Goal: Task Accomplishment & Management: Use online tool/utility

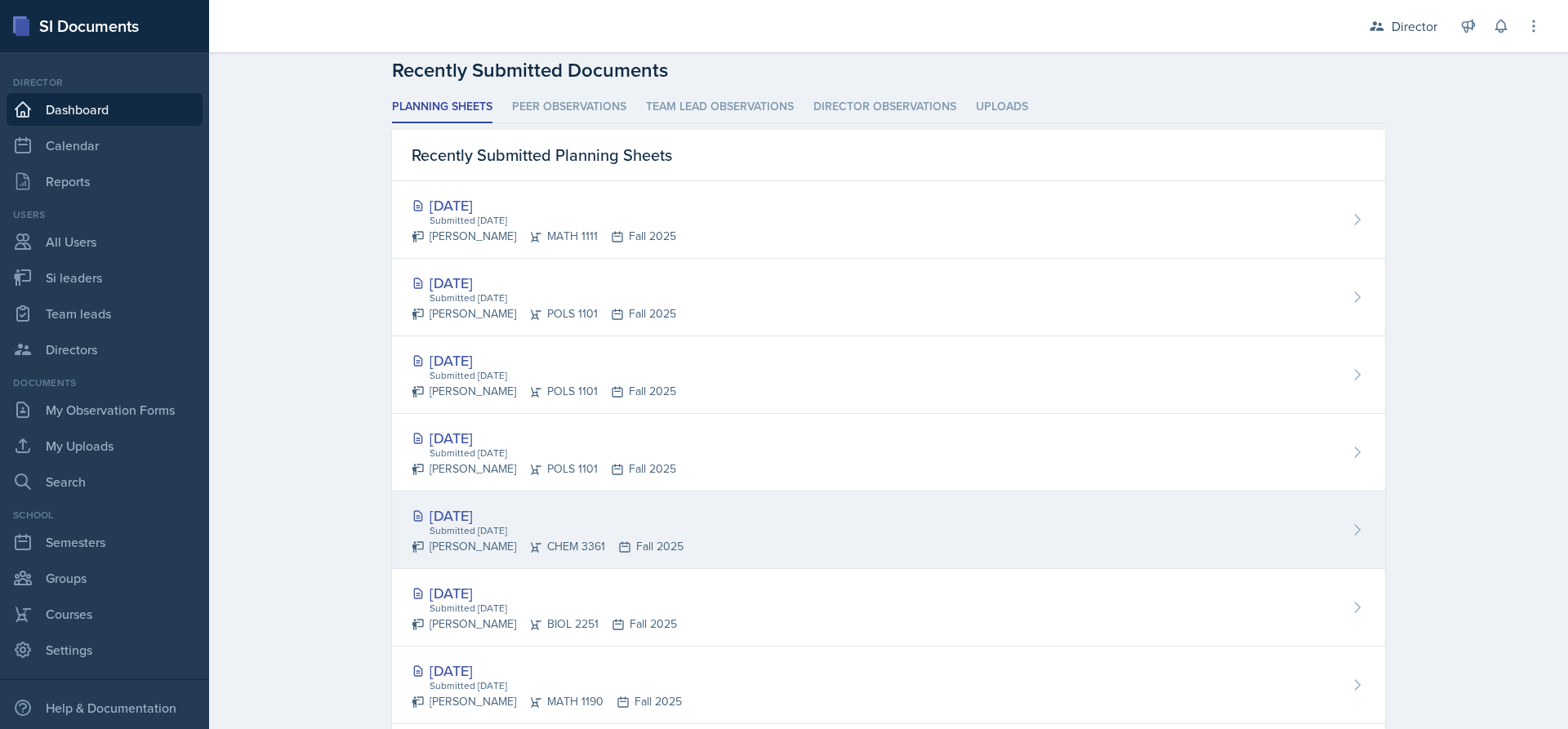
scroll to position [572, 0]
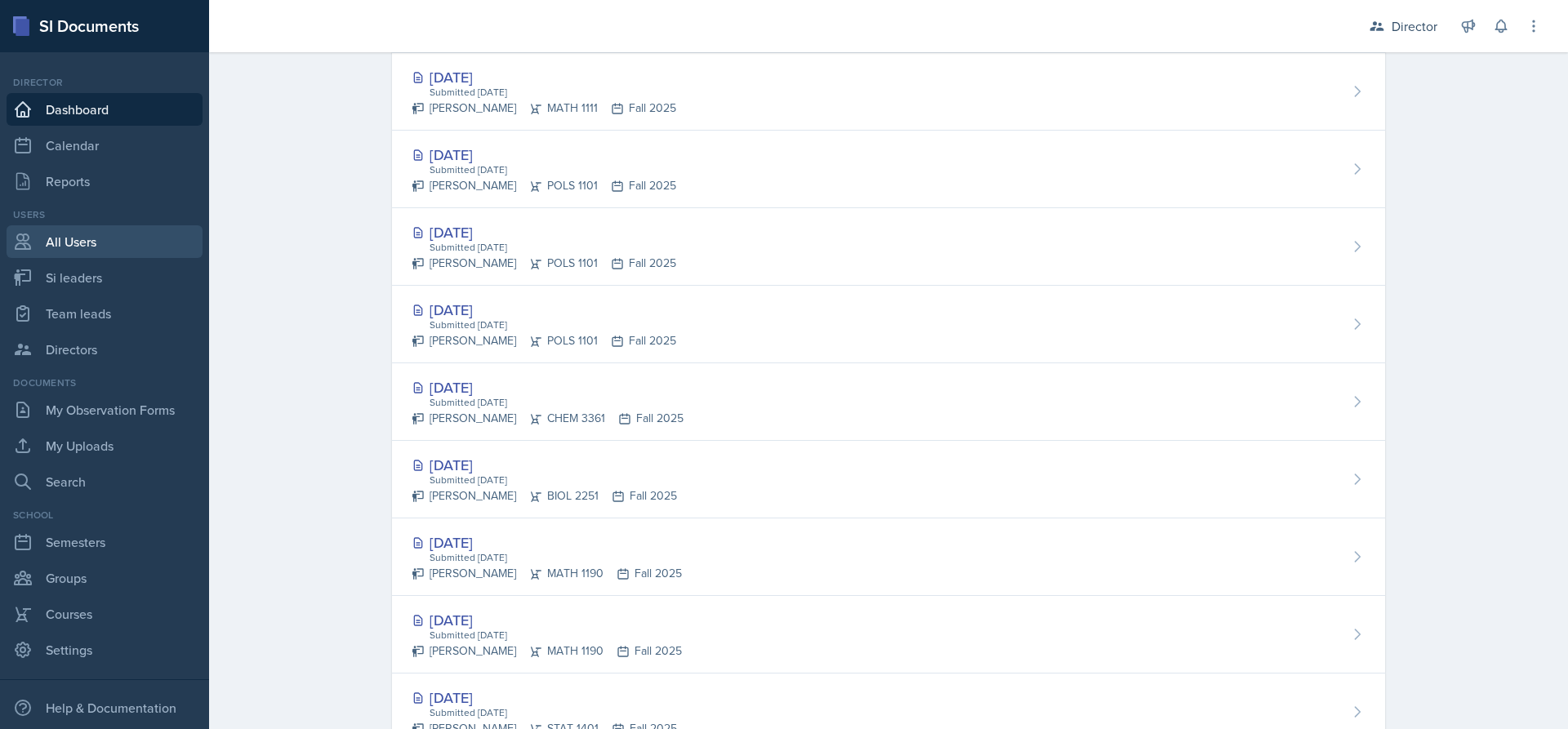
click at [116, 235] on link "All Users" at bounding box center [105, 241] width 196 height 33
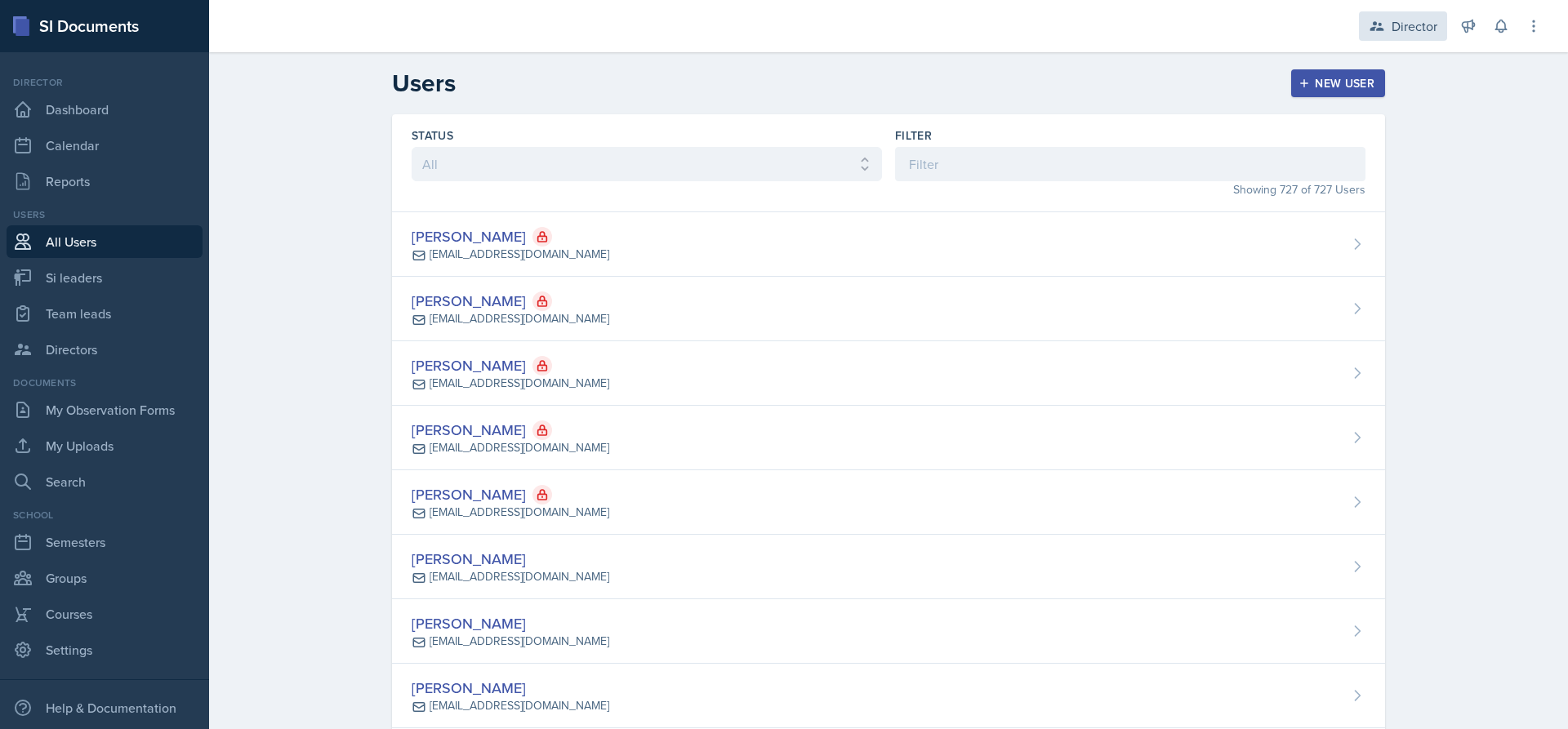
click at [1405, 19] on div "Director" at bounding box center [1415, 25] width 46 height 20
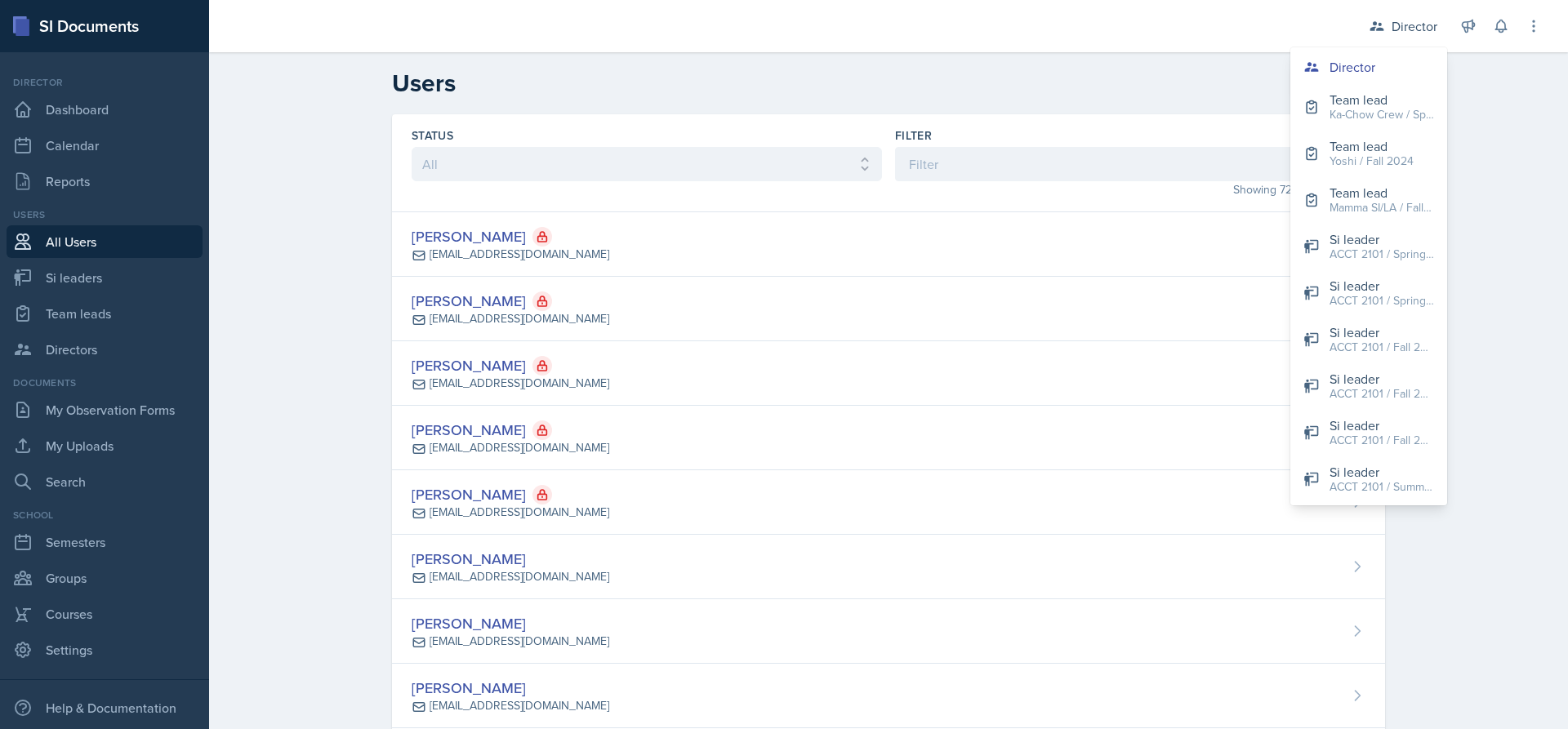
click at [741, 75] on div "Users New User" at bounding box center [888, 82] width 1045 height 29
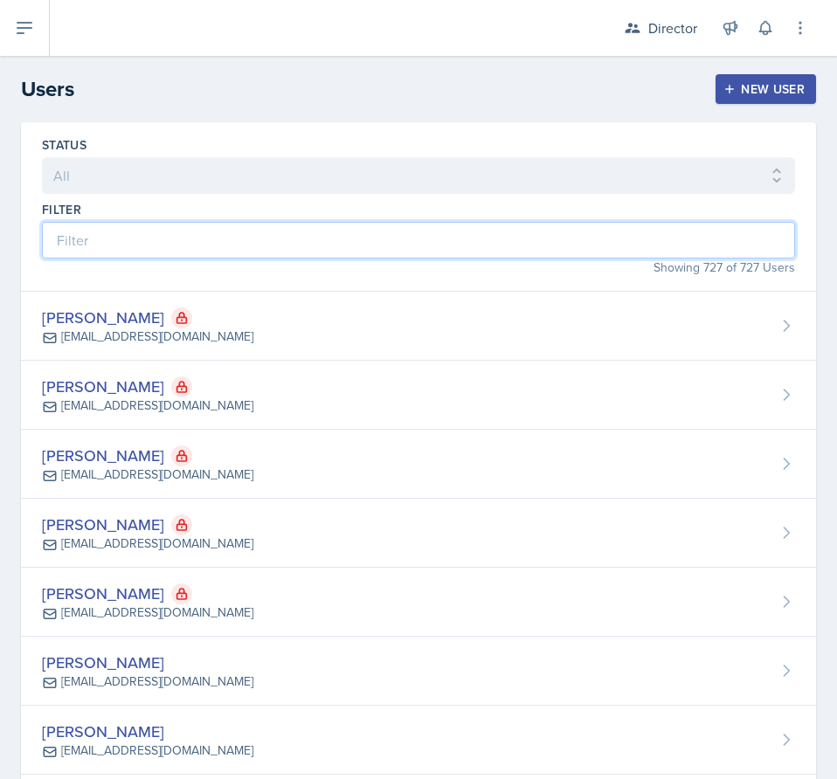
click at [206, 232] on input at bounding box center [418, 240] width 753 height 37
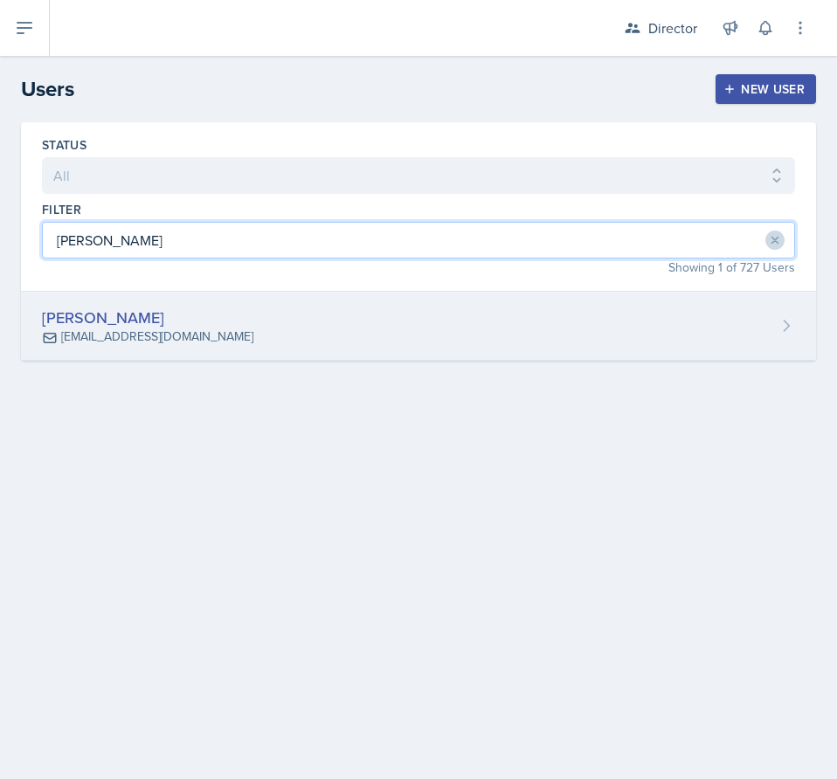
type input "[PERSON_NAME]"
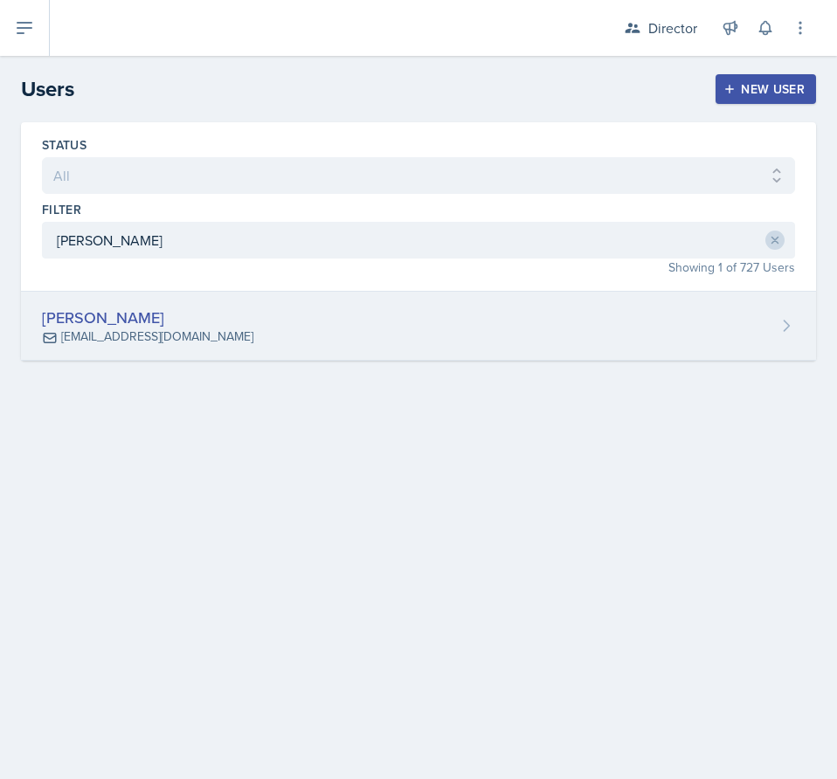
click at [259, 321] on div "[PERSON_NAME] [EMAIL_ADDRESS][DOMAIN_NAME]" at bounding box center [418, 326] width 795 height 69
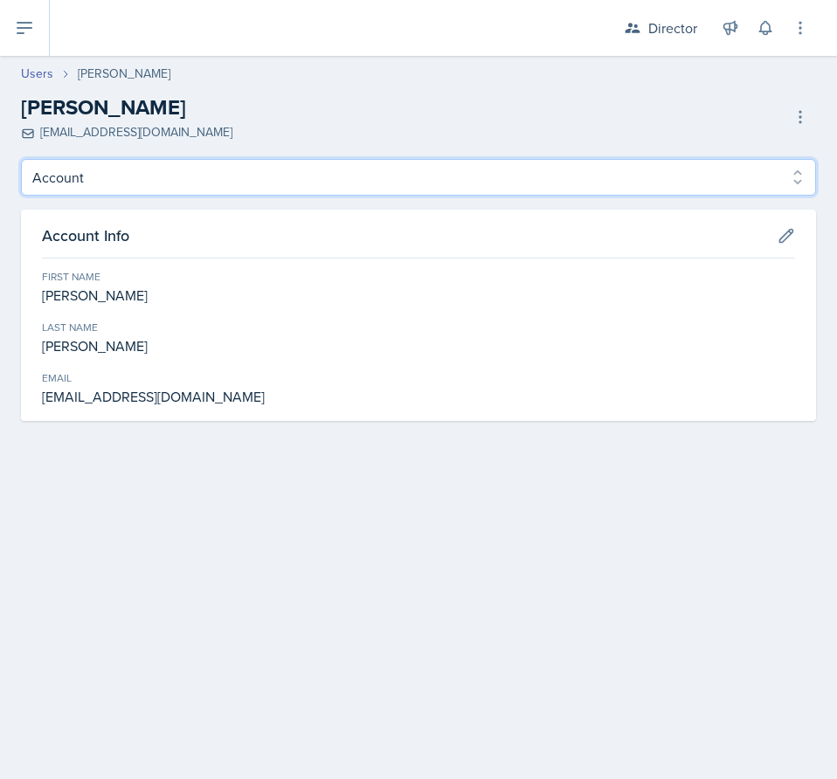
click at [246, 172] on select "Account Roles" at bounding box center [418, 177] width 795 height 37
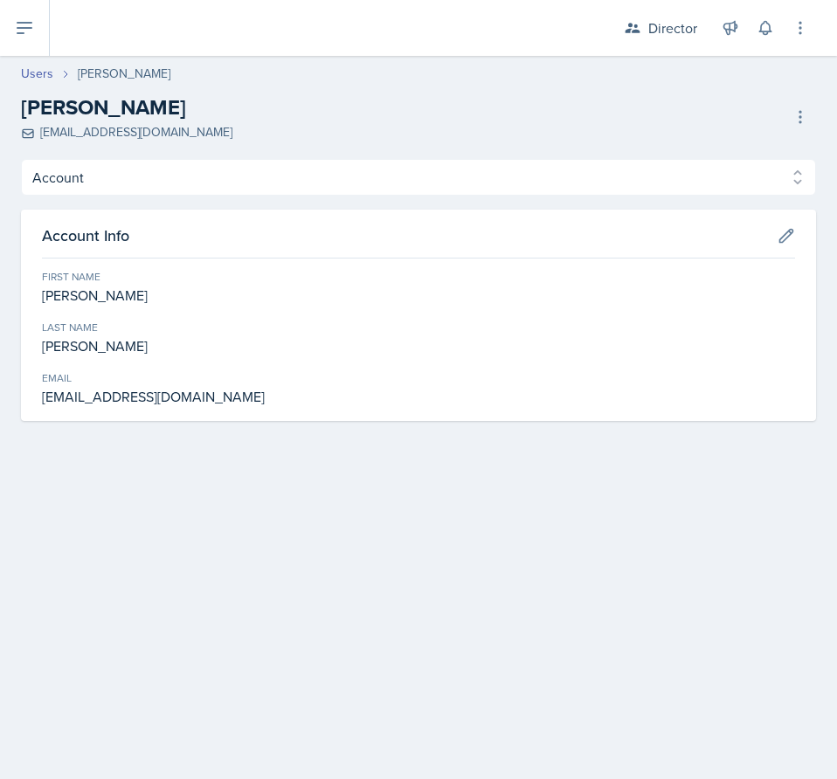
click at [240, 121] on div "[PERSON_NAME] [EMAIL_ADDRESS][DOMAIN_NAME] Deactivate User Delete User Delete U…" at bounding box center [418, 117] width 795 height 50
click at [40, 66] on link "Users" at bounding box center [37, 74] width 32 height 18
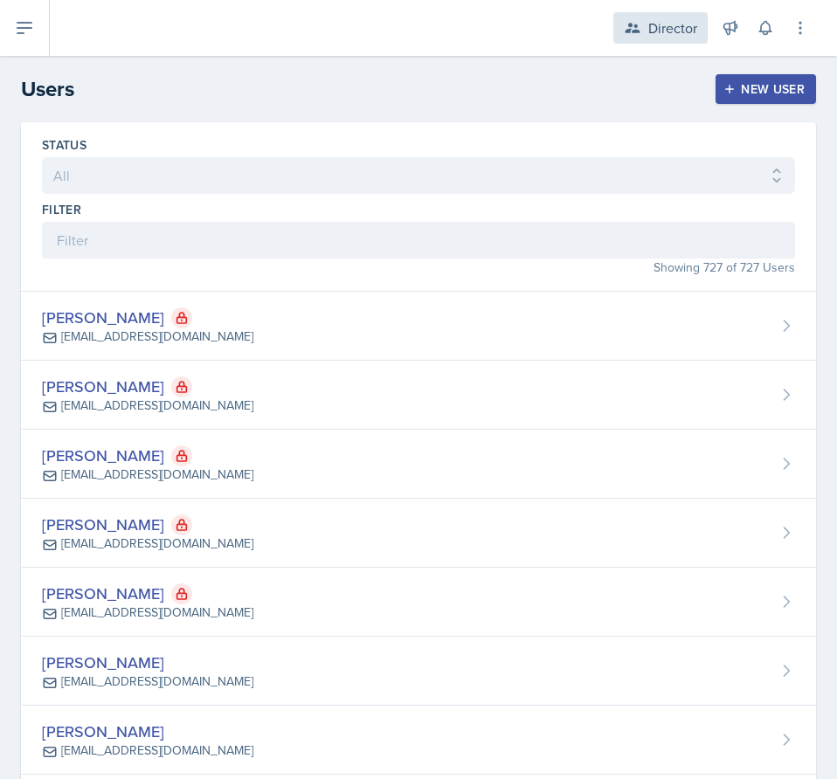
click at [645, 22] on div "Director" at bounding box center [660, 27] width 94 height 31
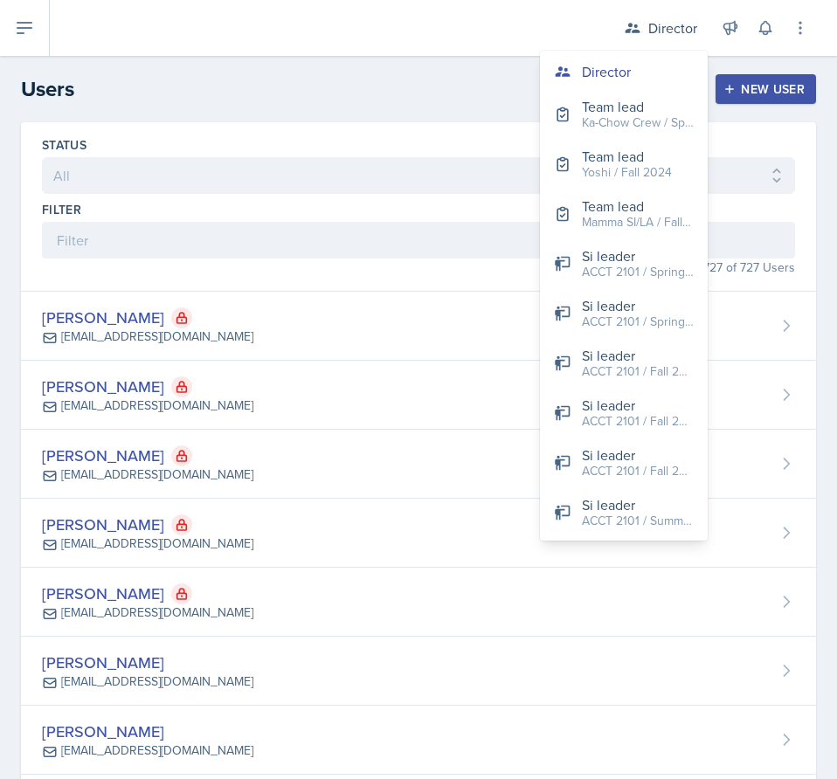
click at [392, 88] on div "Users New User" at bounding box center [418, 88] width 837 height 31
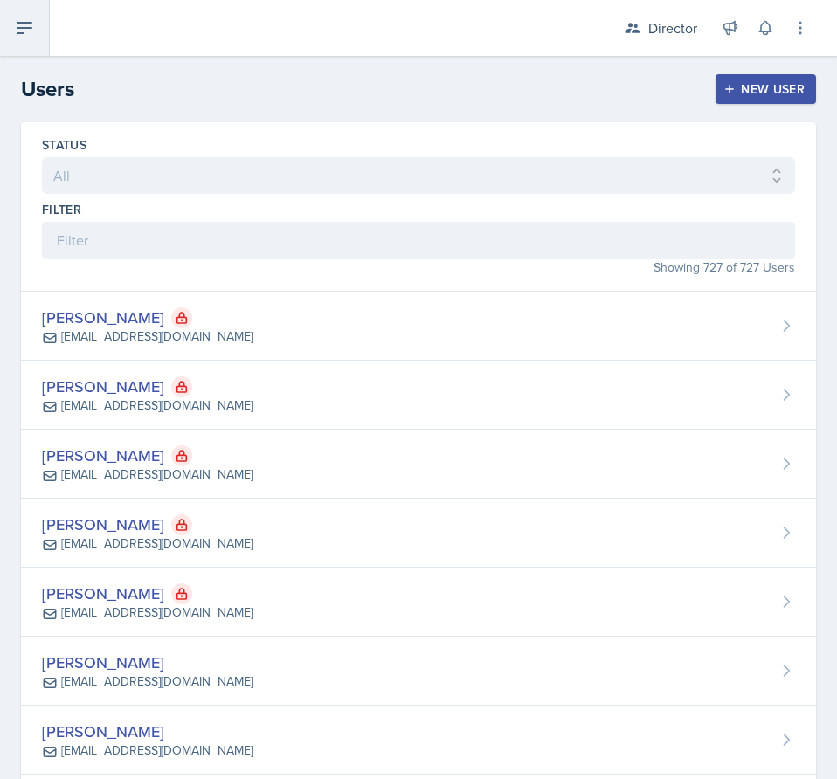
click at [24, 50] on button at bounding box center [25, 28] width 50 height 56
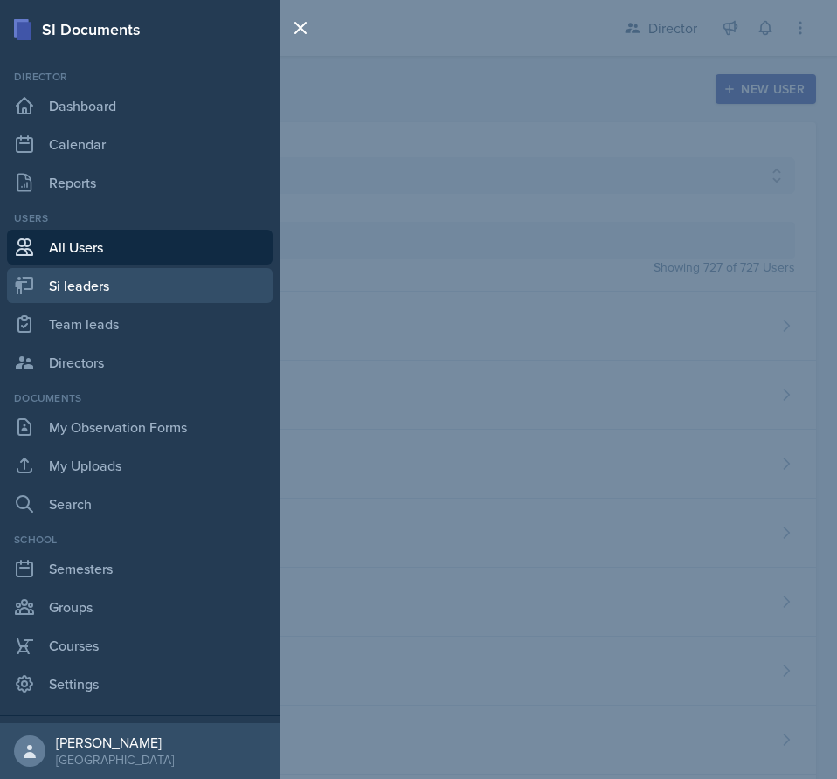
click at [132, 293] on link "Si leaders" at bounding box center [140, 285] width 266 height 35
select select "2bed604d-1099-4043-b1bc-2365e8740244"
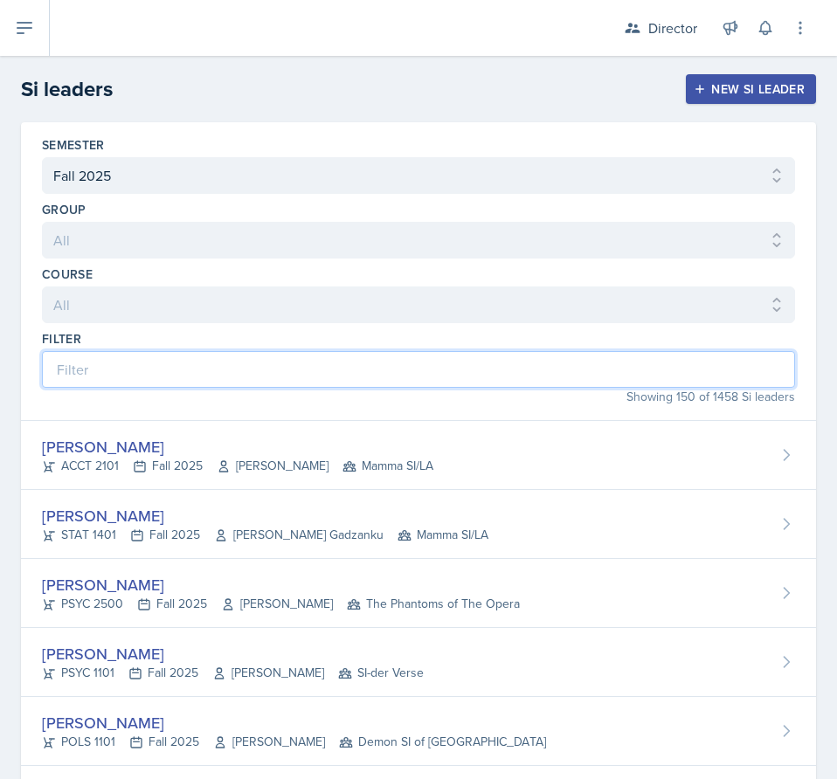
click at [192, 356] on input at bounding box center [418, 369] width 753 height 37
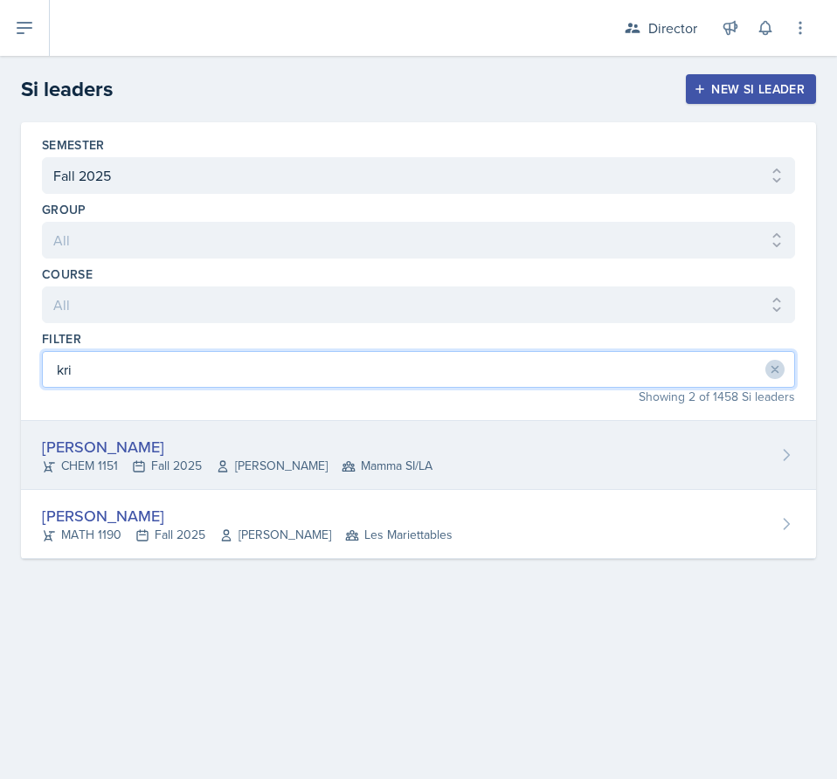
type input "kri"
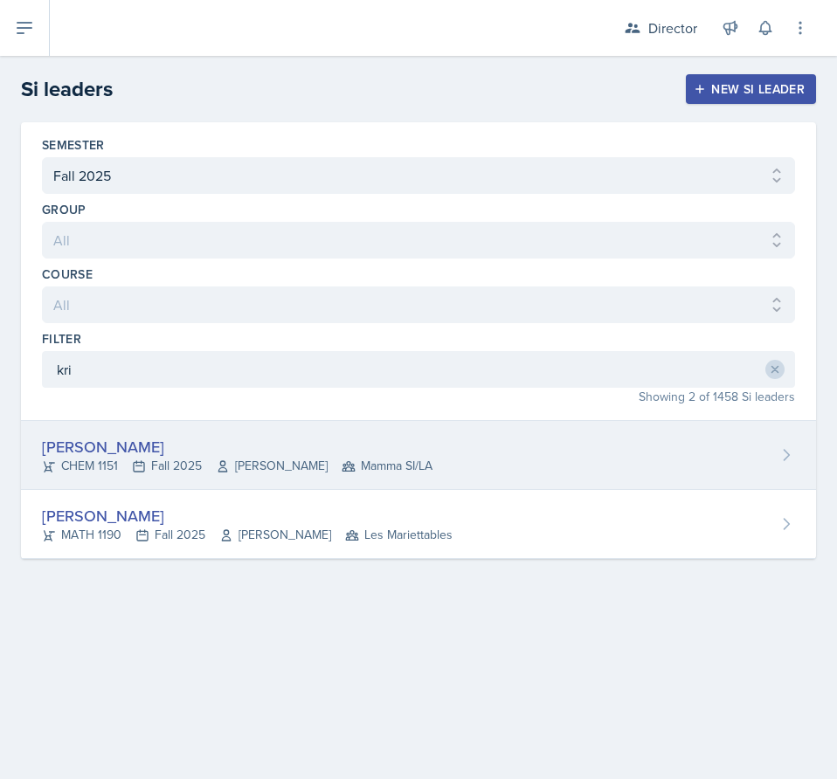
click at [107, 434] on div "[PERSON_NAME] CHEM 1151 Fall 2025 [PERSON_NAME] Mamma SI/LA" at bounding box center [418, 455] width 795 height 69
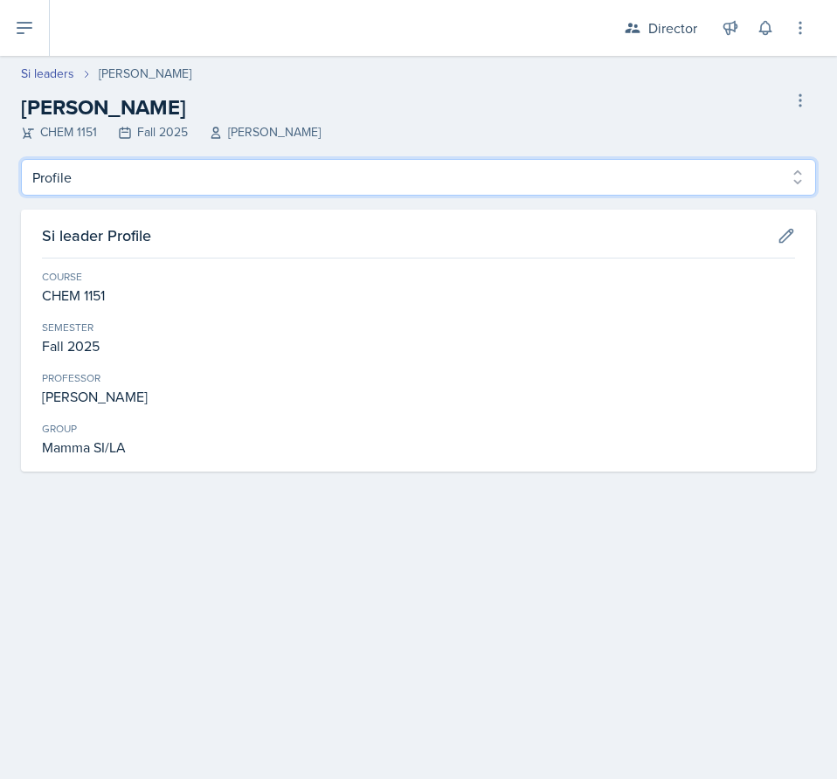
click at [783, 174] on select "Profile Planning Sheets Observation Forms Uploads" at bounding box center [418, 177] width 795 height 37
select select "Planning Sheets"
click at [21, 159] on select "Profile Planning Sheets Observation Forms Uploads" at bounding box center [418, 177] width 795 height 37
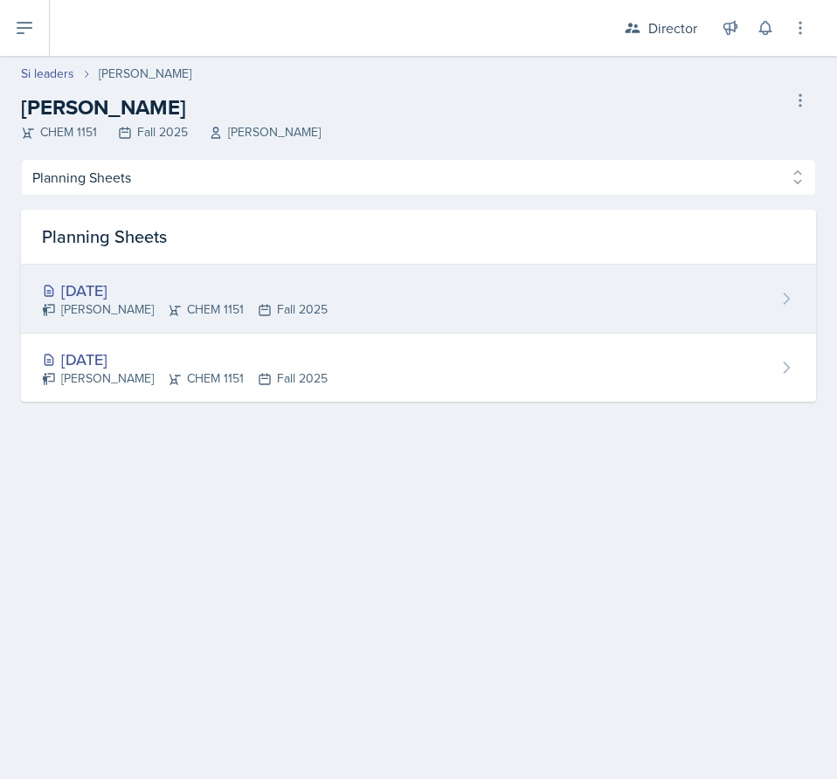
click at [433, 299] on div "[DATE] [PERSON_NAME] CHEM 1151 Fall 2025" at bounding box center [418, 299] width 795 height 69
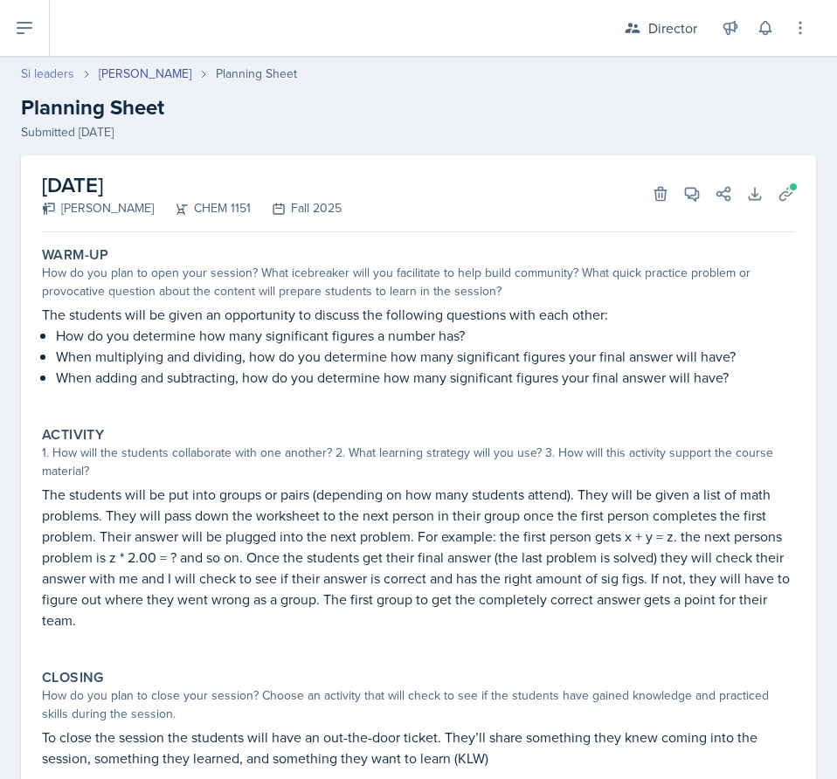
click at [51, 76] on link "Si leaders" at bounding box center [47, 74] width 53 height 18
select select "2bed604d-1099-4043-b1bc-2365e8740244"
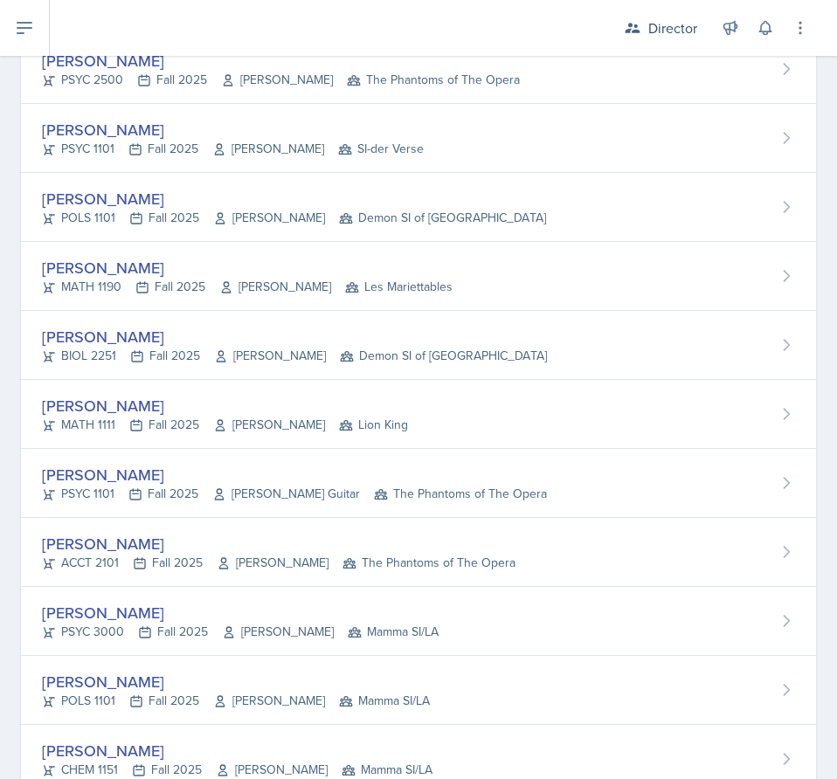
scroll to position [874, 0]
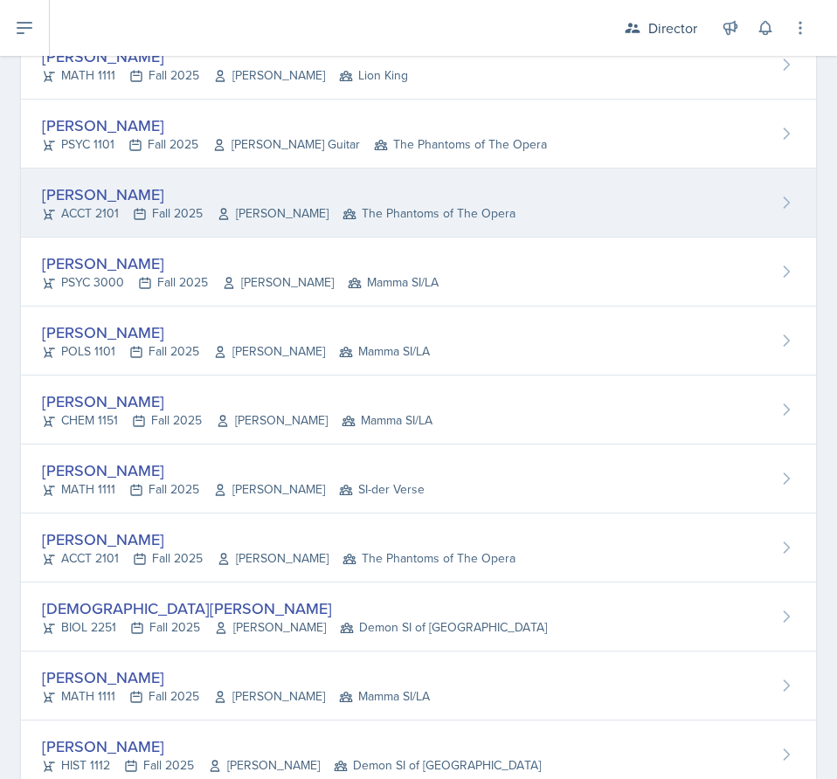
click at [116, 208] on div "ACCT 2101 Fall 2025 [GEOGRAPHIC_DATA] The Phantoms of The Opera" at bounding box center [278, 213] width 473 height 18
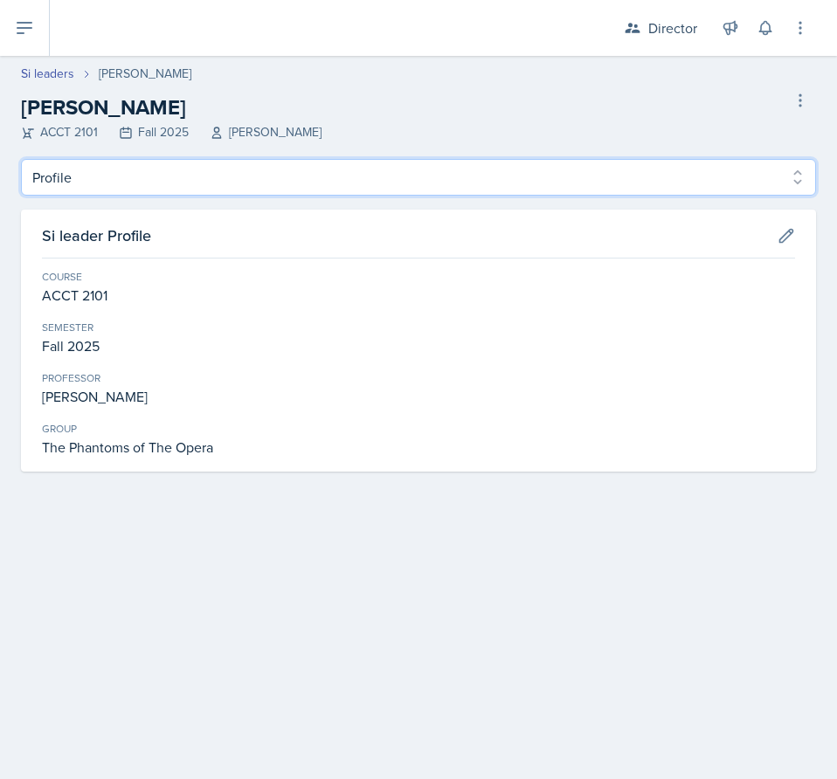
click at [197, 179] on select "Profile Planning Sheets Observation Forms Uploads" at bounding box center [418, 177] width 795 height 37
select select "Planning Sheets"
click at [21, 159] on select "Profile Planning Sheets Observation Forms Uploads" at bounding box center [418, 177] width 795 height 37
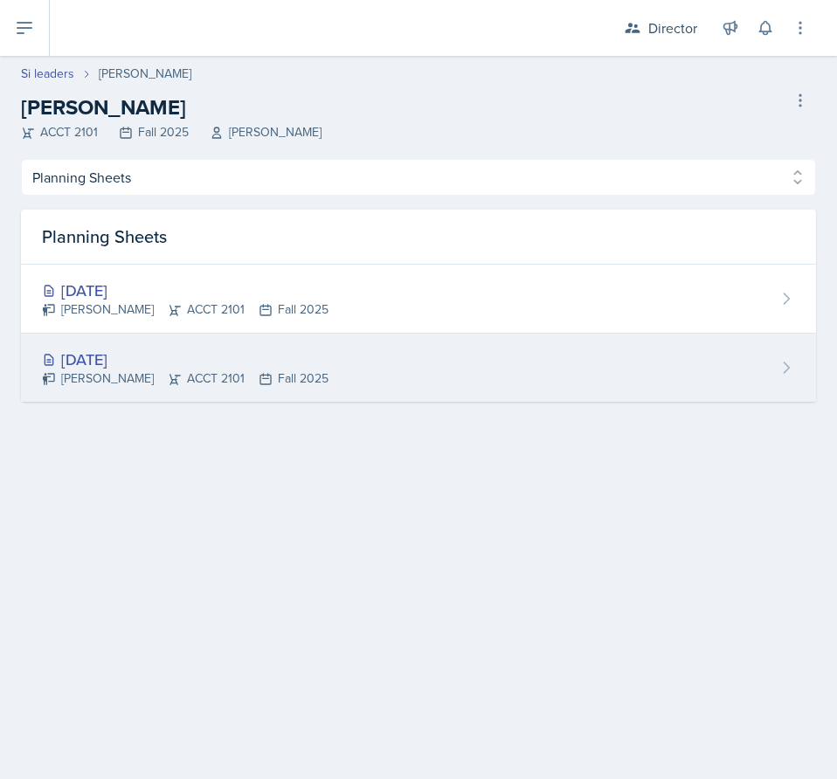
click at [168, 361] on div "[DATE]" at bounding box center [185, 360] width 287 height 24
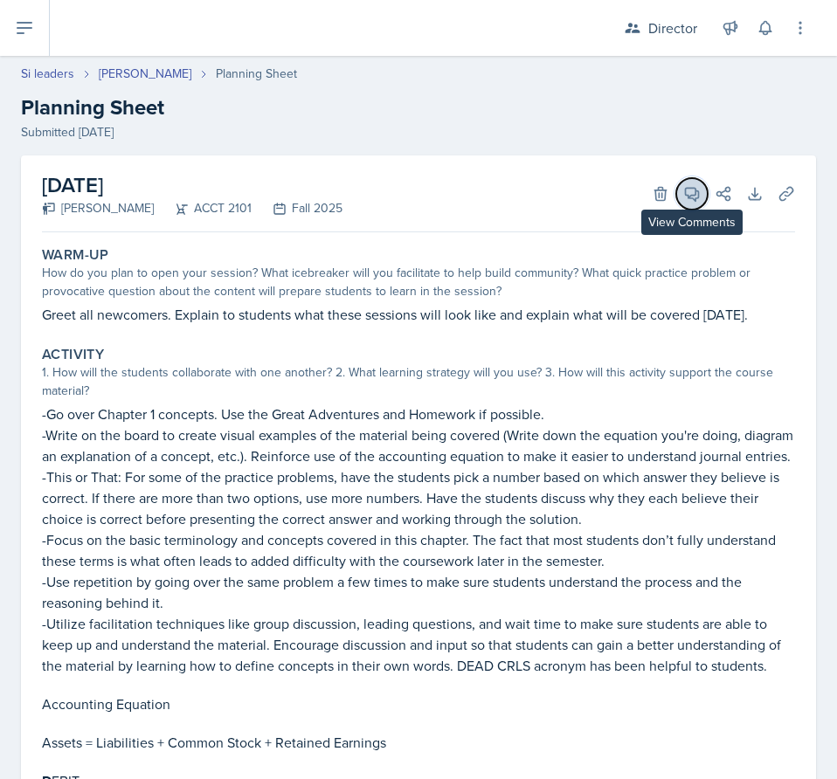
click at [683, 192] on icon at bounding box center [691, 193] width 17 height 17
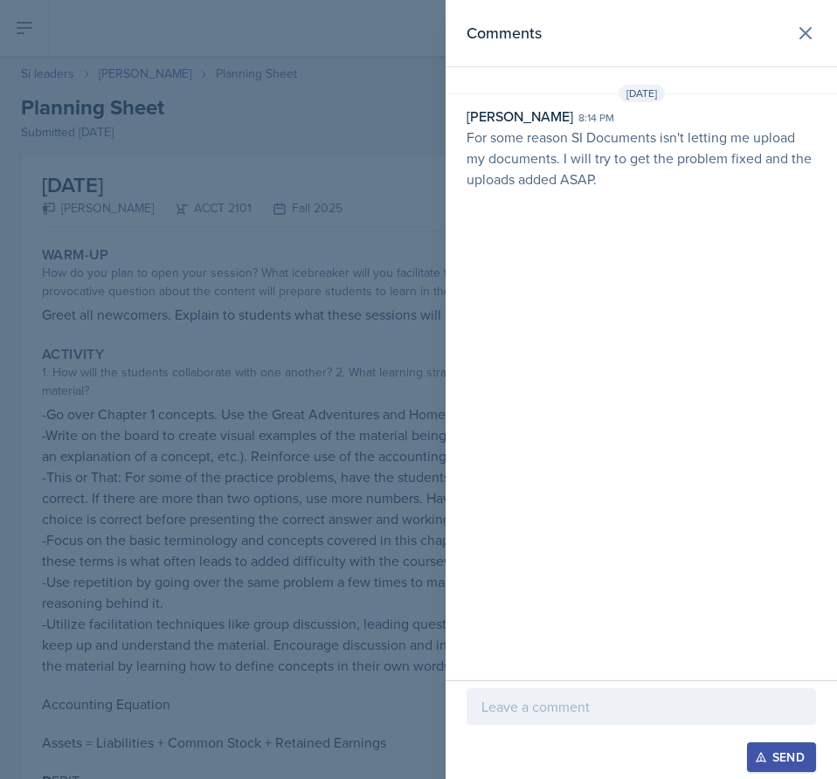
click at [591, 699] on p at bounding box center [641, 706] width 320 height 21
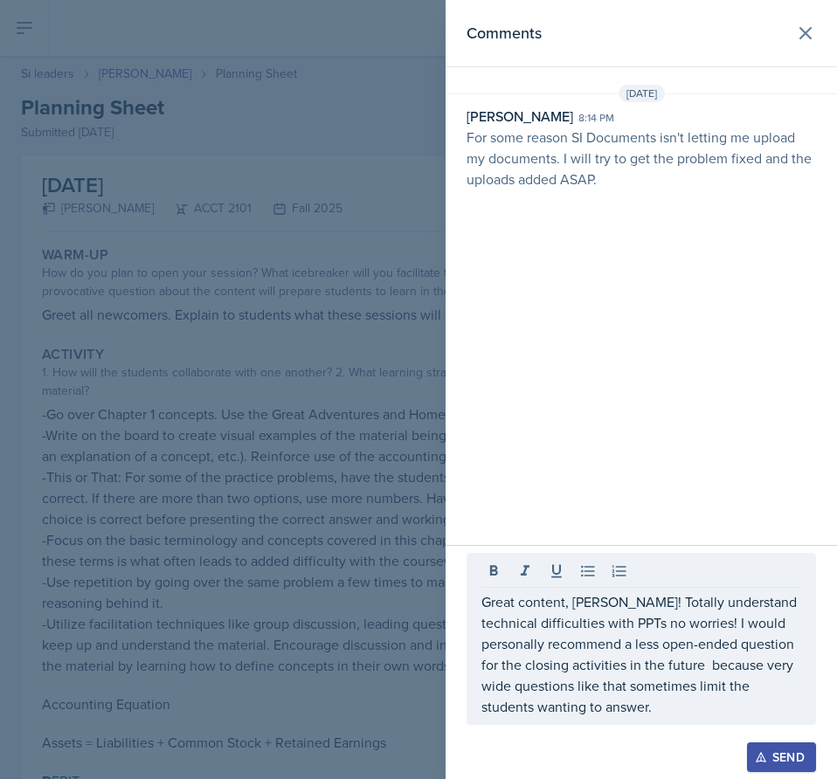
click at [793, 750] on div "Send" at bounding box center [781, 757] width 46 height 14
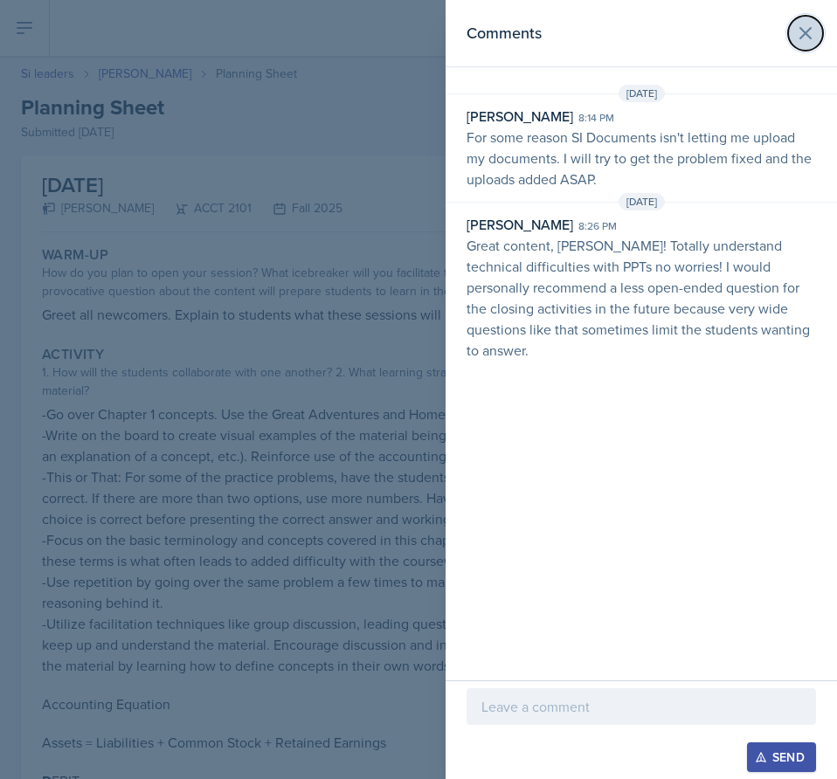
click at [811, 29] on icon at bounding box center [805, 33] width 10 height 10
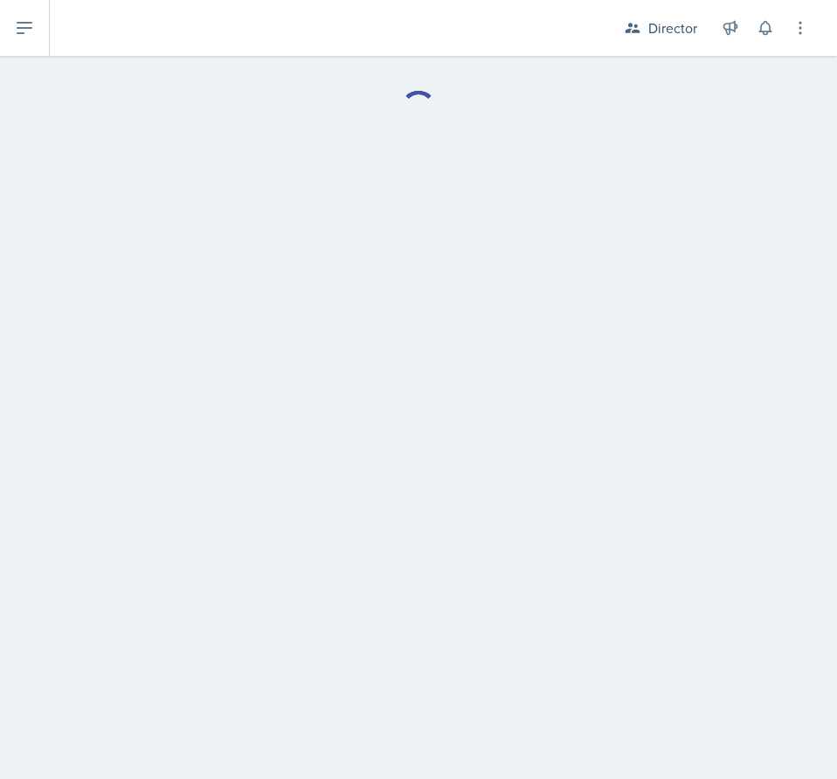
select select "Planning Sheets"
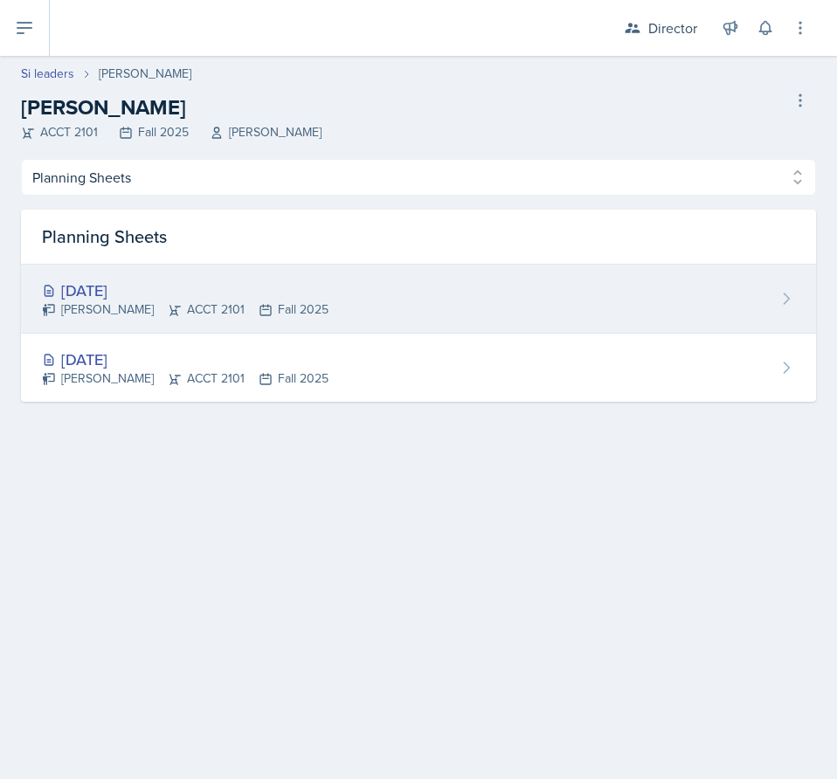
click at [349, 294] on div "[DATE] [PERSON_NAME] ACCT 2101 Fall 2025" at bounding box center [418, 299] width 795 height 69
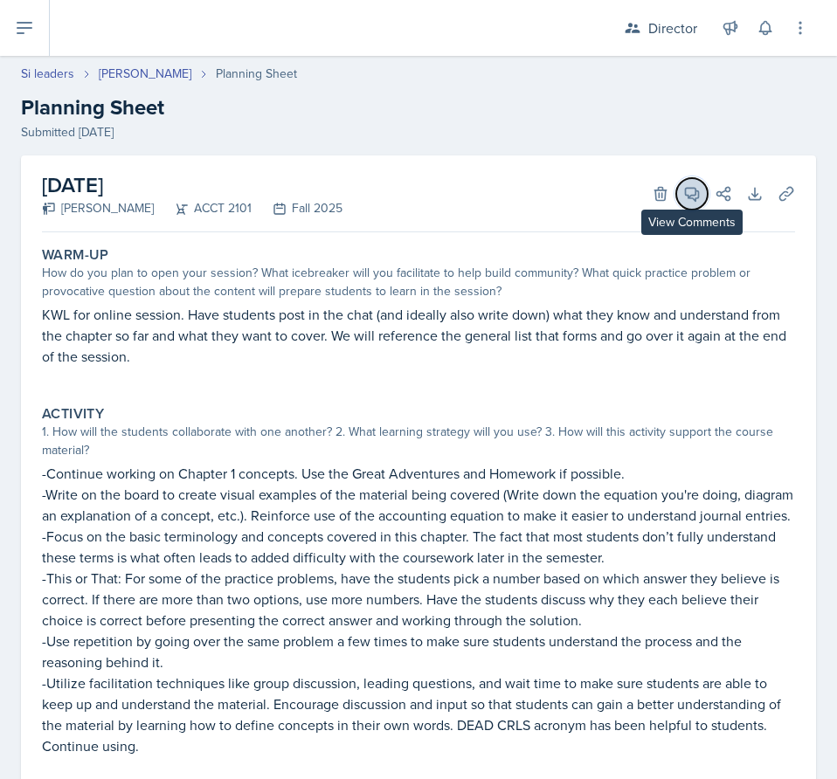
click at [694, 183] on span at bounding box center [698, 187] width 9 height 9
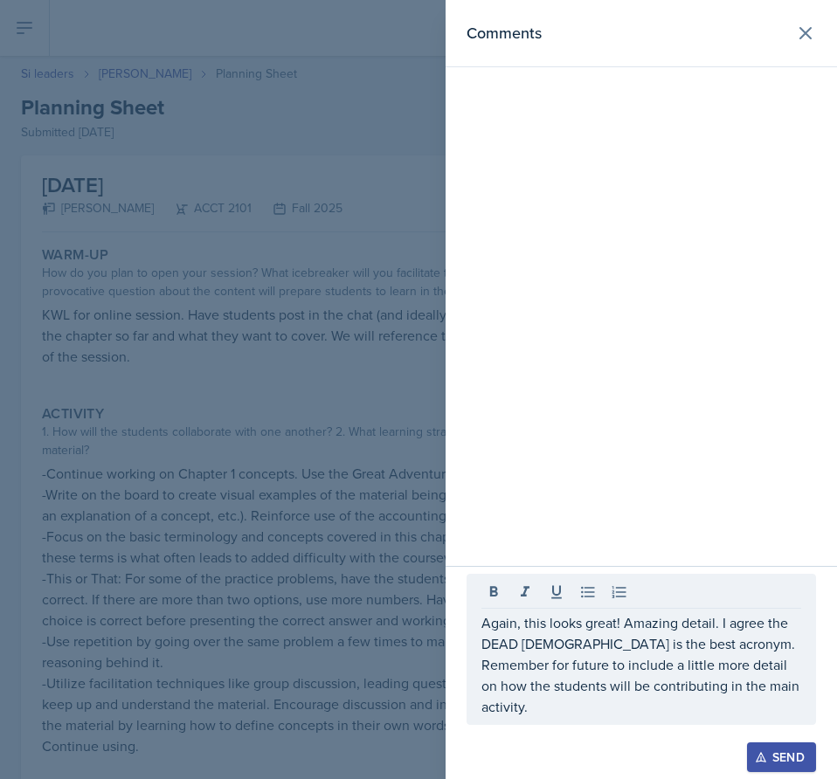
click at [801, 750] on div "Send" at bounding box center [781, 757] width 46 height 14
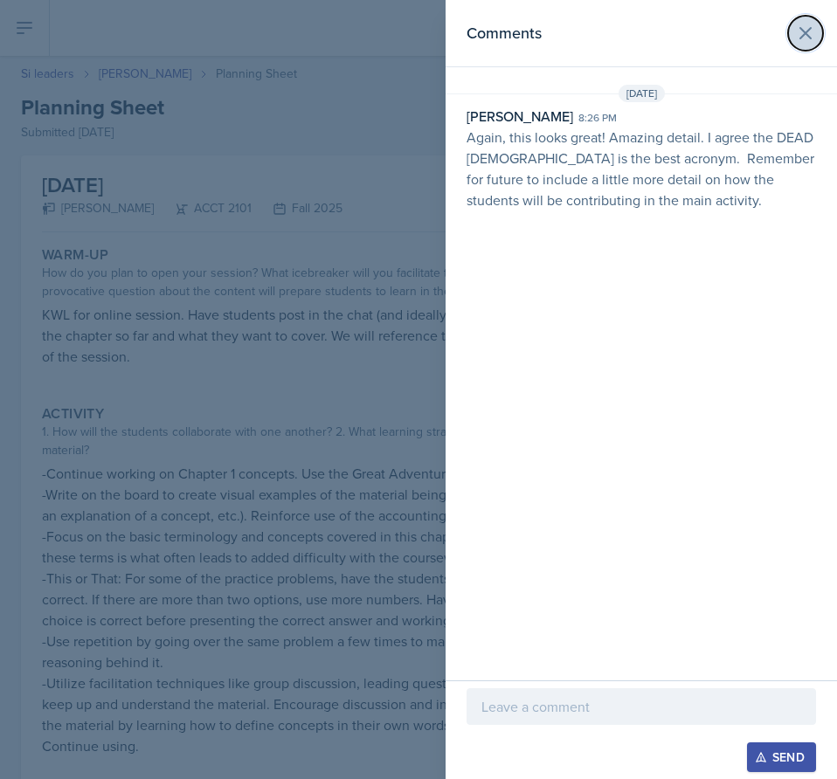
click at [821, 25] on button at bounding box center [805, 33] width 35 height 35
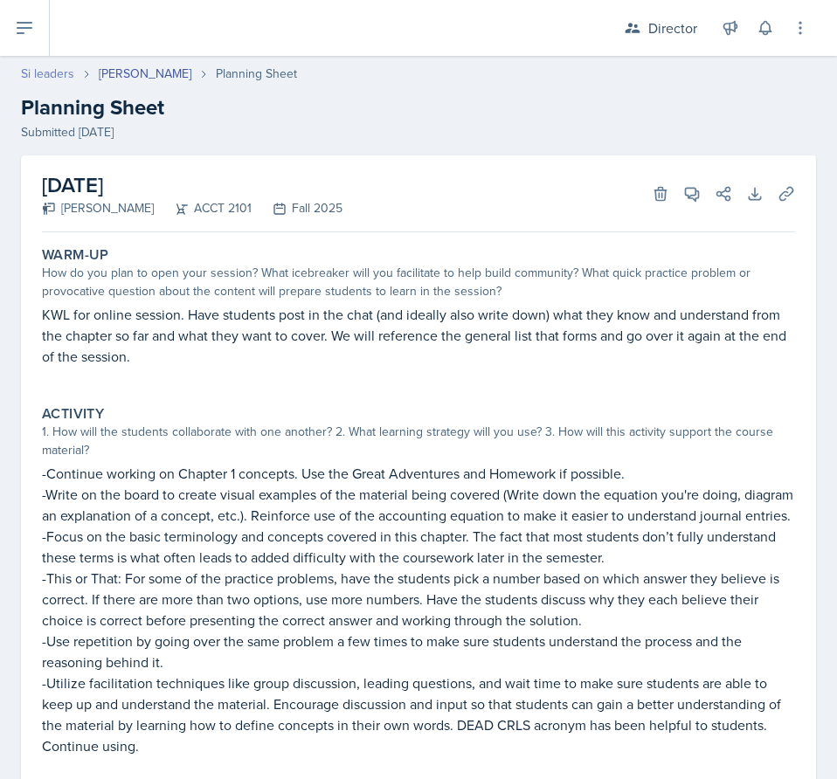
click at [61, 72] on link "Si leaders" at bounding box center [47, 74] width 53 height 18
select select "2bed604d-1099-4043-b1bc-2365e8740244"
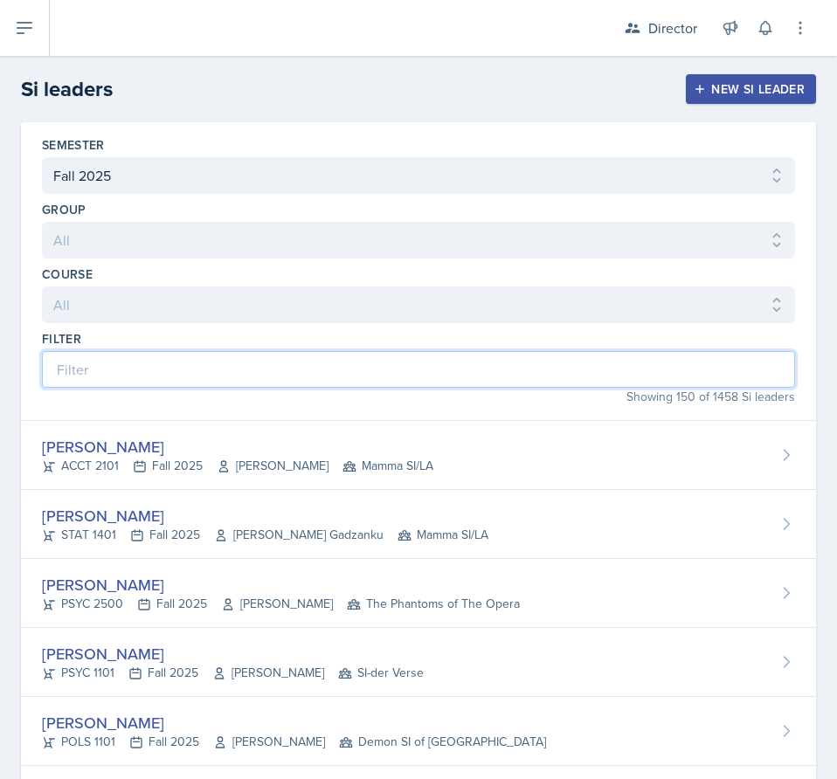
click at [137, 362] on input at bounding box center [418, 369] width 753 height 37
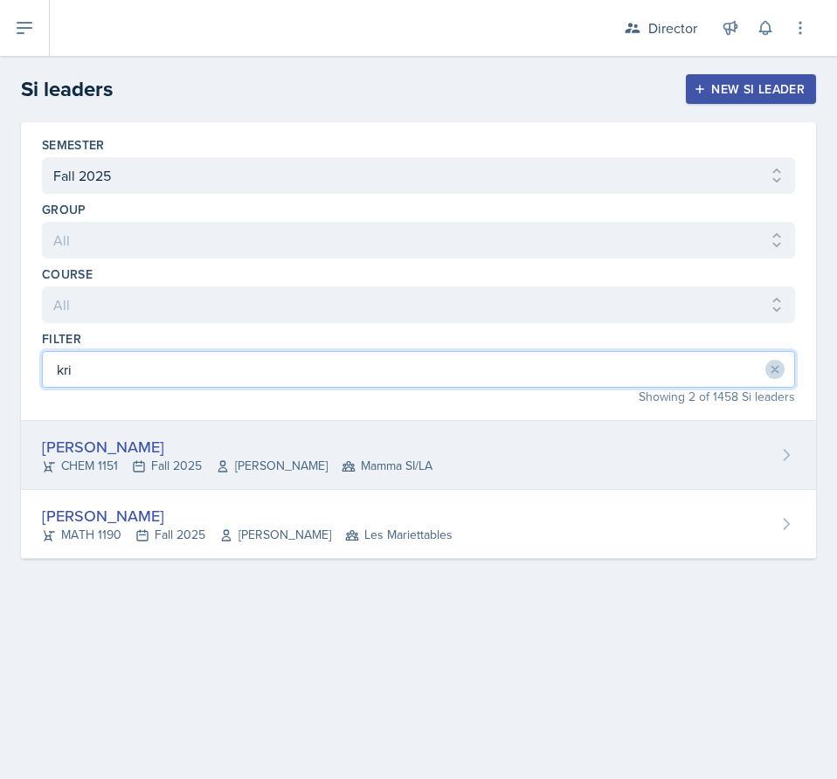
type input "kri"
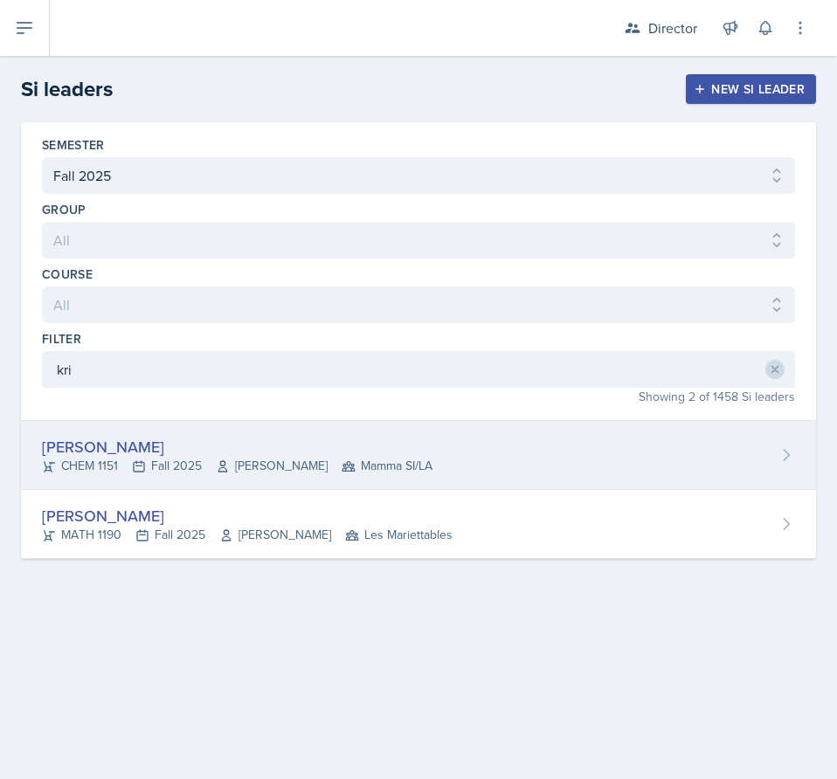
click at [124, 458] on div "[PERSON_NAME]" at bounding box center [237, 447] width 391 height 24
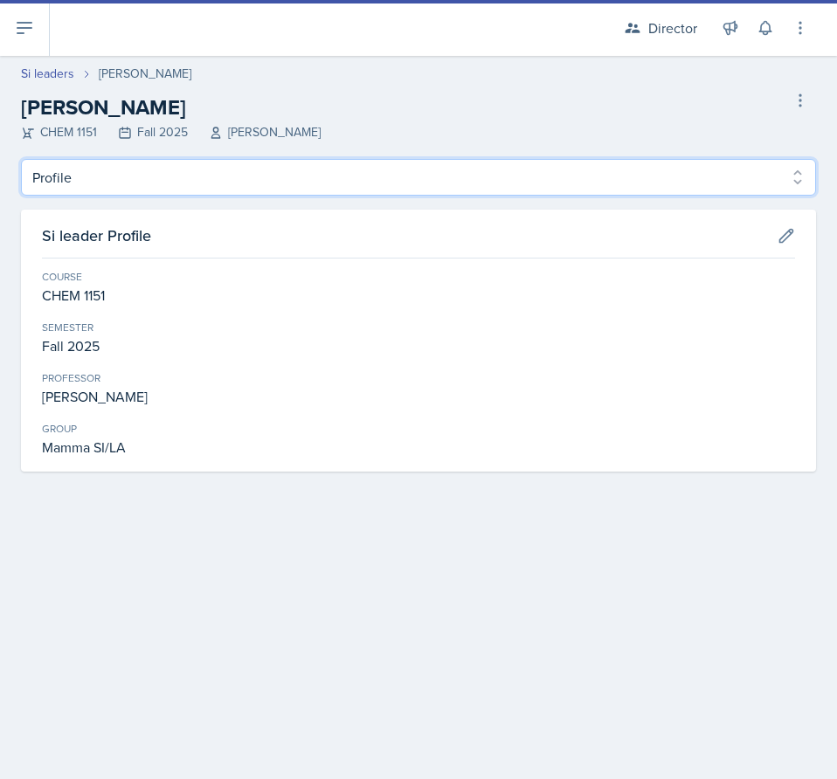
click at [159, 164] on select "Profile Planning Sheets Observation Forms Uploads" at bounding box center [418, 177] width 795 height 37
select select "Planning Sheets"
click at [21, 159] on select "Profile Planning Sheets Observation Forms Uploads" at bounding box center [418, 177] width 795 height 37
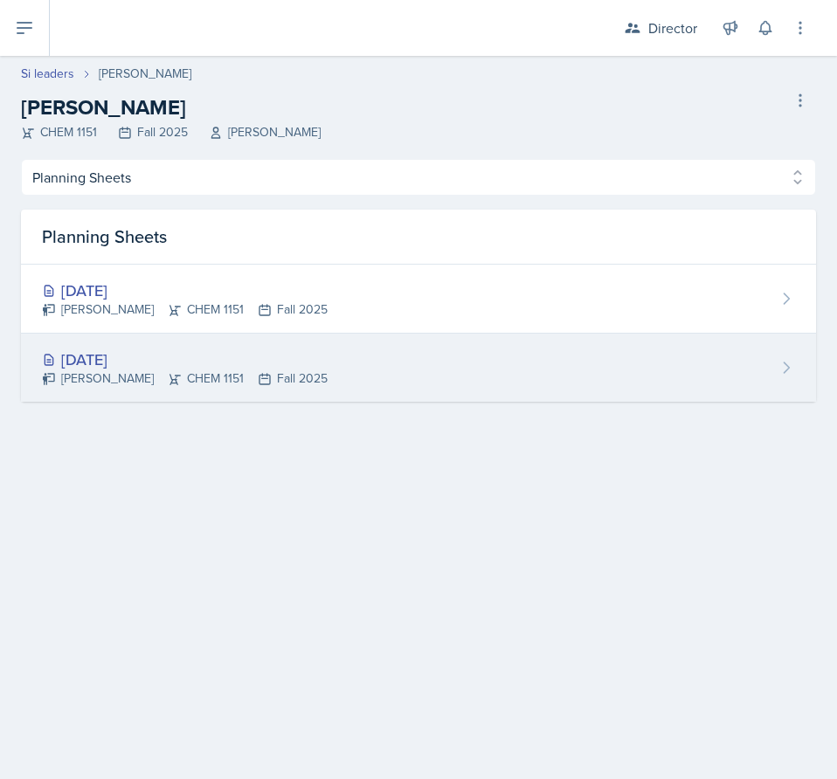
click at [191, 352] on div "[DATE]" at bounding box center [185, 360] width 286 height 24
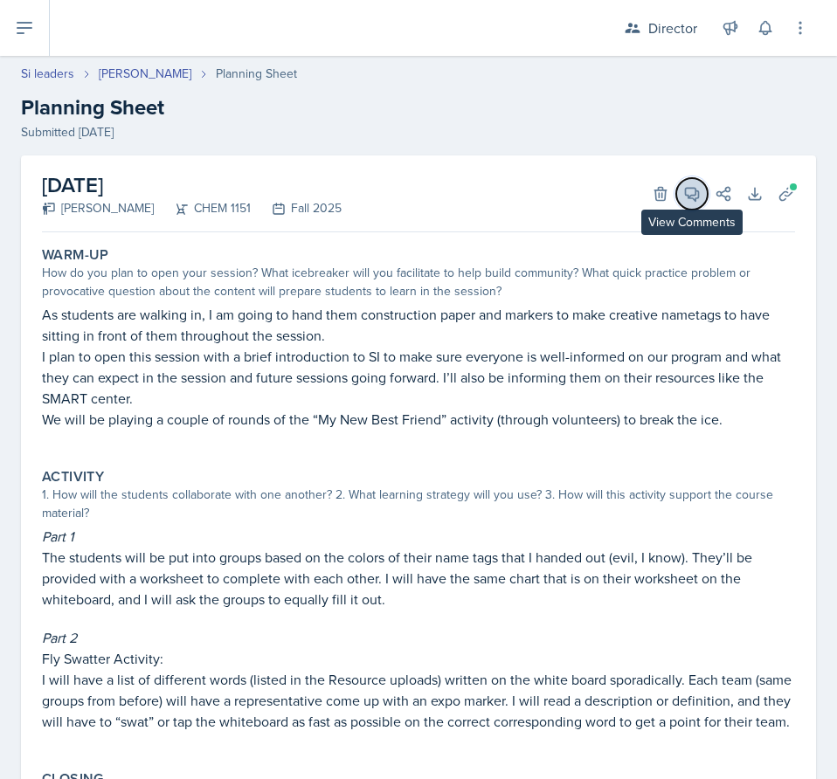
click at [681, 180] on button "View Comments" at bounding box center [691, 193] width 31 height 31
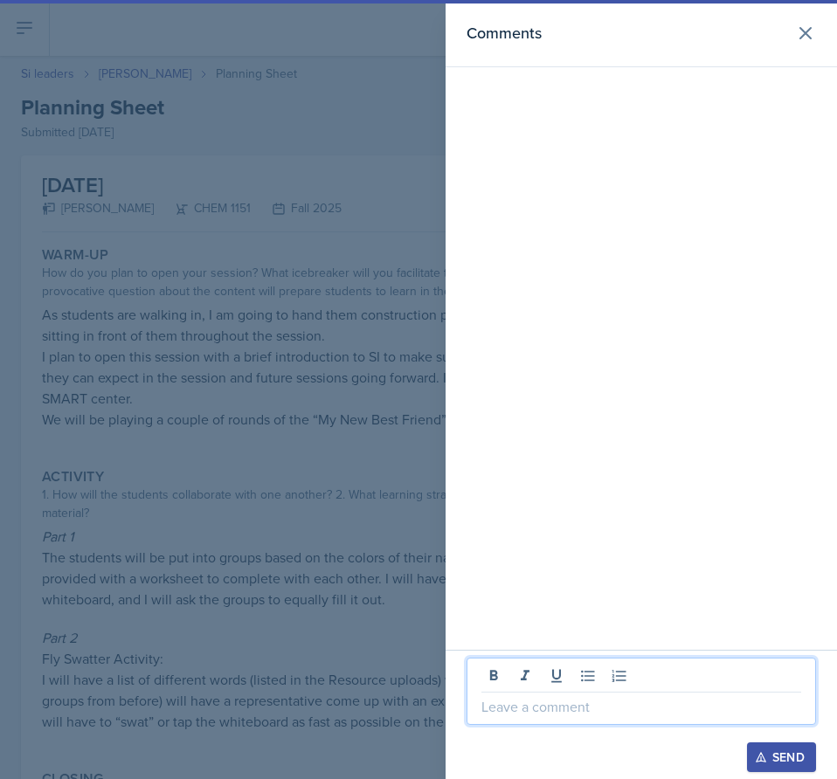
click at [537, 704] on p at bounding box center [641, 706] width 320 height 21
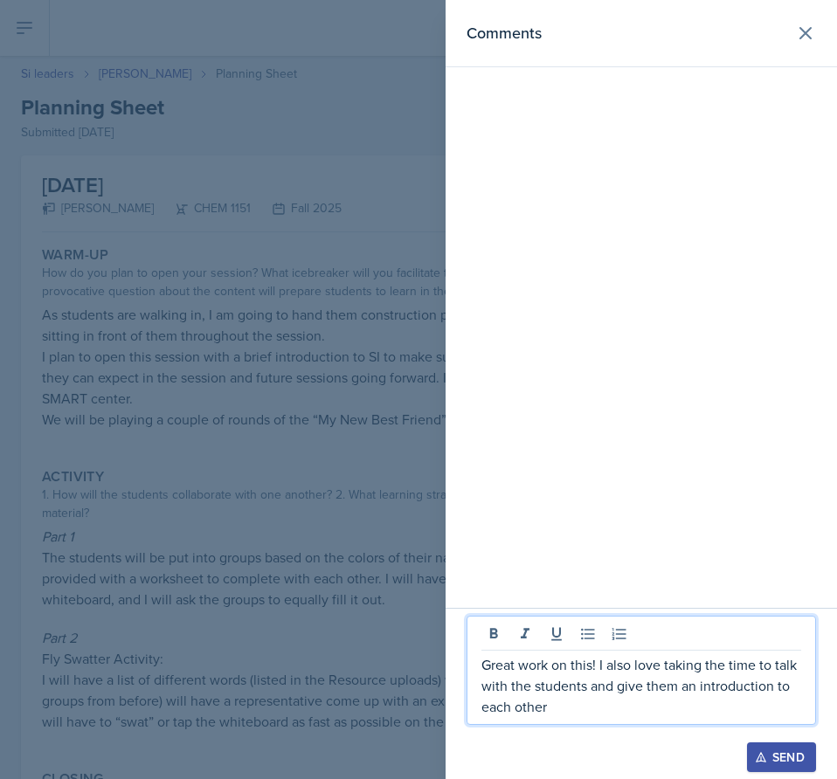
click at [773, 750] on div "Send" at bounding box center [781, 757] width 46 height 14
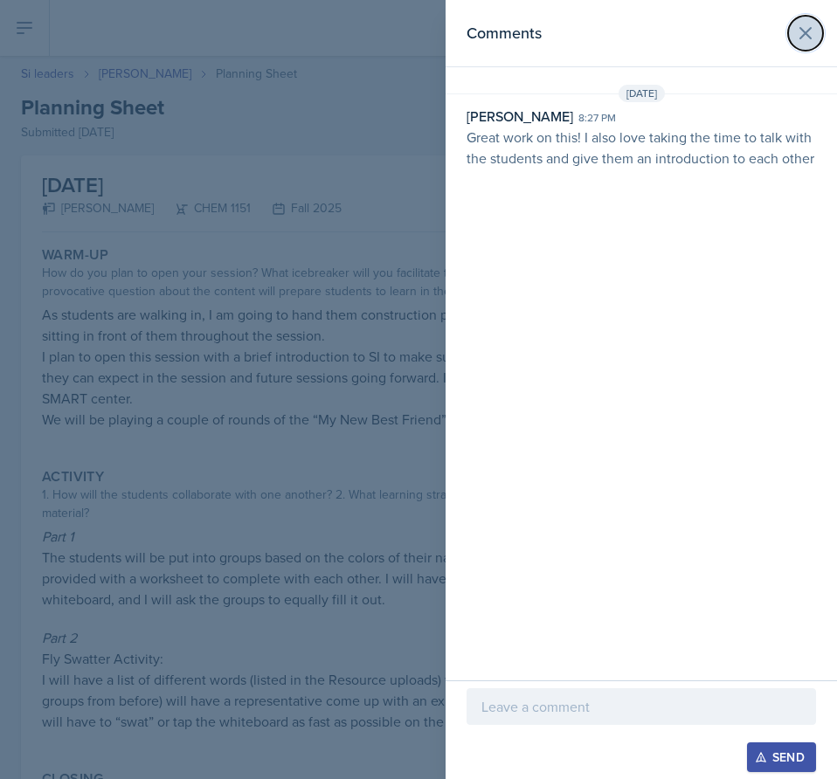
click at [813, 37] on icon at bounding box center [805, 33] width 21 height 21
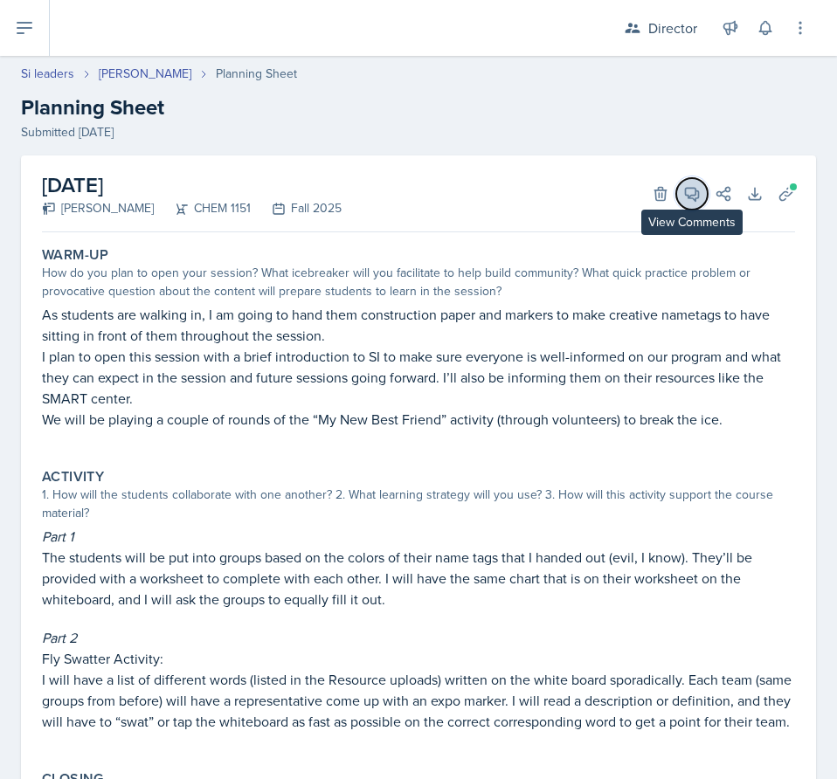
click at [683, 201] on icon at bounding box center [691, 193] width 17 height 17
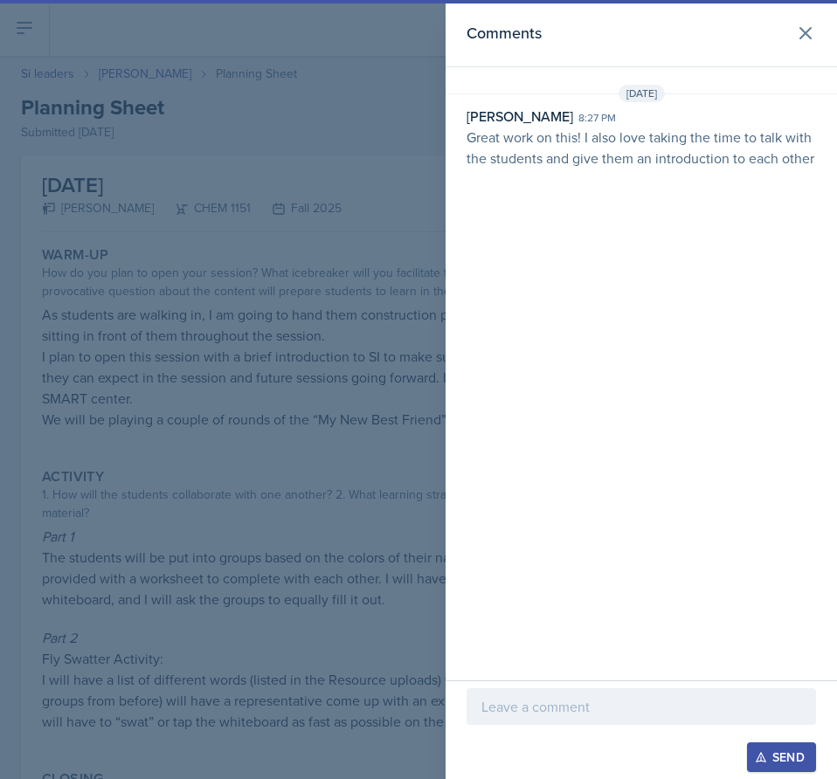
click at [598, 702] on p at bounding box center [641, 706] width 320 height 21
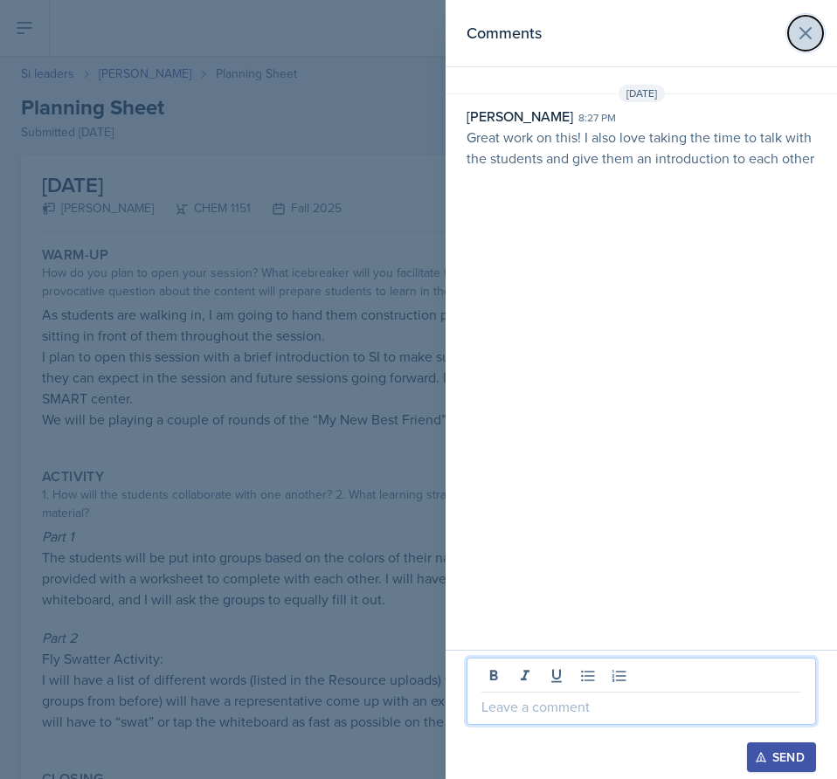
click at [814, 27] on icon at bounding box center [805, 33] width 21 height 21
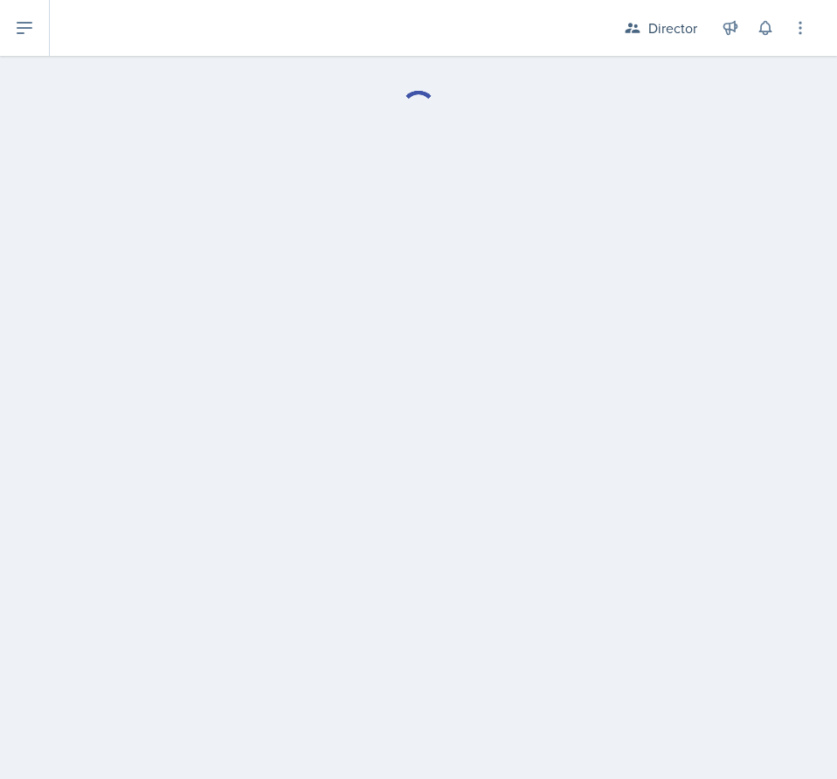
select select "Planning Sheets"
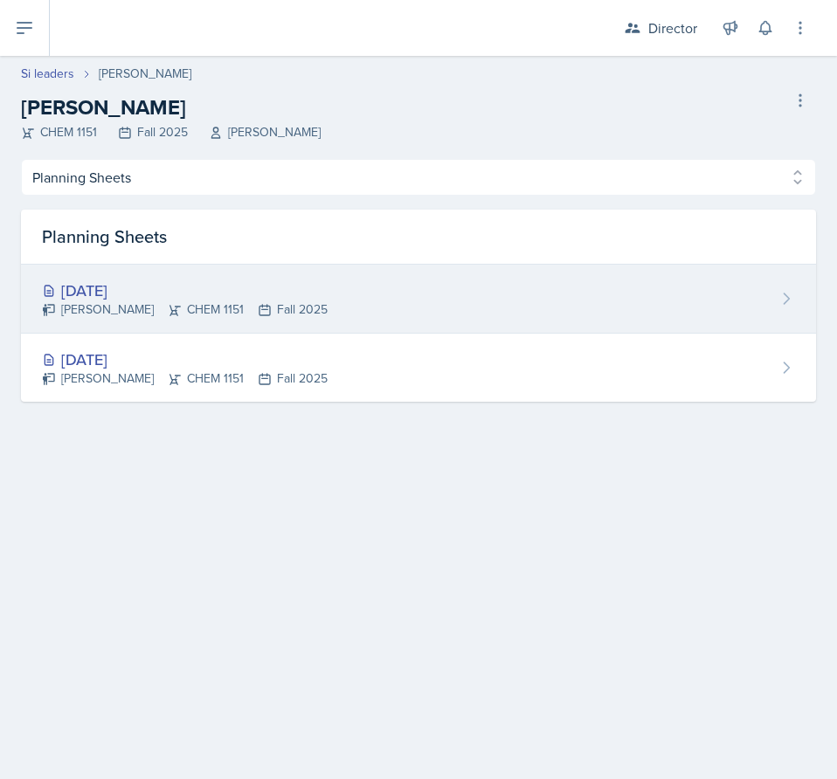
click at [143, 301] on div "[DATE]" at bounding box center [185, 291] width 286 height 24
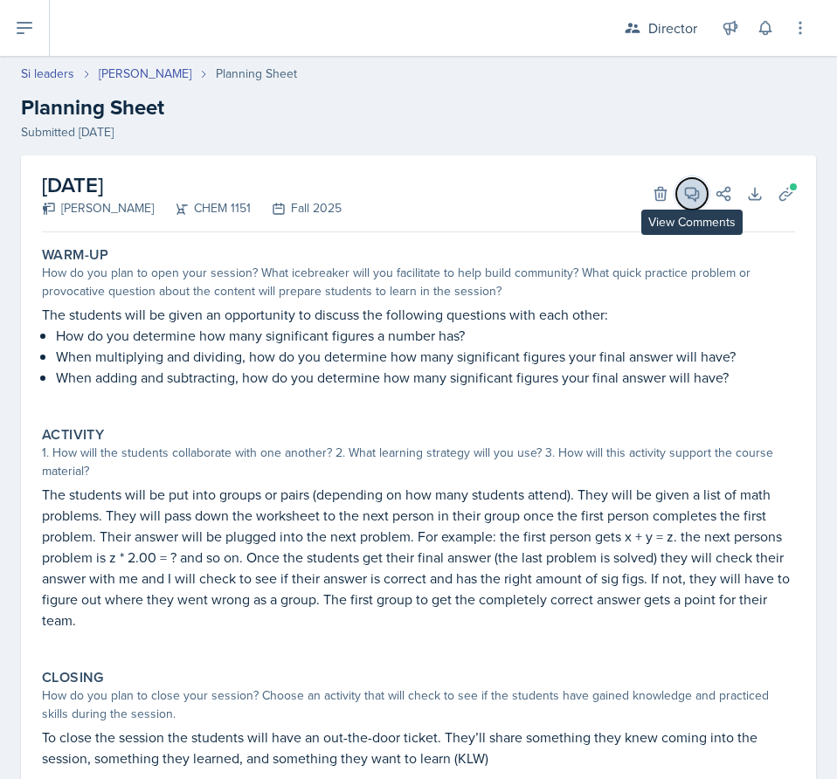
click at [683, 200] on icon at bounding box center [691, 193] width 17 height 17
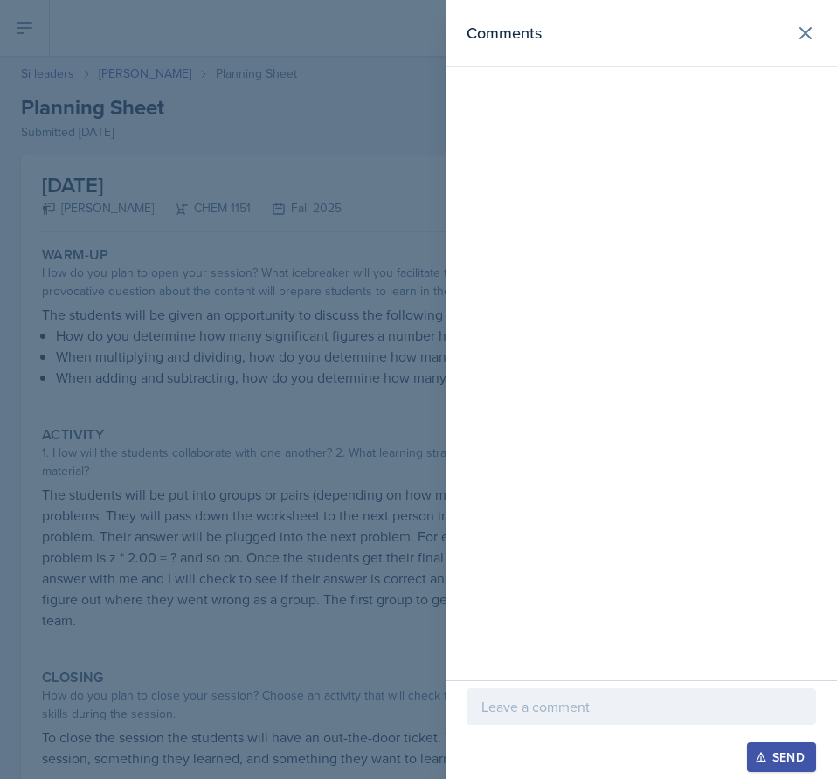
drag, startPoint x: 531, startPoint y: 722, endPoint x: 512, endPoint y: 713, distance: 21.1
click at [512, 713] on p at bounding box center [641, 706] width 320 height 21
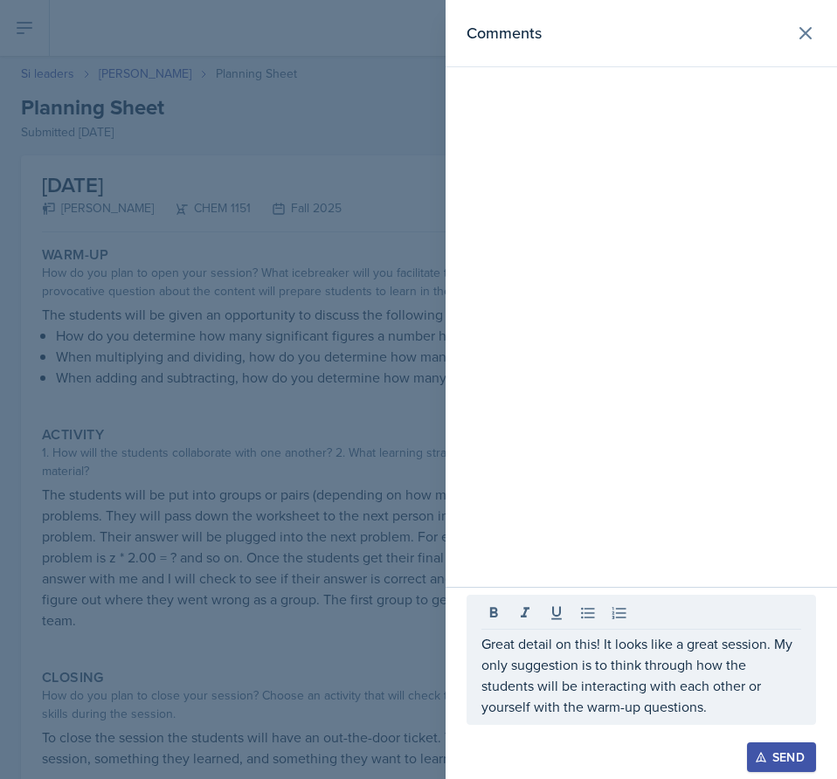
click at [797, 750] on button "Send" at bounding box center [781, 758] width 69 height 30
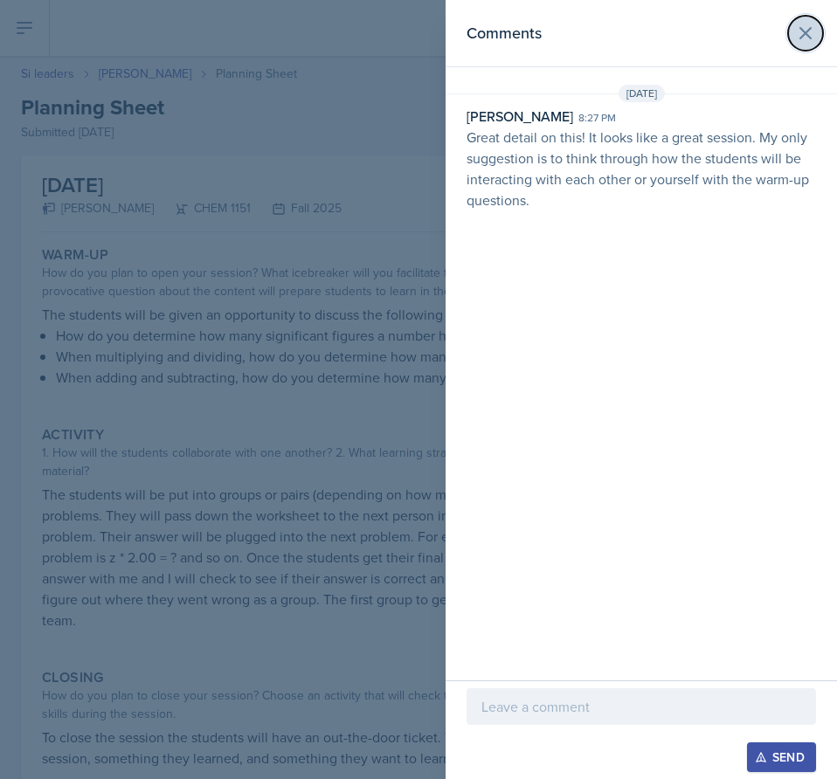
click at [812, 33] on icon at bounding box center [805, 33] width 21 height 21
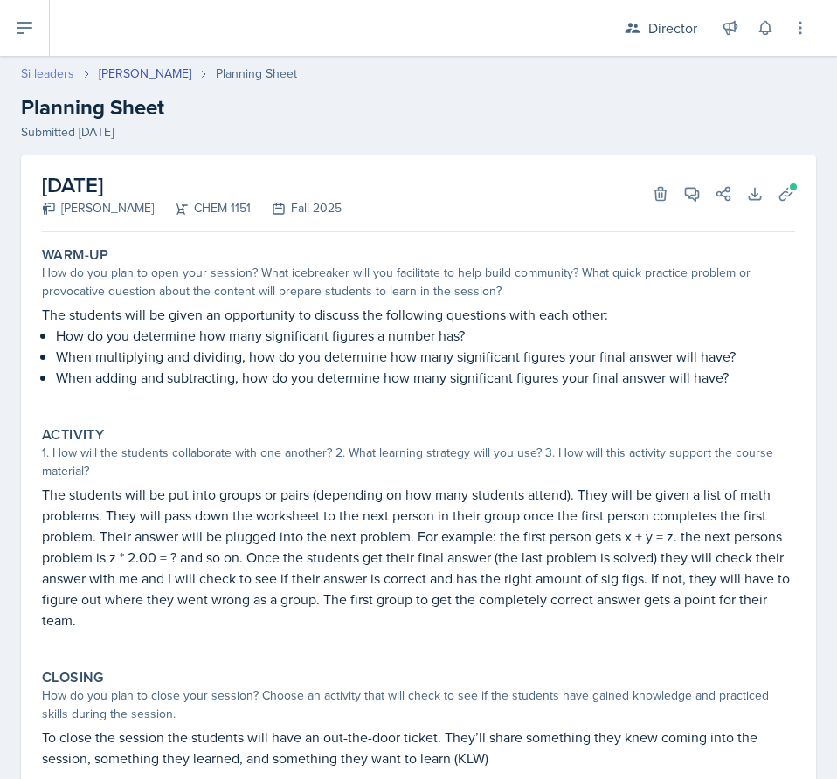
click at [61, 76] on link "Si leaders" at bounding box center [47, 74] width 53 height 18
select select "2bed604d-1099-4043-b1bc-2365e8740244"
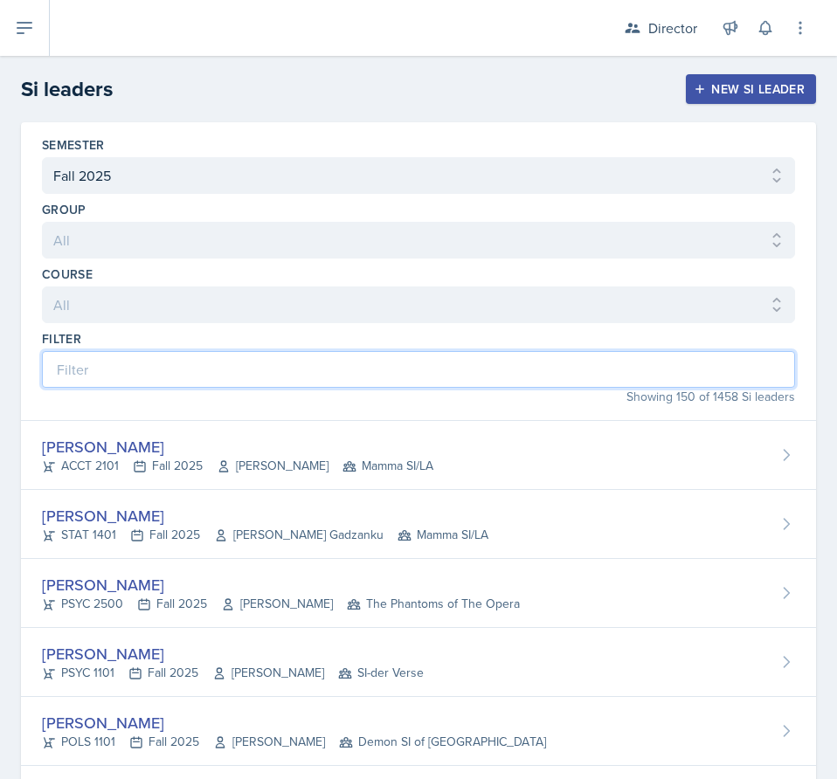
click at [228, 366] on input at bounding box center [418, 369] width 753 height 37
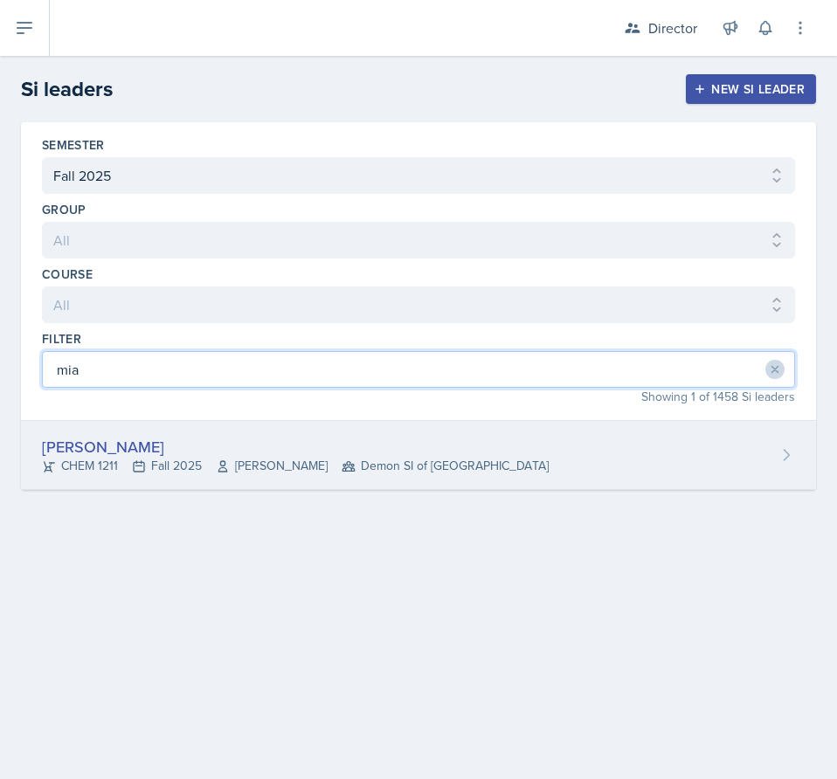
type input "mia"
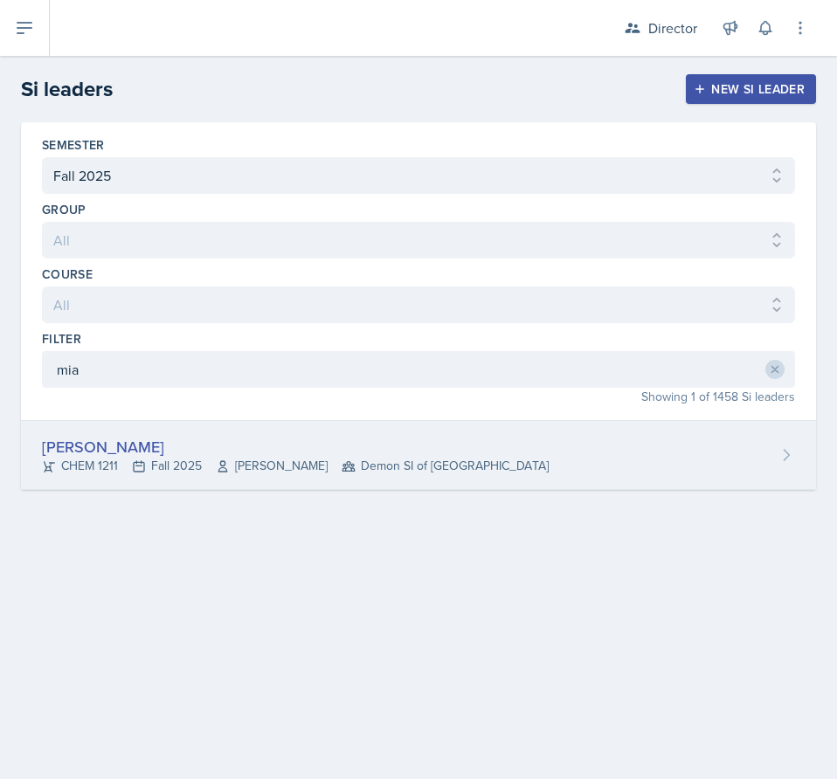
click at [108, 444] on div "[PERSON_NAME]" at bounding box center [295, 447] width 507 height 24
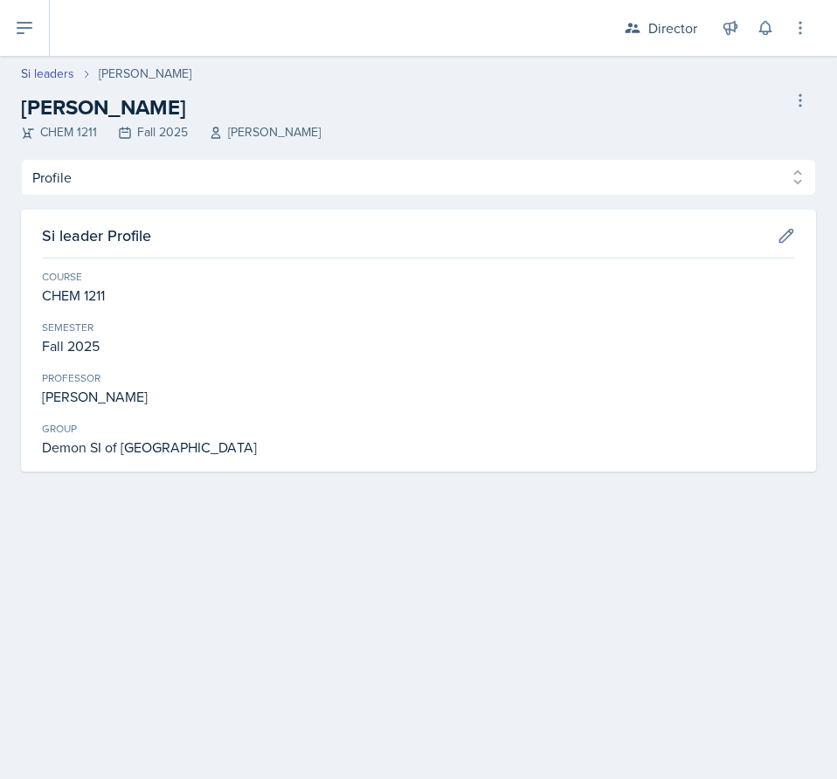
click at [248, 211] on div "Si leader Profile Course CHEM 1211 Semester Fall 2025 [PERSON_NAME] Group Demon…" at bounding box center [418, 341] width 795 height 262
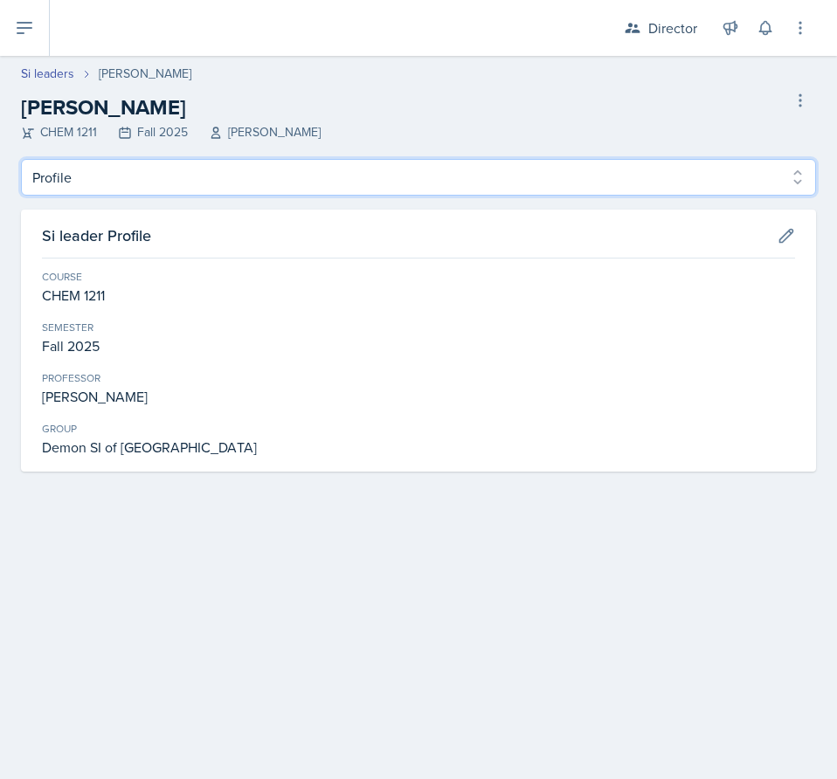
click at [262, 174] on select "Profile Planning Sheets Observation Forms Uploads" at bounding box center [418, 177] width 795 height 37
select select "Planning Sheets"
click at [21, 159] on select "Profile Planning Sheets Observation Forms Uploads" at bounding box center [418, 177] width 795 height 37
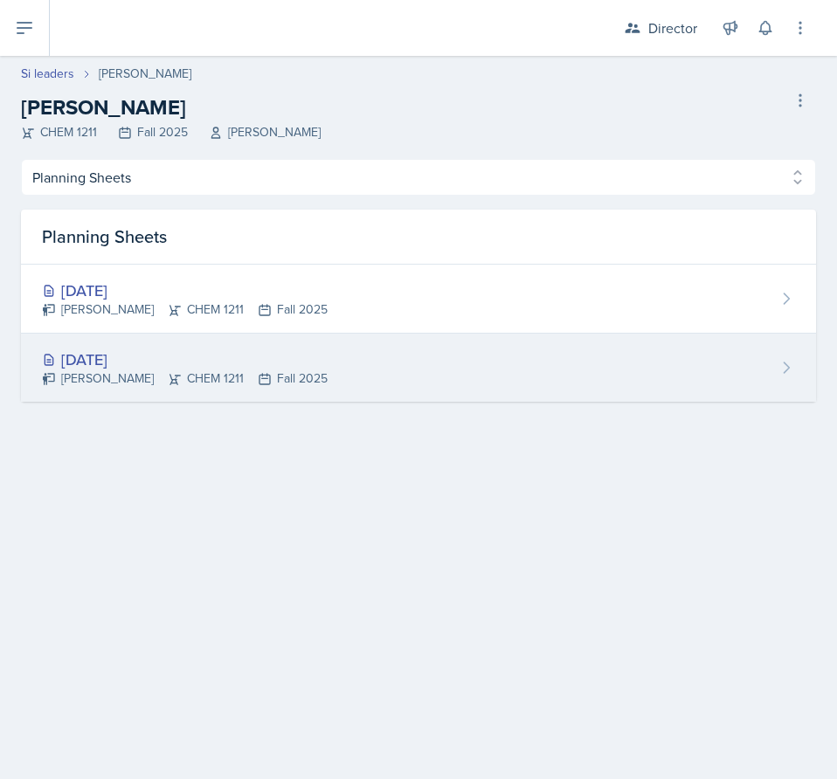
click at [202, 360] on div "[DATE]" at bounding box center [185, 360] width 286 height 24
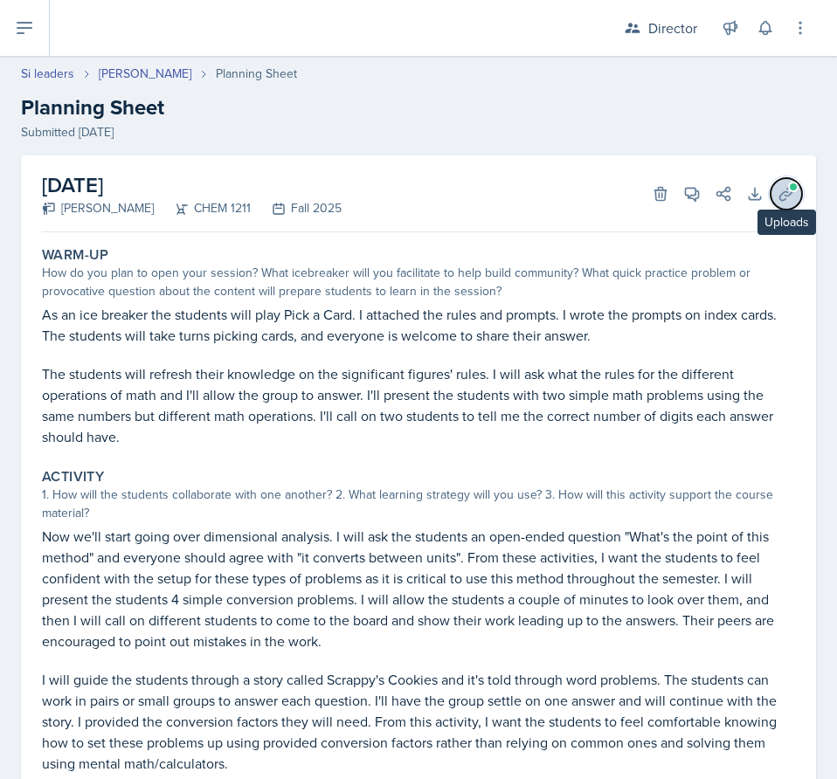
click at [778, 192] on icon at bounding box center [786, 193] width 17 height 17
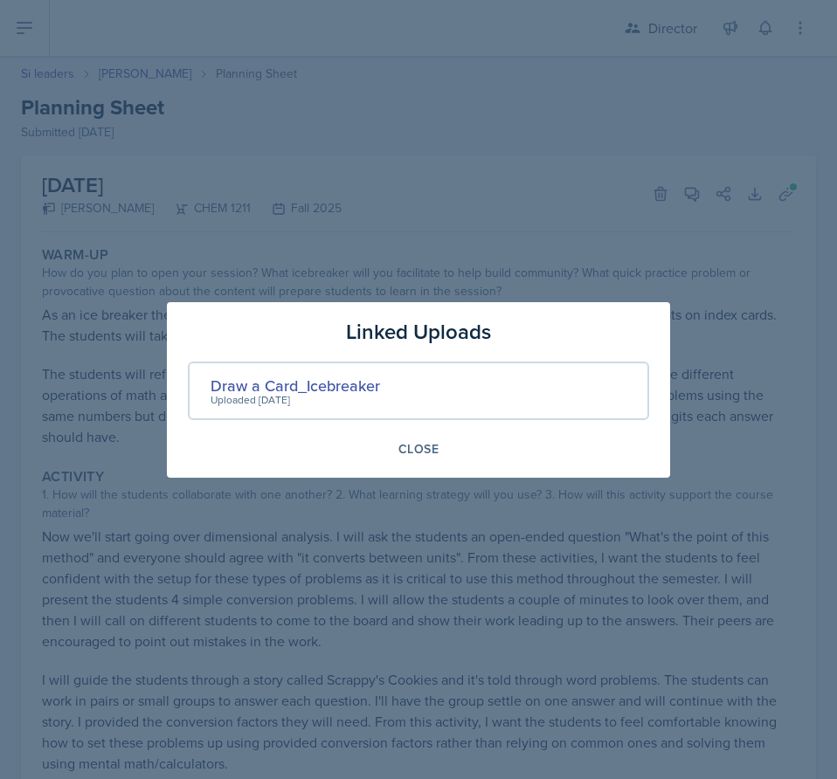
click at [356, 549] on div at bounding box center [418, 389] width 837 height 779
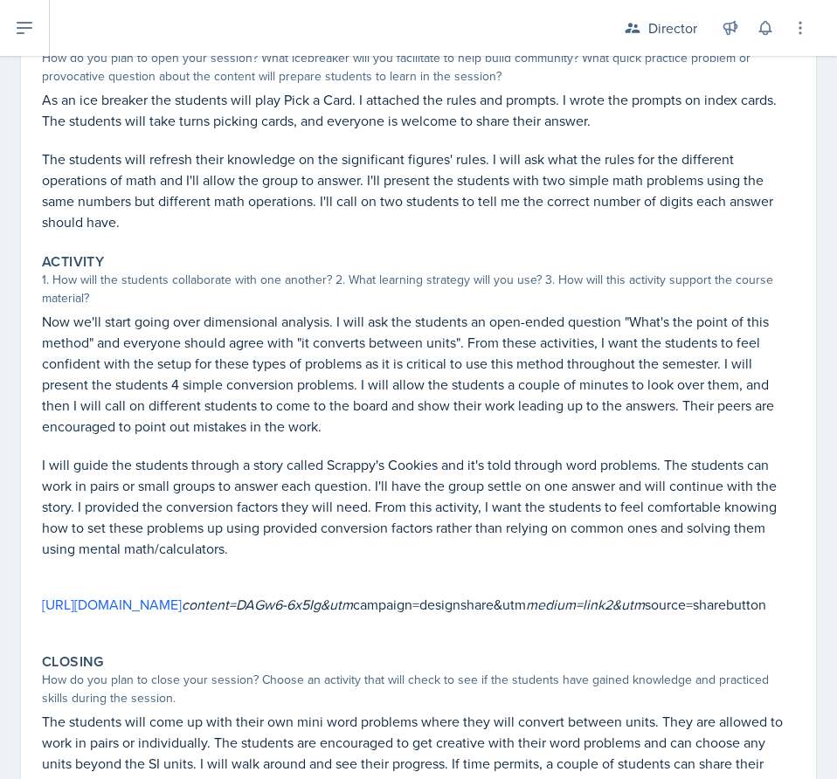
scroll to position [141, 0]
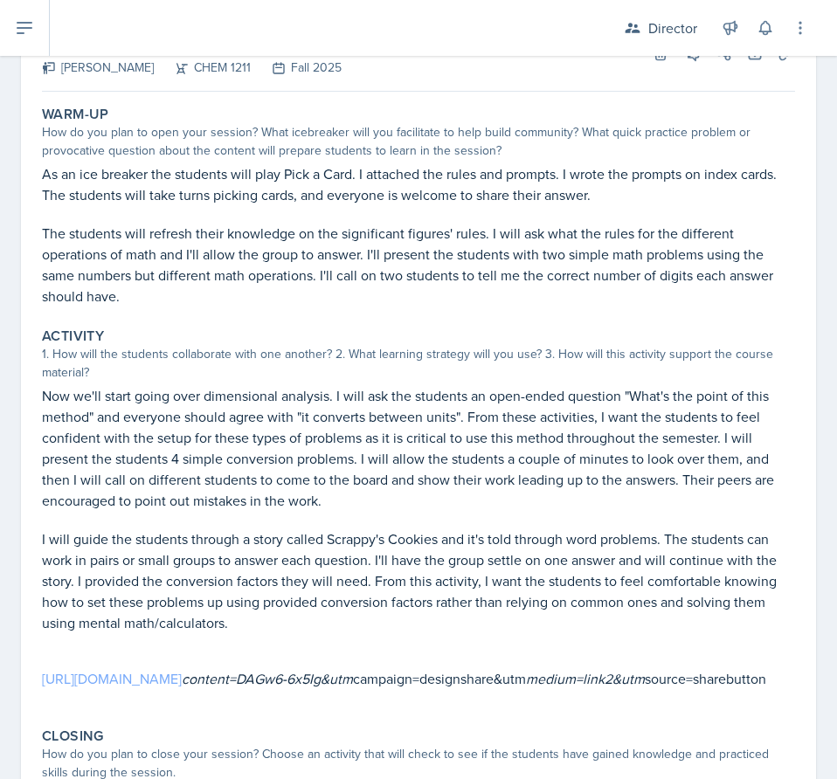
click at [182, 681] on link "[URL][DOMAIN_NAME]" at bounding box center [112, 678] width 140 height 19
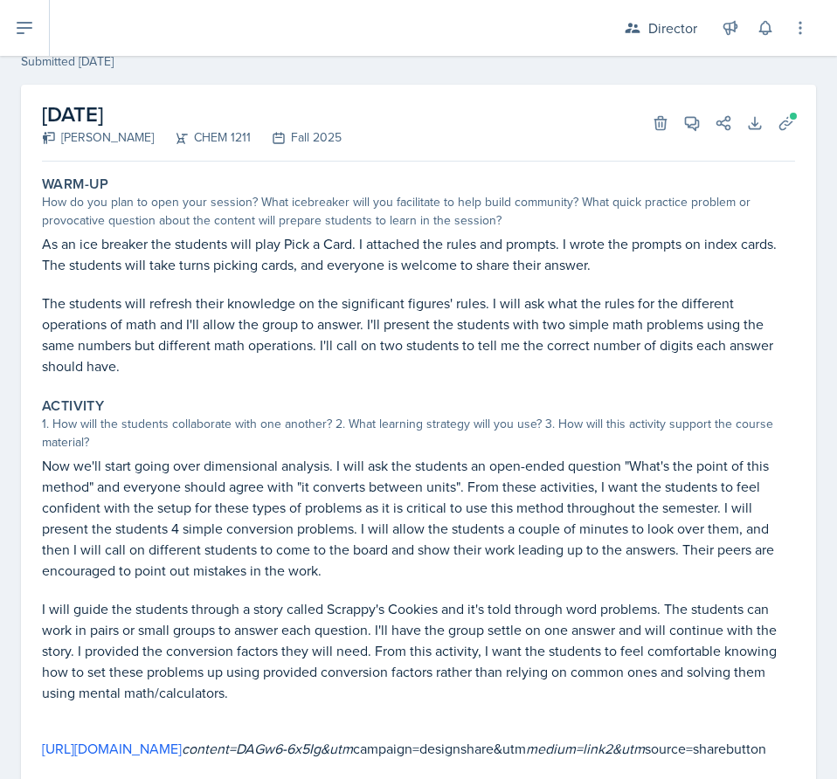
scroll to position [0, 0]
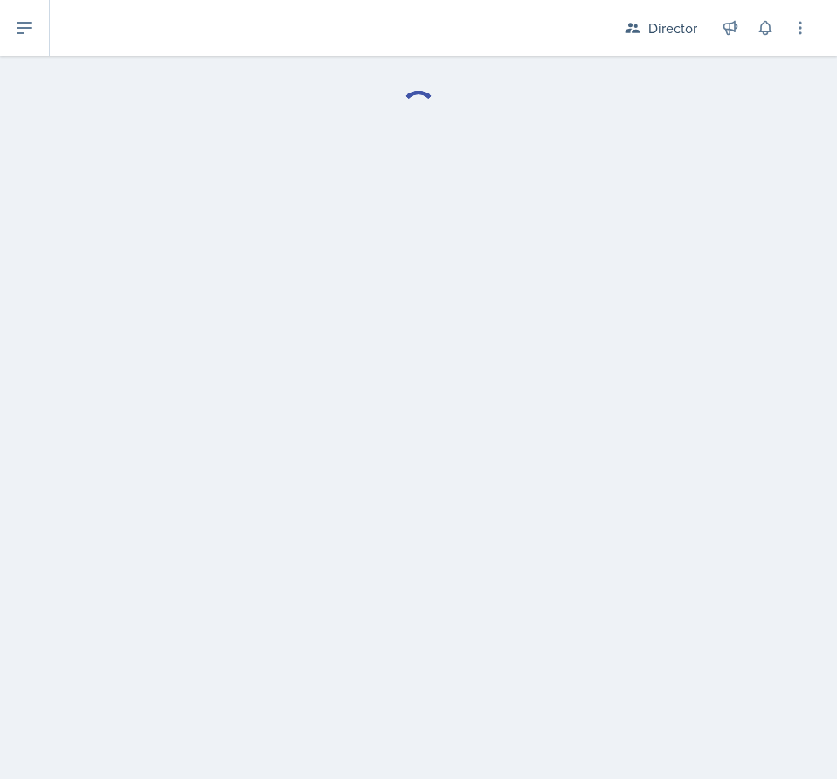
select select "Planning Sheets"
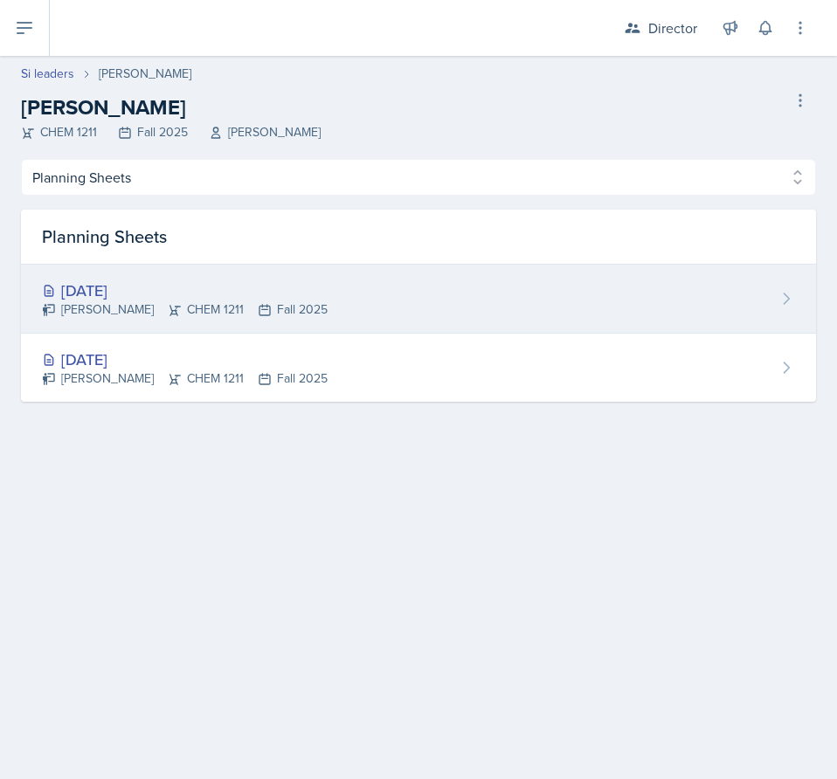
click at [231, 287] on div "[DATE]" at bounding box center [185, 291] width 286 height 24
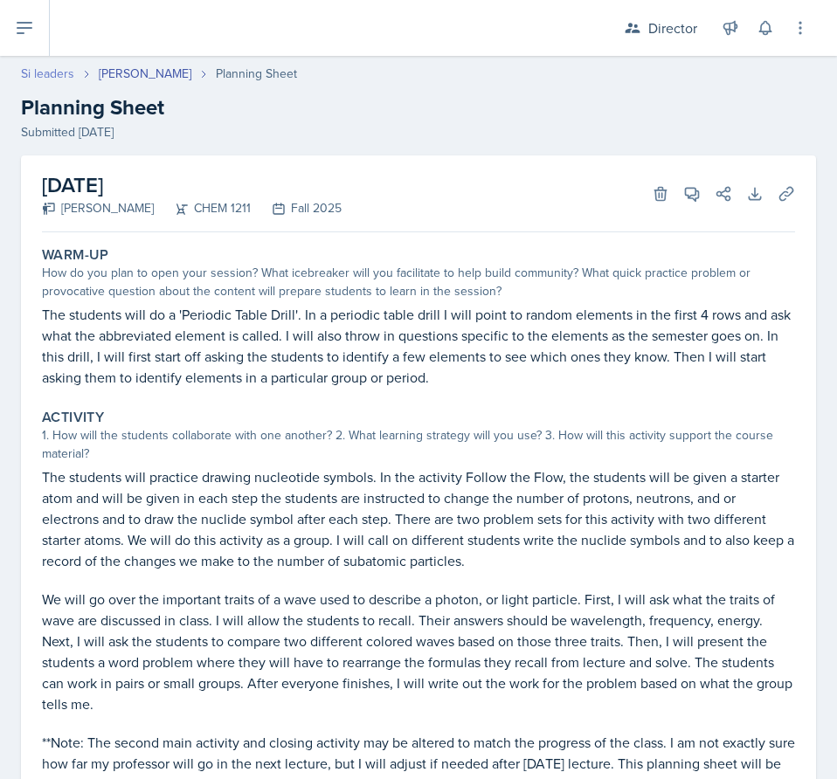
click at [36, 72] on link "Si leaders" at bounding box center [47, 74] width 53 height 18
select select "2bed604d-1099-4043-b1bc-2365e8740244"
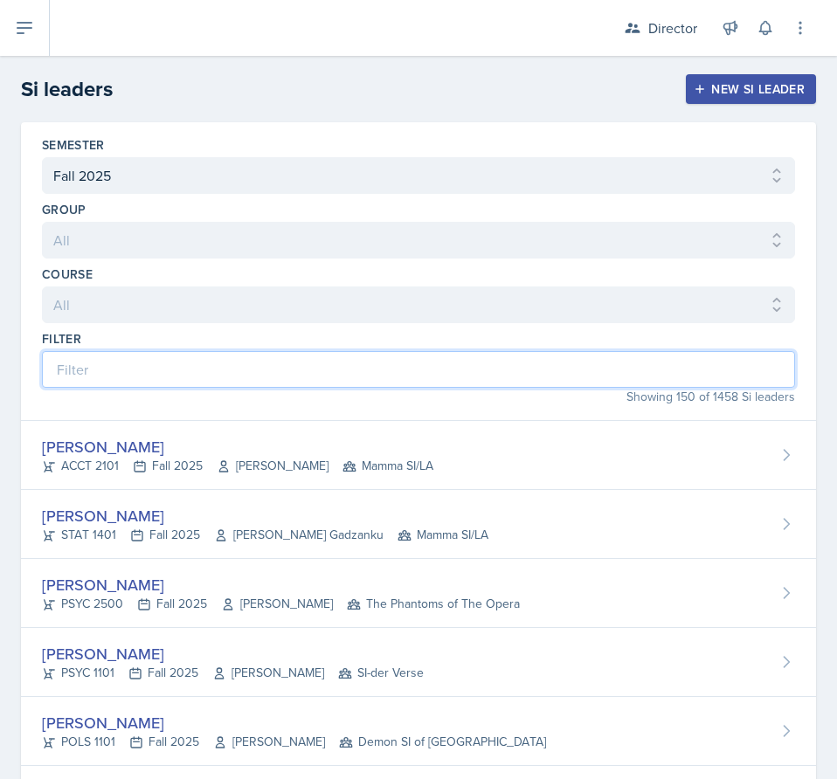
click at [344, 375] on input at bounding box center [418, 369] width 753 height 37
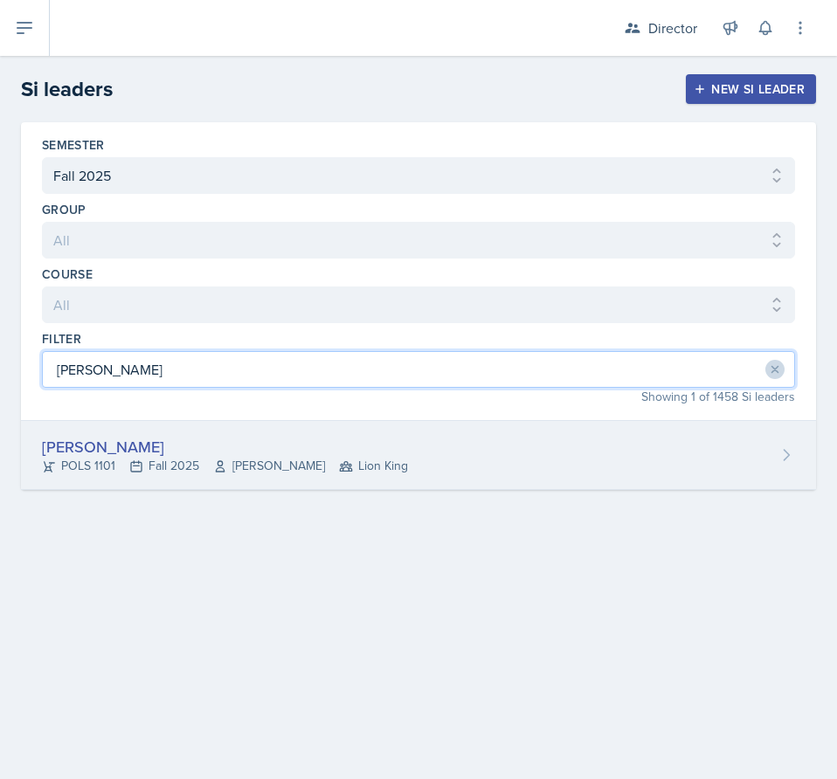
type input "[PERSON_NAME]"
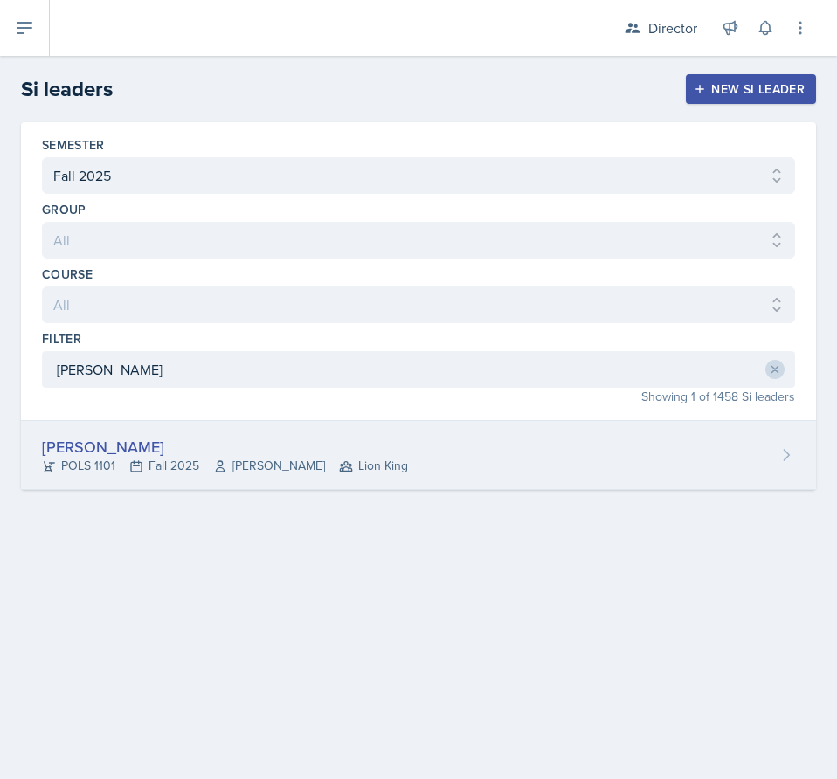
click at [287, 471] on span "[PERSON_NAME]" at bounding box center [269, 466] width 112 height 18
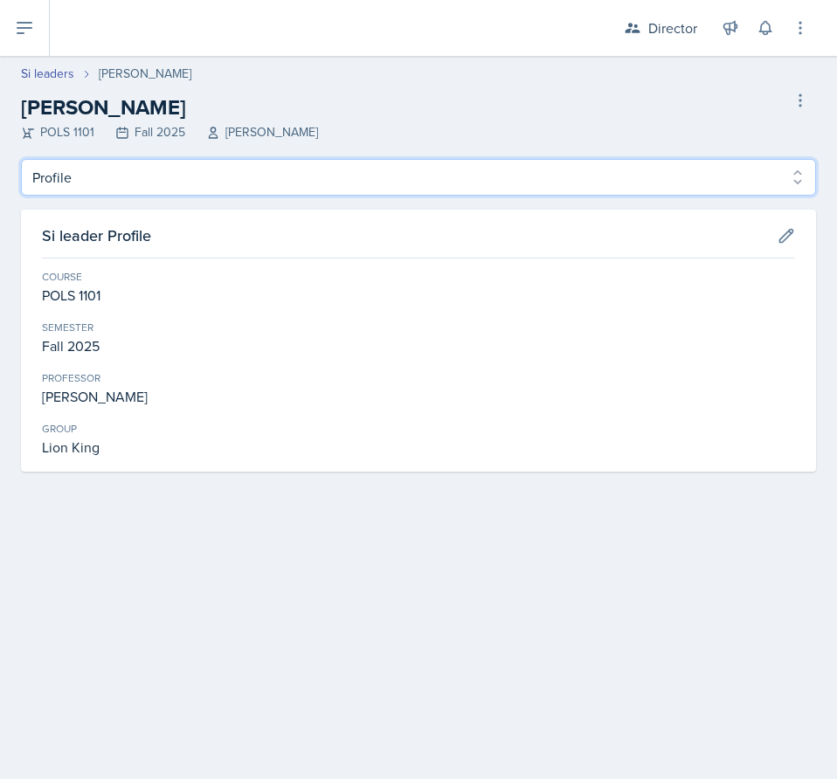
click at [184, 183] on select "Profile Planning Sheets Observation Forms Uploads" at bounding box center [418, 177] width 795 height 37
select select "Planning Sheets"
click at [21, 159] on select "Profile Planning Sheets Observation Forms Uploads" at bounding box center [418, 177] width 795 height 37
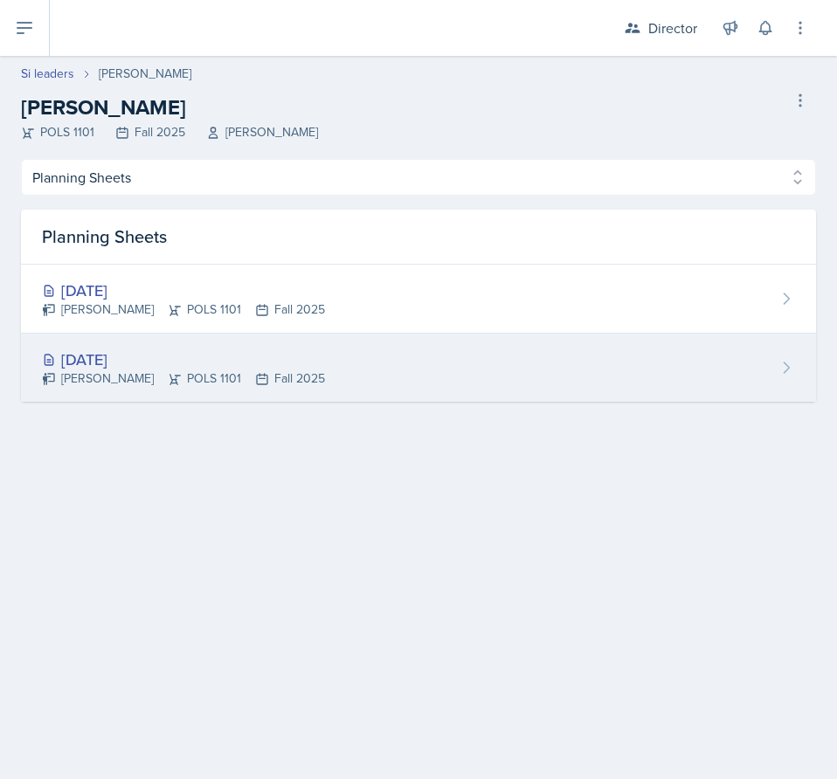
click at [180, 363] on div "[DATE]" at bounding box center [183, 360] width 283 height 24
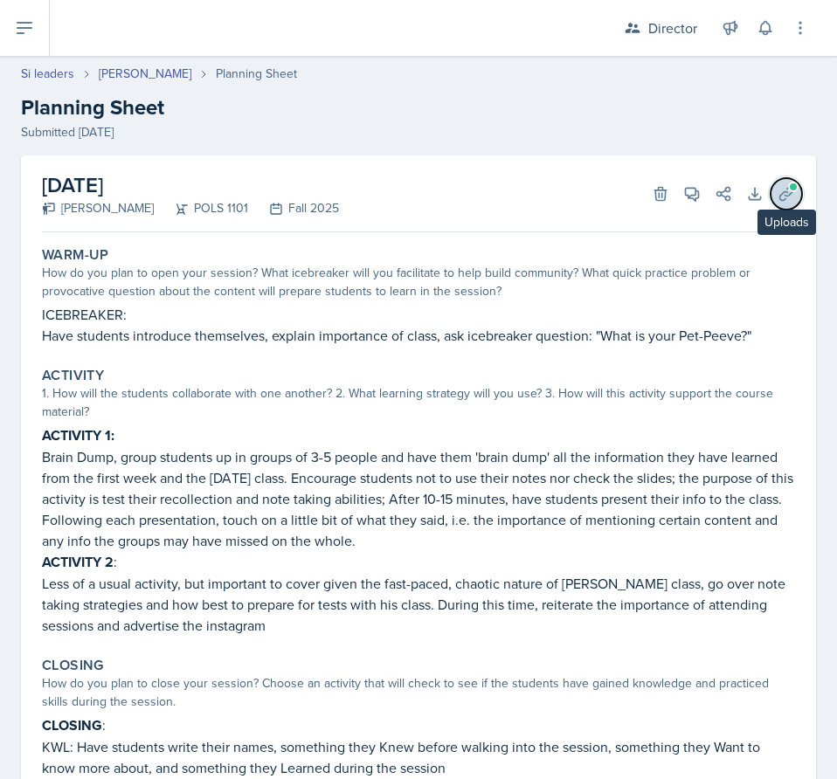
click at [788, 188] on span at bounding box center [793, 187] width 10 height 10
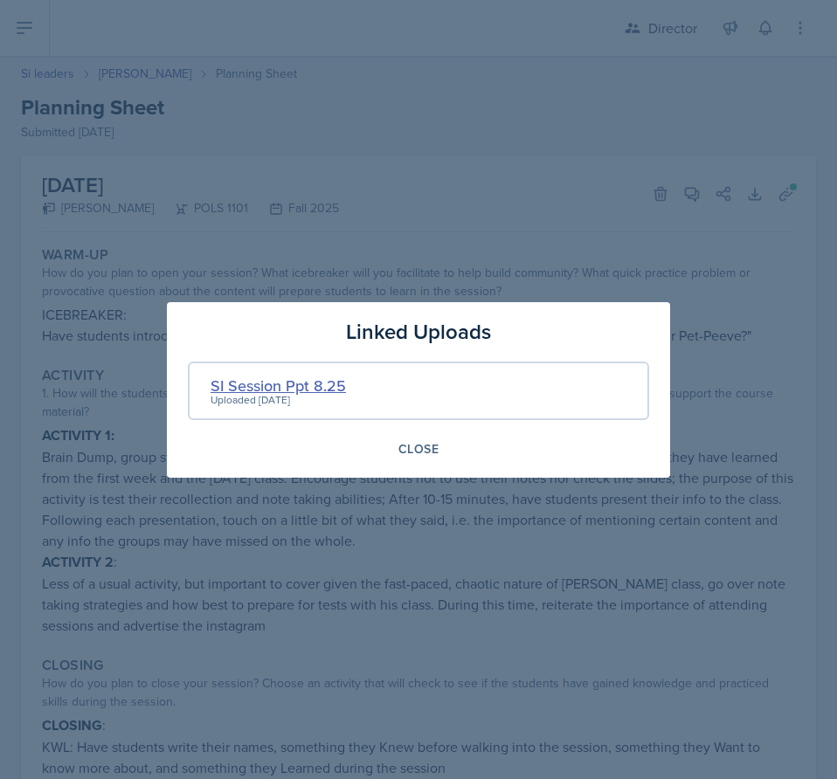
click at [285, 385] on div "SI Session Ppt 8.25" at bounding box center [278, 386] width 135 height 24
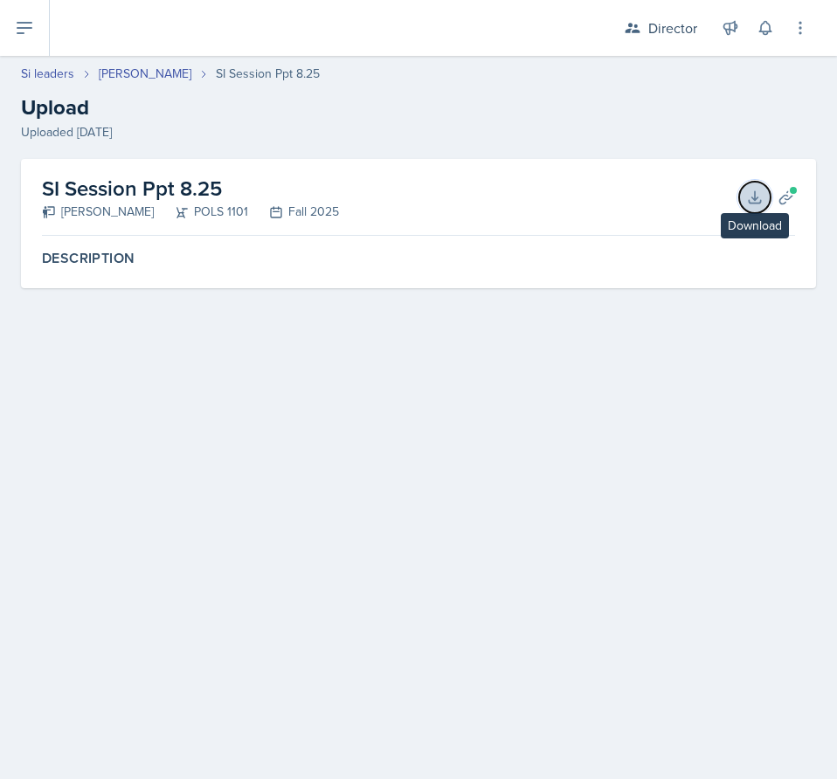
click at [762, 195] on icon at bounding box center [754, 197] width 17 height 17
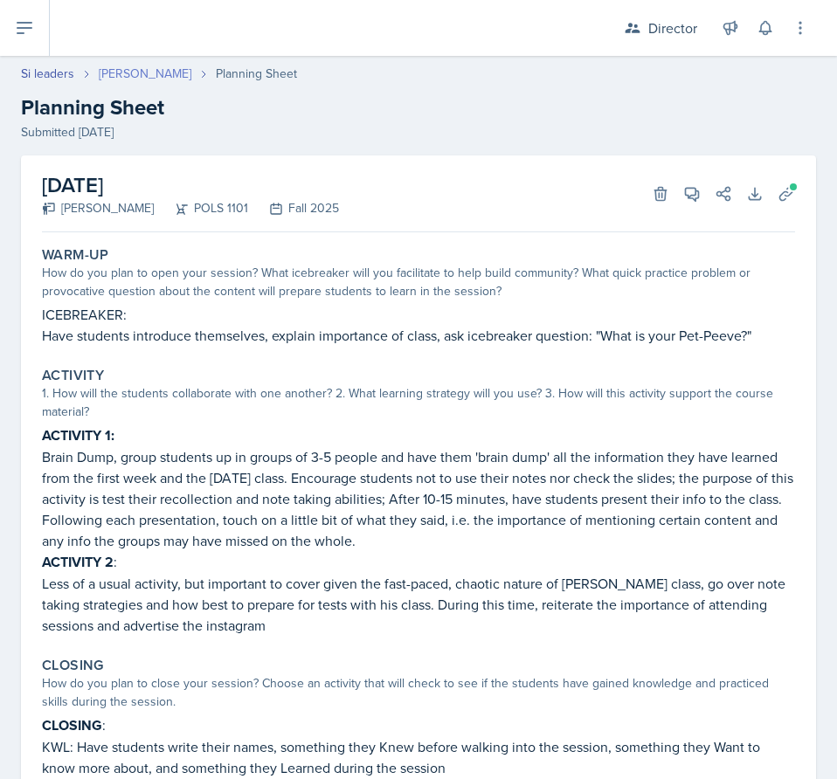
click at [137, 74] on link "[PERSON_NAME]" at bounding box center [145, 74] width 93 height 18
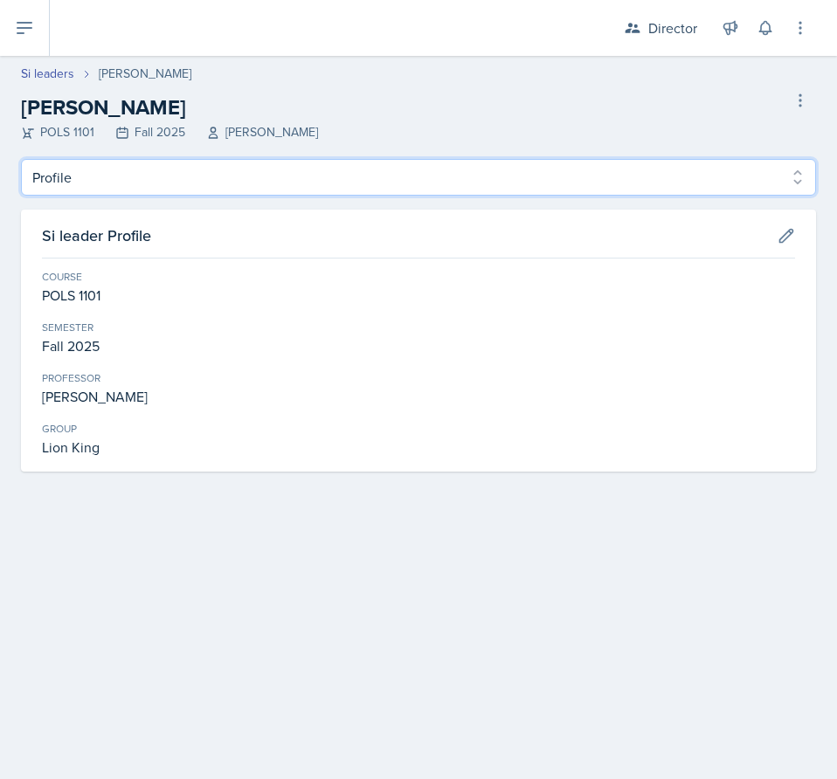
click at [176, 181] on select "Profile Planning Sheets Observation Forms Uploads" at bounding box center [418, 177] width 795 height 37
select select "Planning Sheets"
click at [21, 159] on select "Profile Planning Sheets Observation Forms Uploads" at bounding box center [418, 177] width 795 height 37
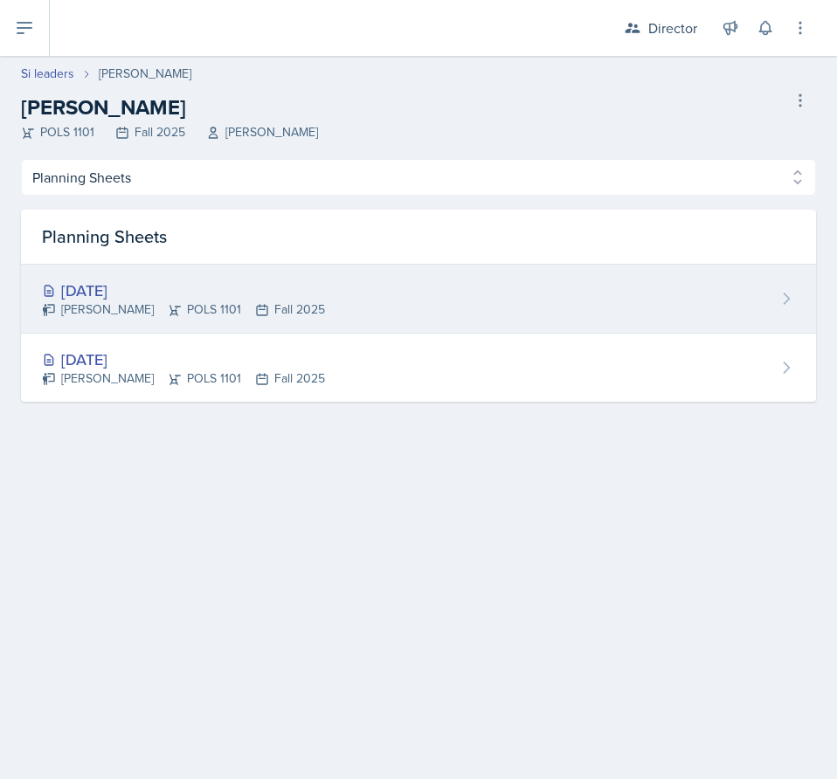
click at [198, 293] on div "[DATE]" at bounding box center [183, 291] width 283 height 24
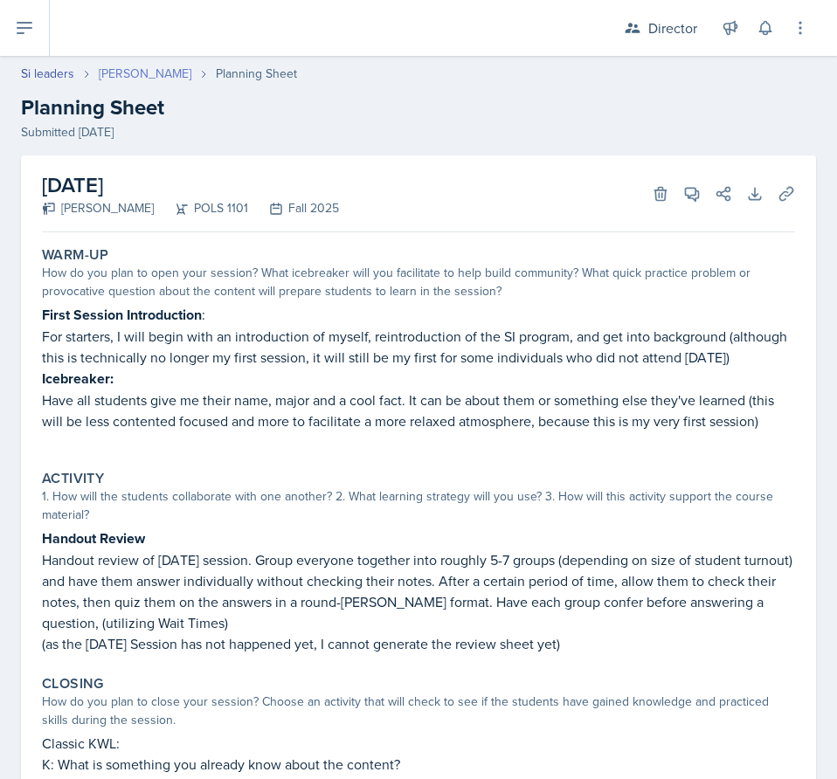
click at [132, 71] on link "[PERSON_NAME]" at bounding box center [145, 74] width 93 height 18
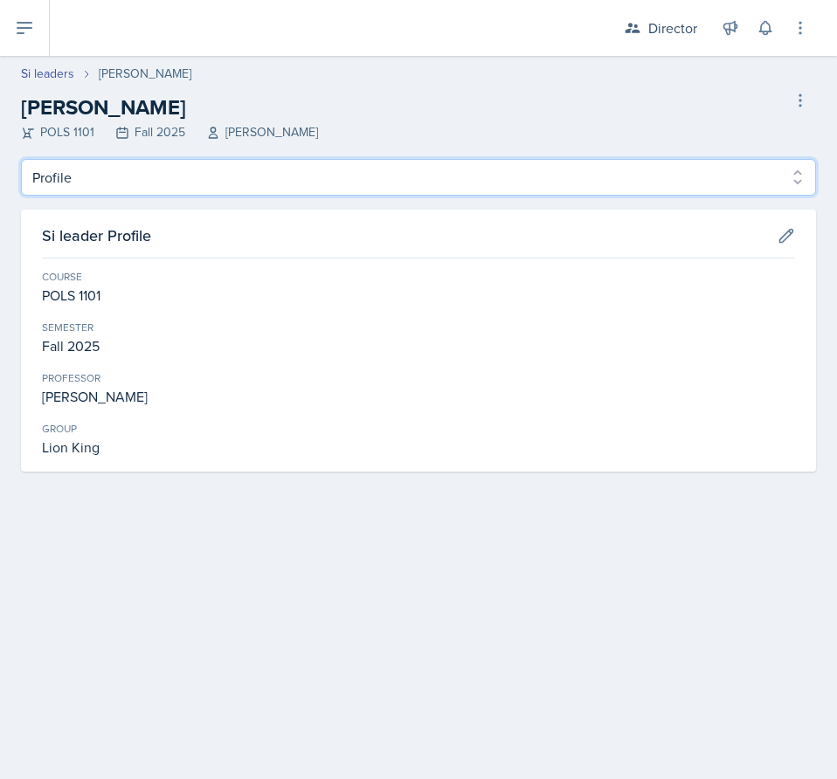
drag, startPoint x: 128, startPoint y: 173, endPoint x: 128, endPoint y: 182, distance: 8.8
click at [128, 173] on select "Profile Planning Sheets Observation Forms Uploads" at bounding box center [418, 177] width 795 height 37
select select "Planning Sheets"
click at [21, 159] on select "Profile Planning Sheets Observation Forms Uploads" at bounding box center [418, 177] width 795 height 37
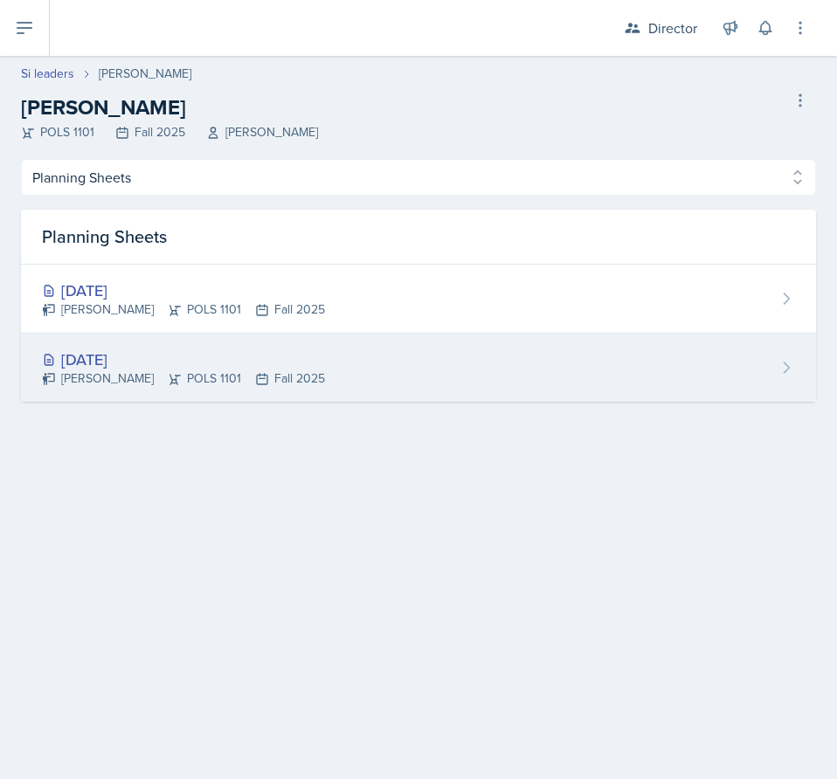
click at [437, 349] on div "[DATE] [PERSON_NAME] POLS 1101 Fall 2025" at bounding box center [418, 368] width 795 height 68
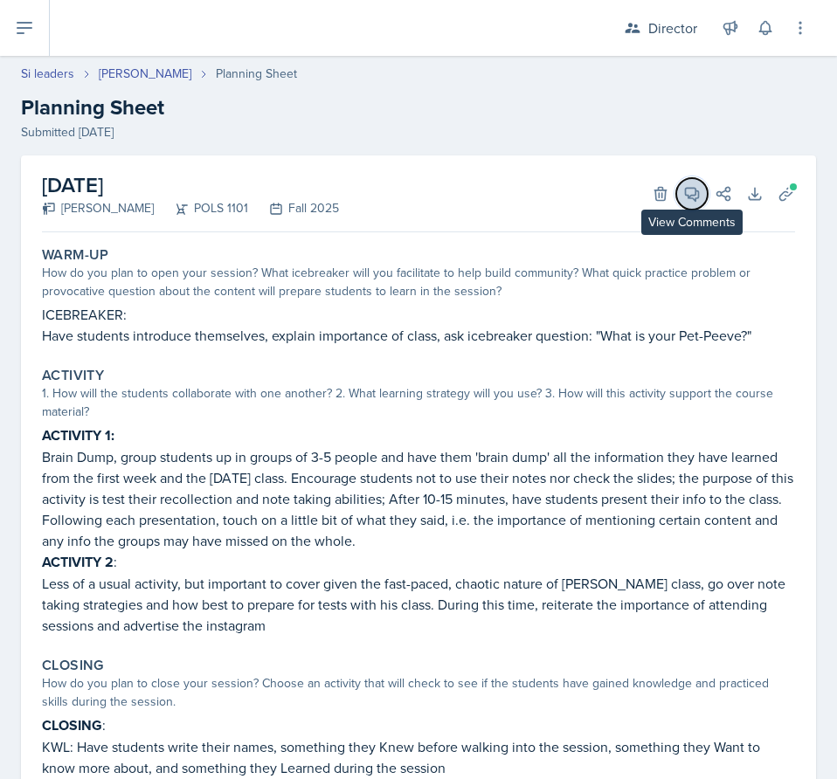
click at [683, 185] on icon at bounding box center [691, 193] width 17 height 17
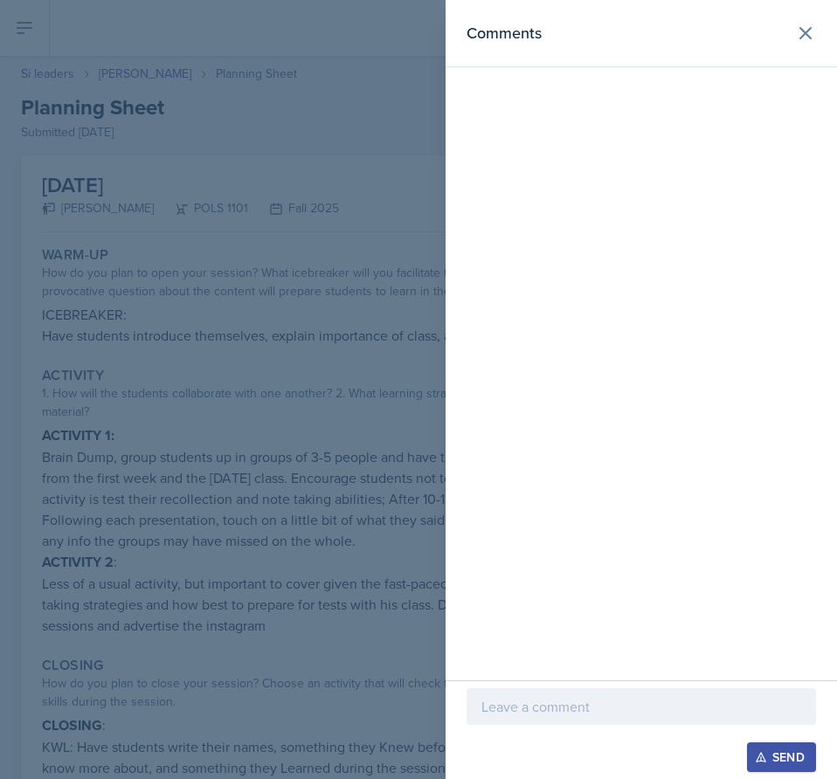
click at [616, 706] on p at bounding box center [641, 706] width 320 height 21
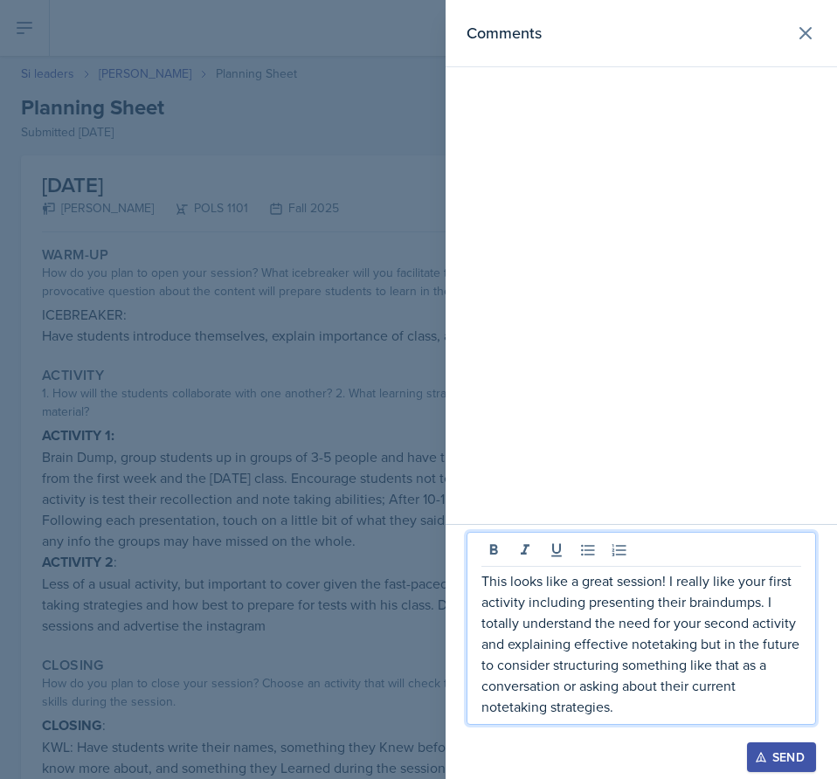
click at [778, 750] on div "Send" at bounding box center [781, 757] width 46 height 14
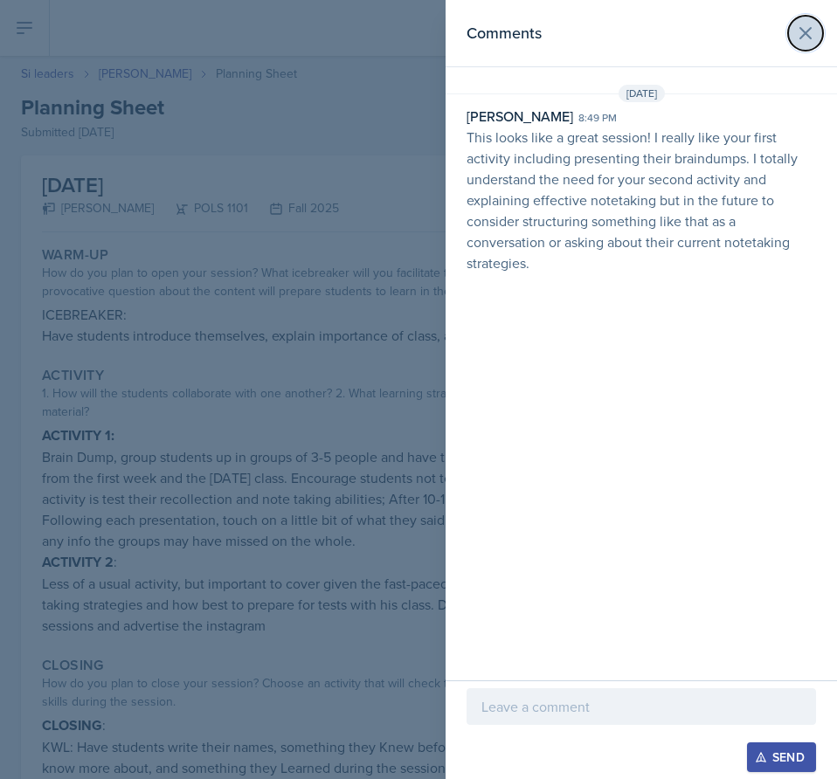
click at [805, 31] on icon at bounding box center [805, 33] width 21 height 21
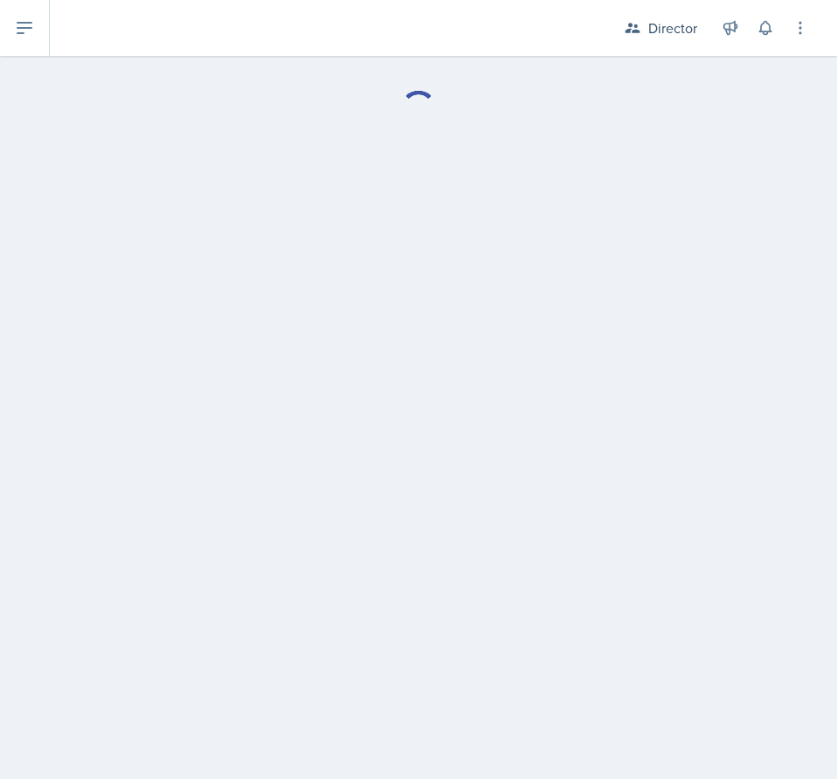
select select "Planning Sheets"
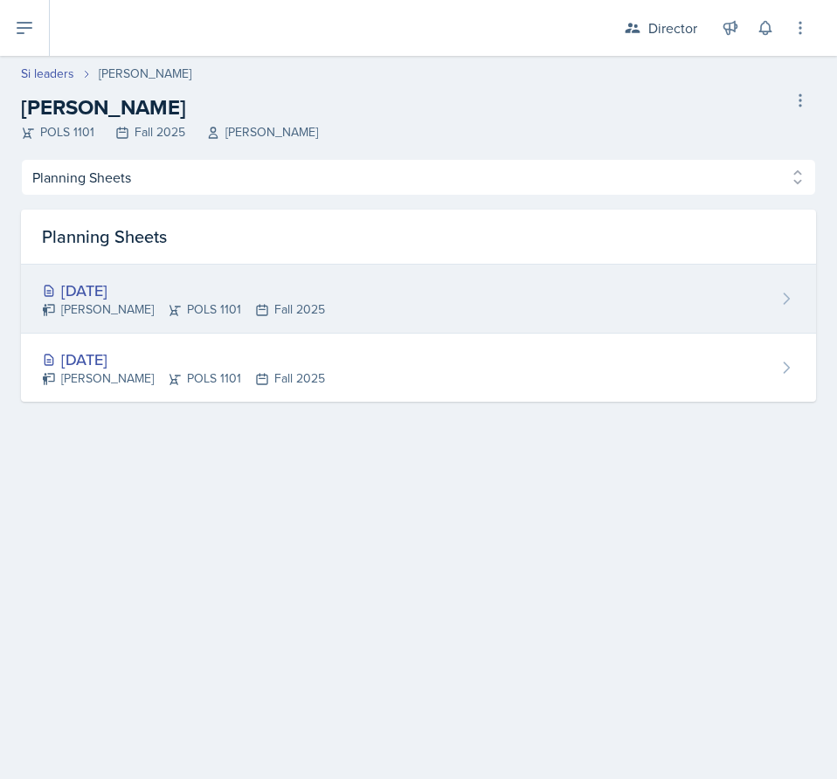
click at [341, 295] on div "[DATE] [PERSON_NAME] POLS 1101 Fall 2025" at bounding box center [418, 299] width 795 height 69
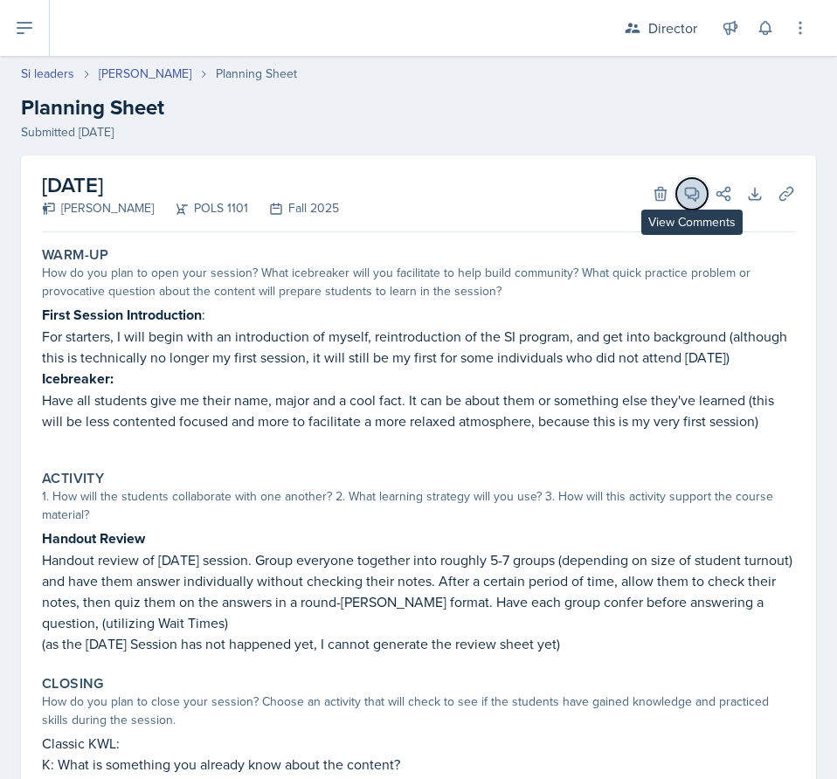
click at [683, 199] on icon at bounding box center [691, 193] width 17 height 17
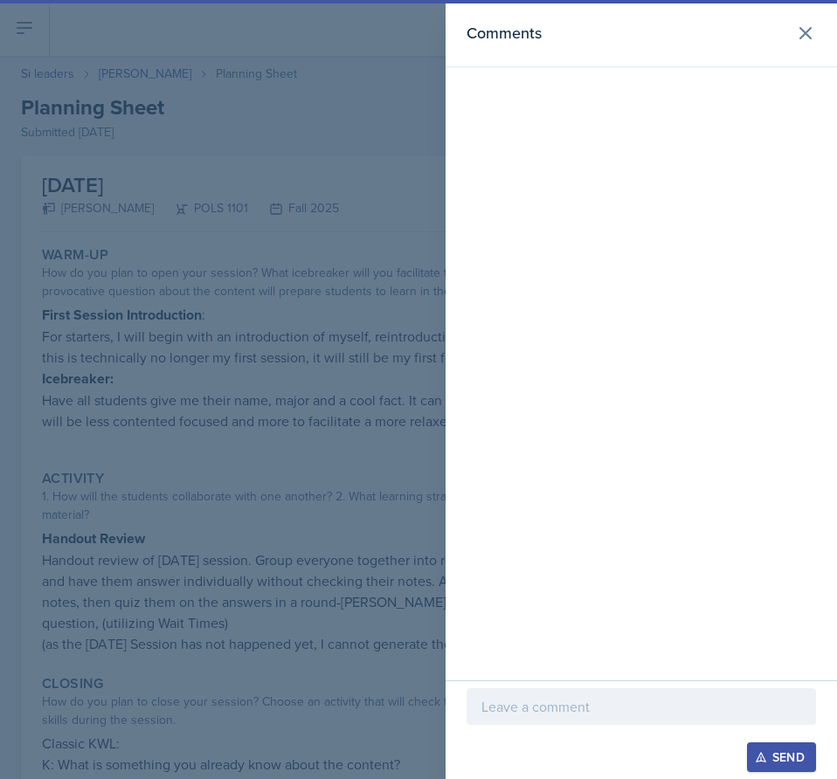
click at [620, 726] on div at bounding box center [641, 733] width 349 height 17
click at [597, 707] on p at bounding box center [641, 706] width 320 height 21
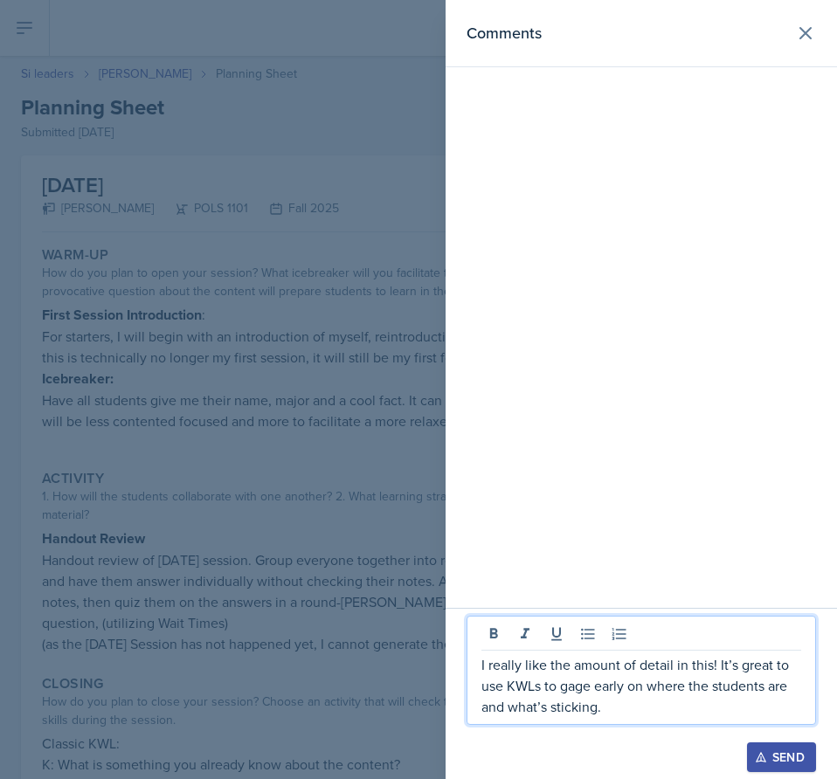
click at [757, 745] on button "Send" at bounding box center [781, 758] width 69 height 30
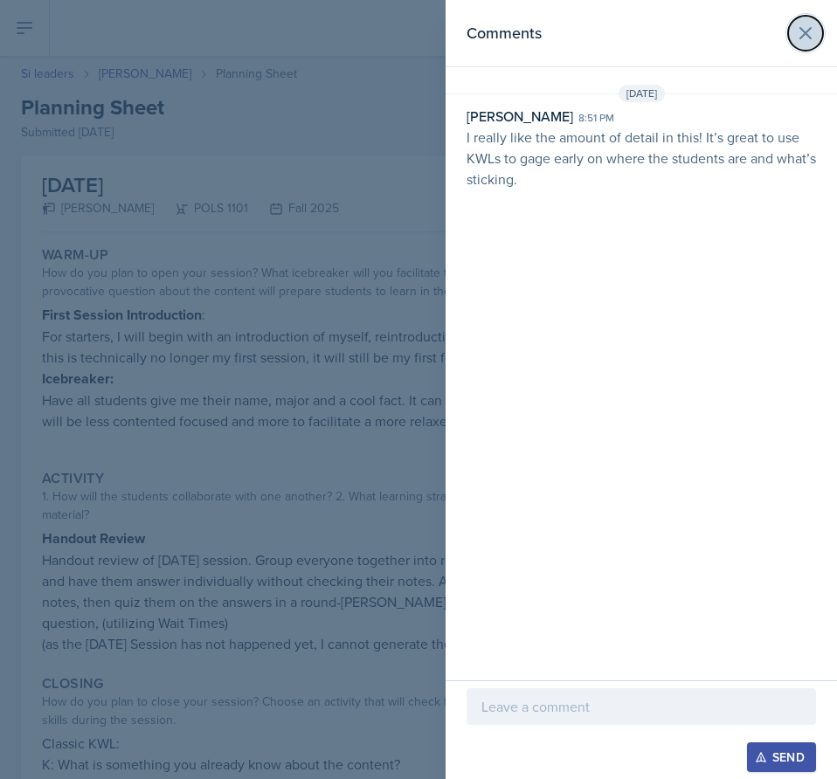
click at [808, 34] on icon at bounding box center [805, 33] width 21 height 21
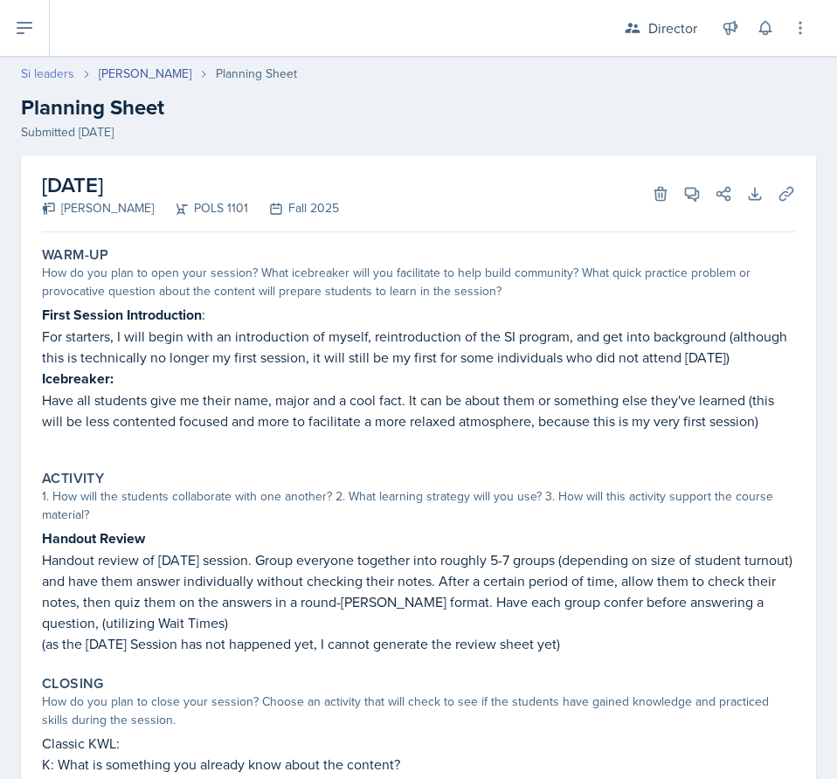
click at [60, 71] on link "Si leaders" at bounding box center [47, 74] width 53 height 18
select select "2bed604d-1099-4043-b1bc-2365e8740244"
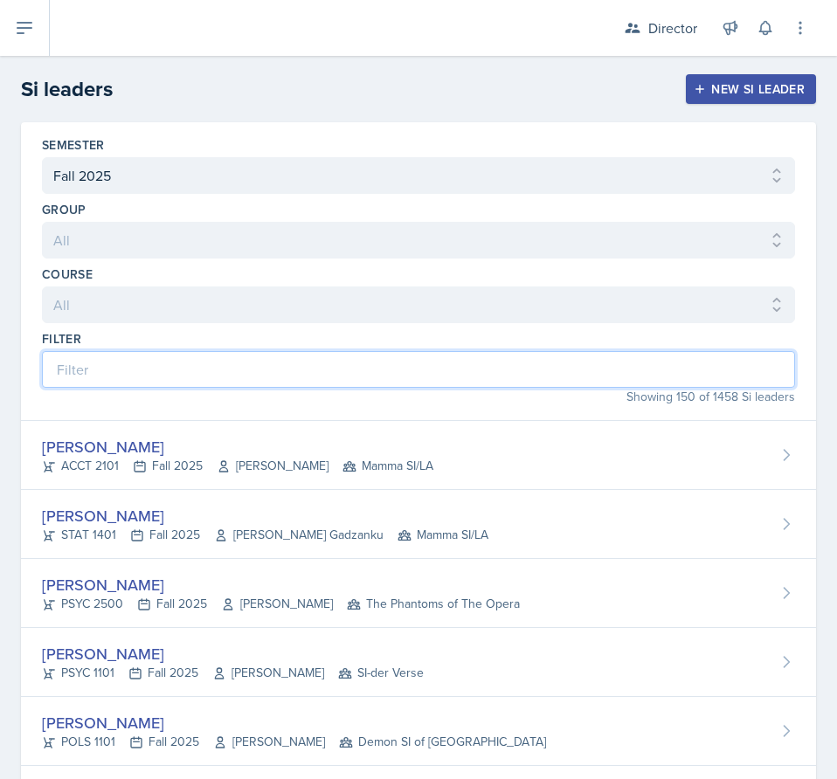
click at [172, 382] on input at bounding box center [418, 369] width 753 height 37
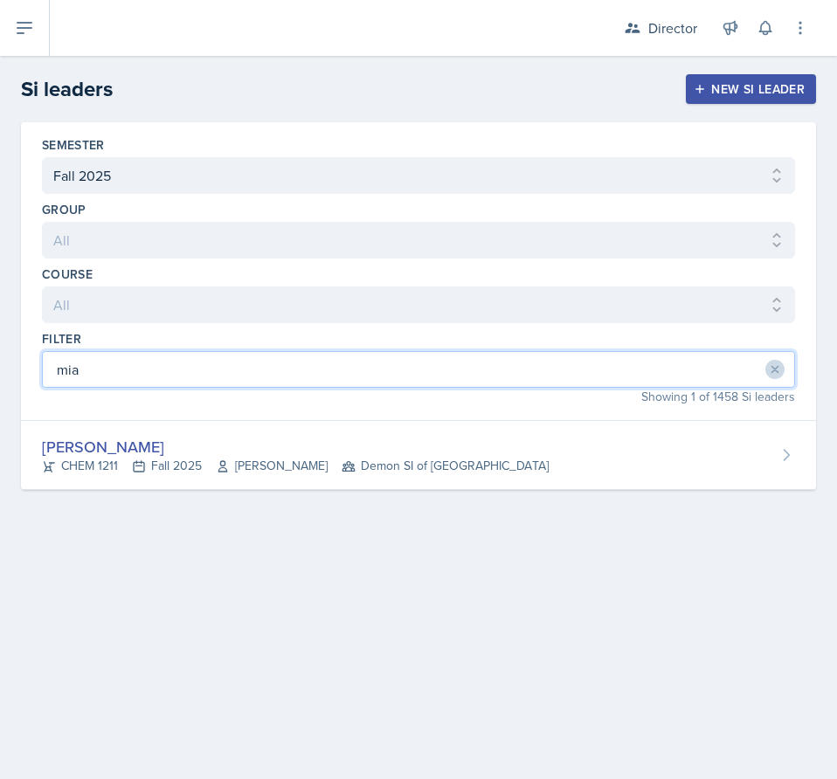
type input "mia"
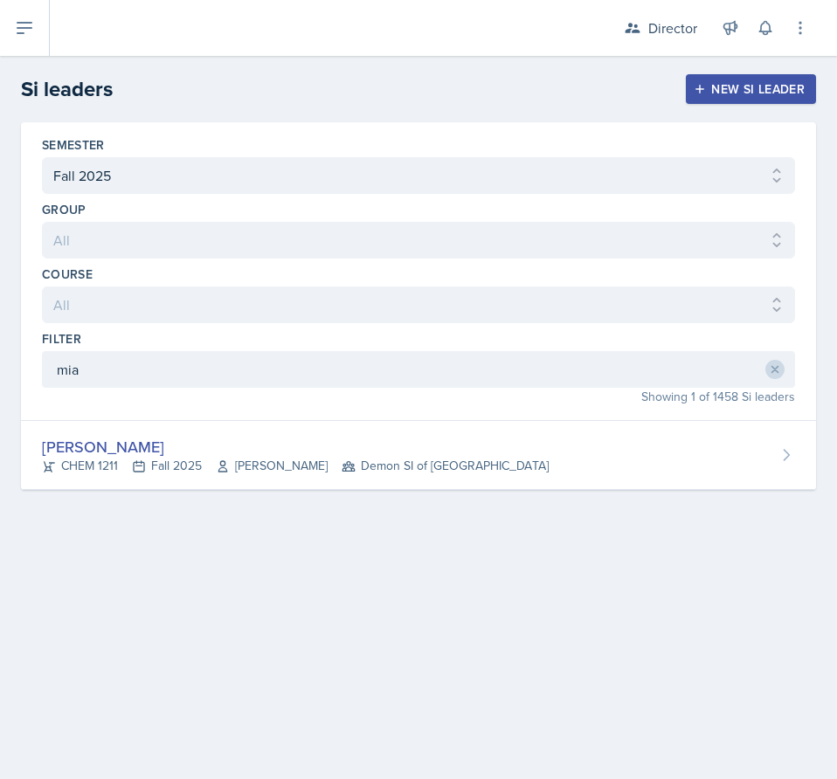
click at [262, 491] on div "Semester All Fall 2025 Summer 2025 Spring 2025 Fall 2024 Summer 2024 Spring 202…" at bounding box center [418, 327] width 837 height 410
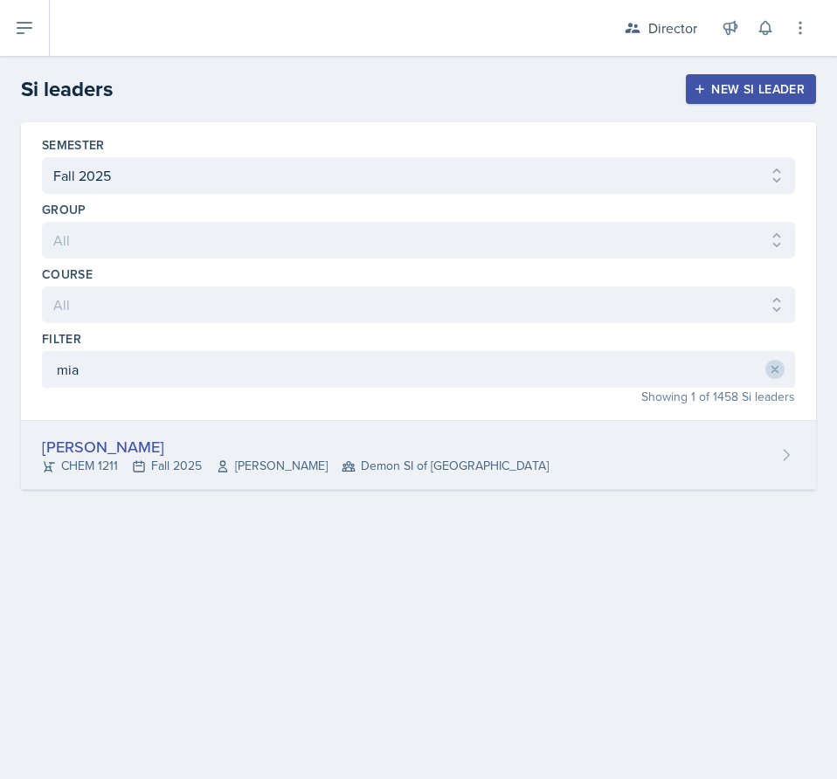
click at [254, 460] on span "[PERSON_NAME]" at bounding box center [272, 466] width 112 height 18
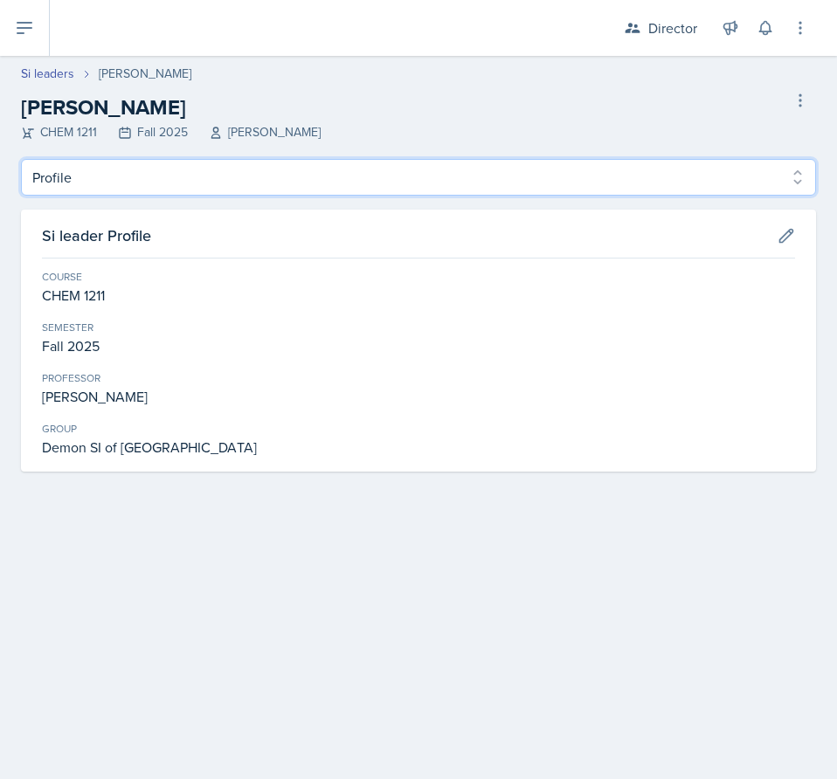
click at [133, 172] on select "Profile Planning Sheets Observation Forms Uploads" at bounding box center [418, 177] width 795 height 37
select select "Planning Sheets"
click at [21, 159] on select "Profile Planning Sheets Observation Forms Uploads" at bounding box center [418, 177] width 795 height 37
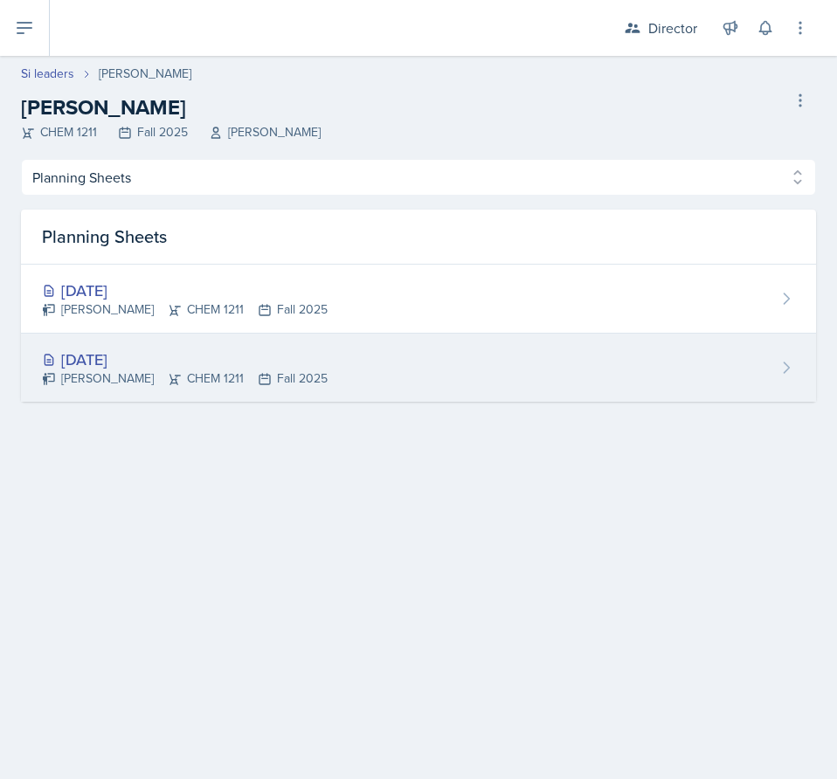
click at [221, 351] on div "[DATE]" at bounding box center [185, 360] width 286 height 24
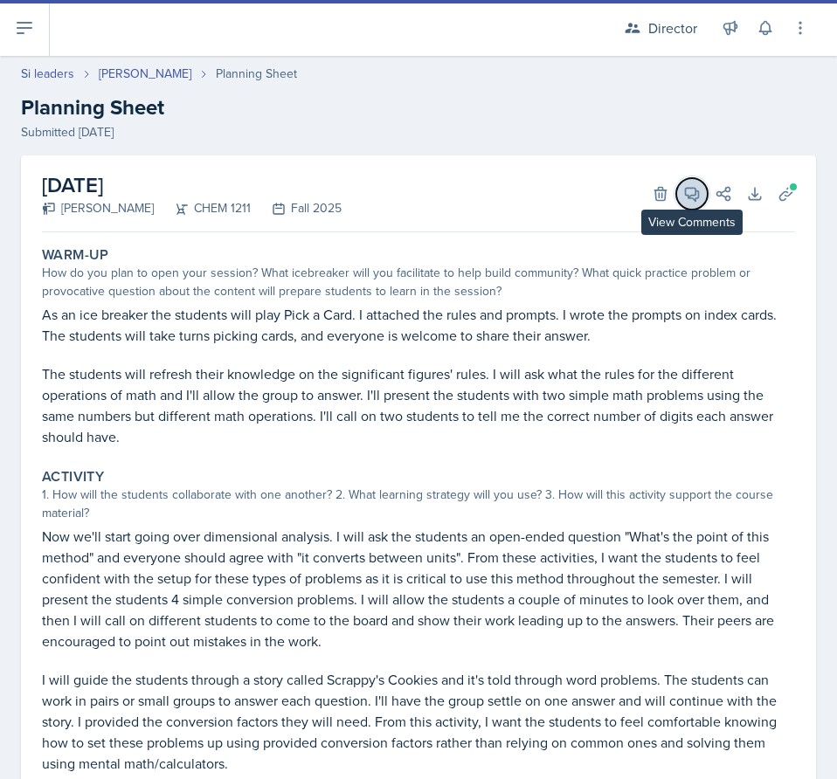
click at [693, 191] on button "View Comments" at bounding box center [691, 193] width 31 height 31
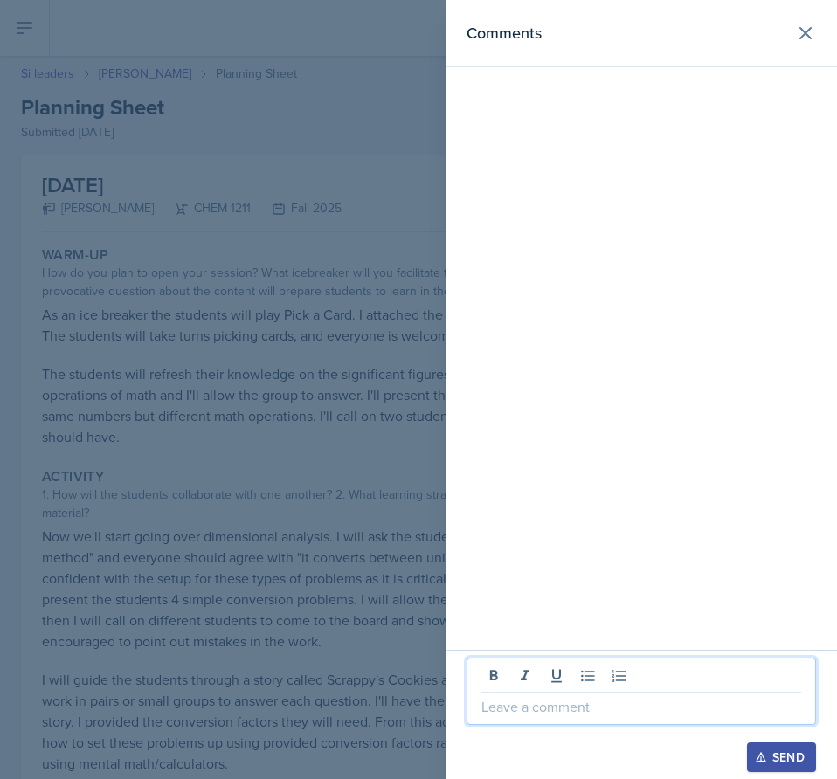
click at [569, 701] on p at bounding box center [641, 706] width 320 height 21
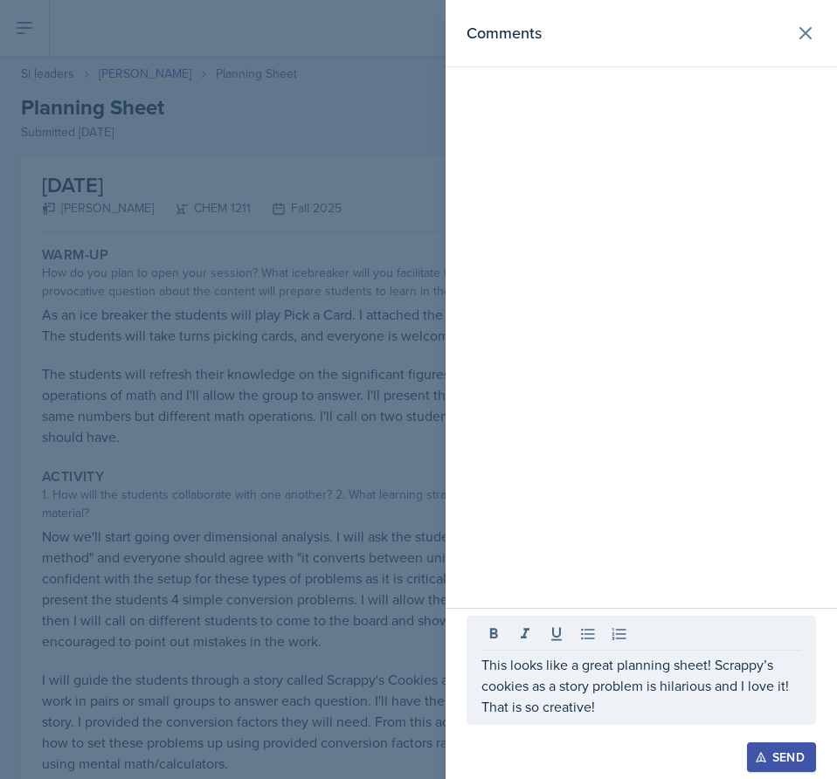
click at [786, 750] on div "Send" at bounding box center [781, 757] width 46 height 14
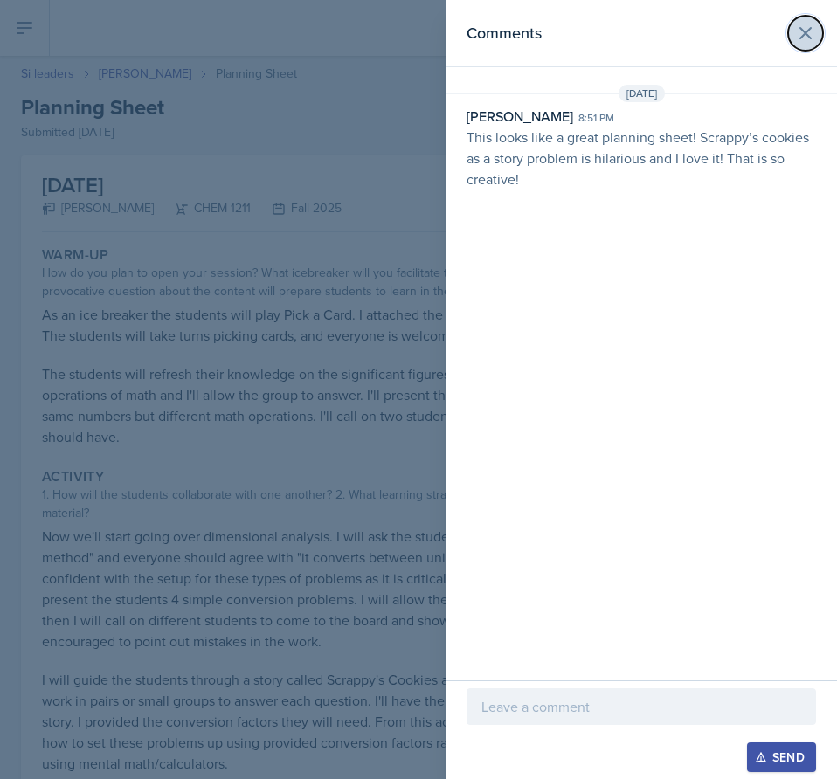
click at [811, 28] on icon at bounding box center [805, 33] width 10 height 10
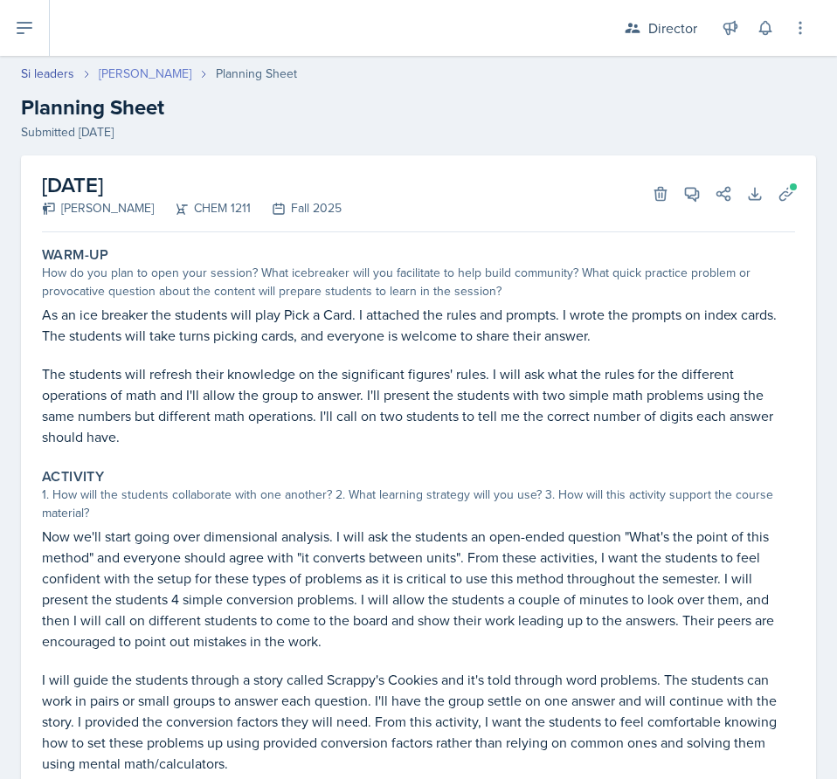
click at [124, 68] on link "[PERSON_NAME]" at bounding box center [145, 74] width 93 height 18
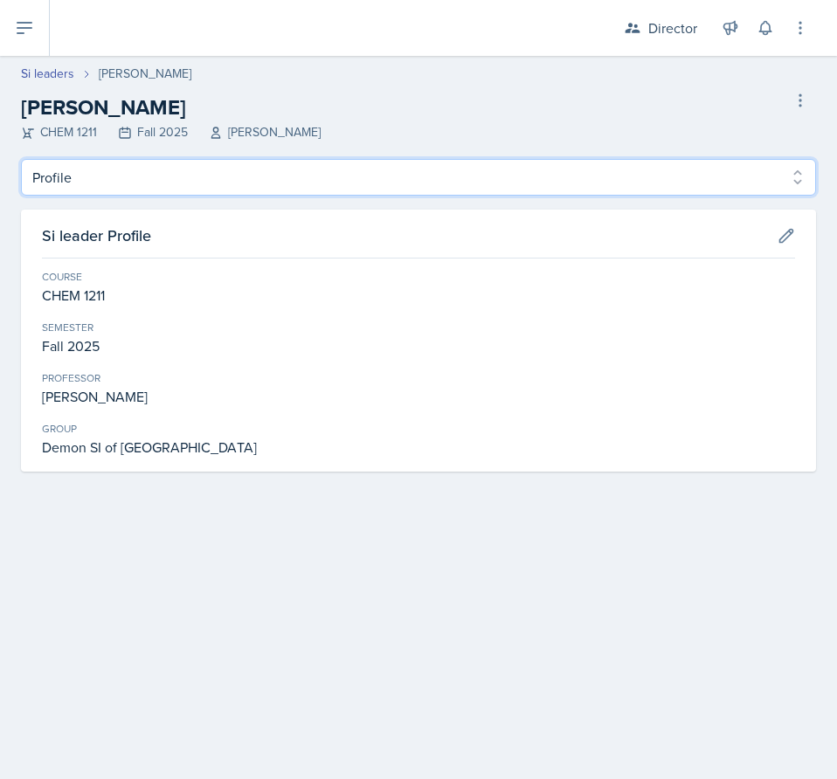
click at [163, 191] on select "Profile Planning Sheets Observation Forms Uploads" at bounding box center [418, 177] width 795 height 37
select select "Planning Sheets"
click at [21, 159] on select "Profile Planning Sheets Observation Forms Uploads" at bounding box center [418, 177] width 795 height 37
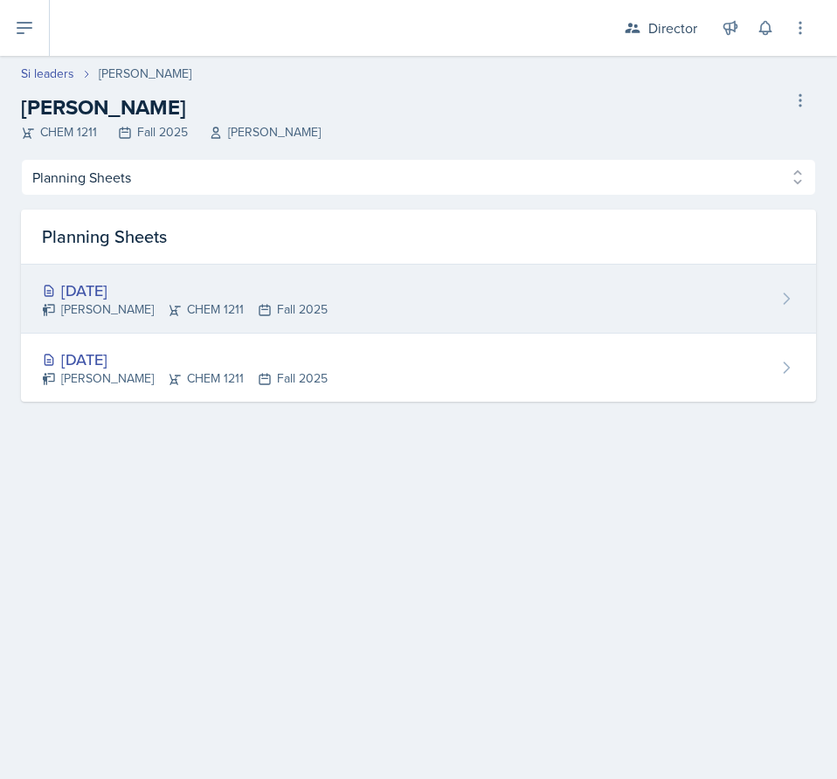
click at [183, 300] on div "[DATE]" at bounding box center [185, 291] width 286 height 24
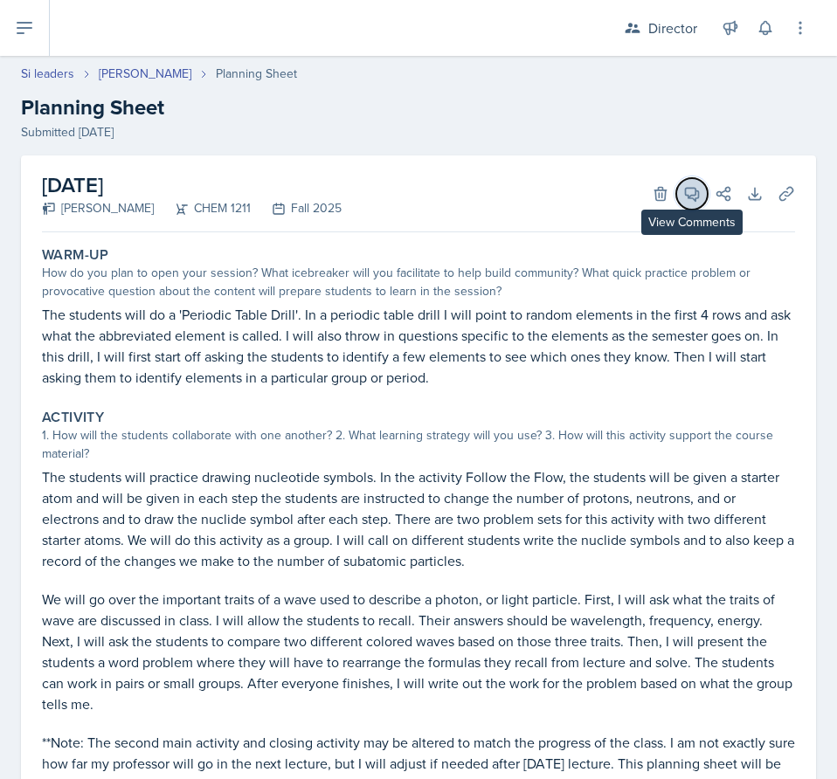
click at [683, 198] on icon at bounding box center [691, 193] width 17 height 17
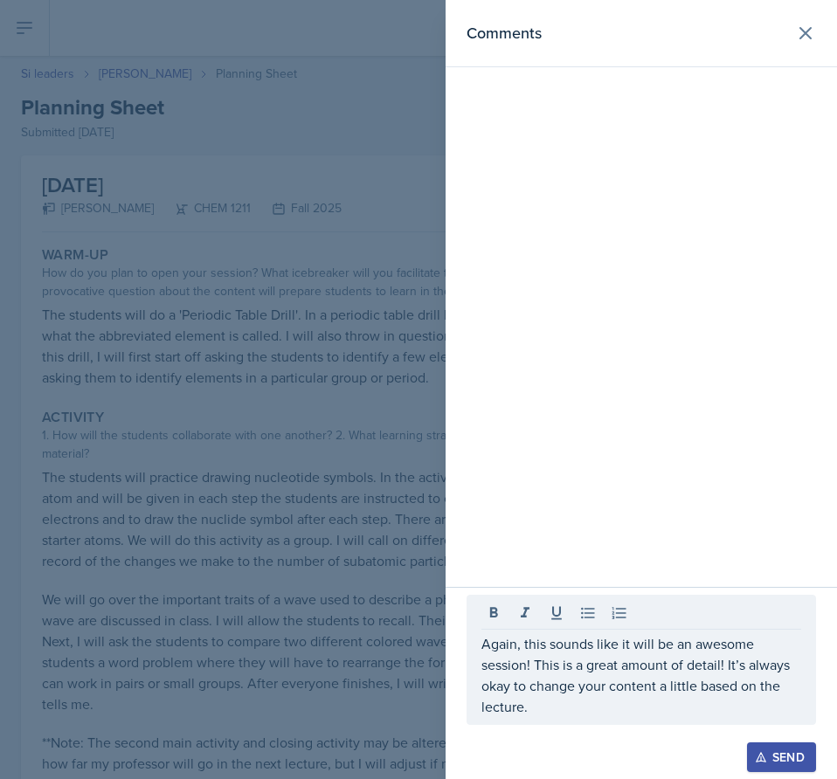
click at [780, 750] on div "Send" at bounding box center [781, 757] width 46 height 14
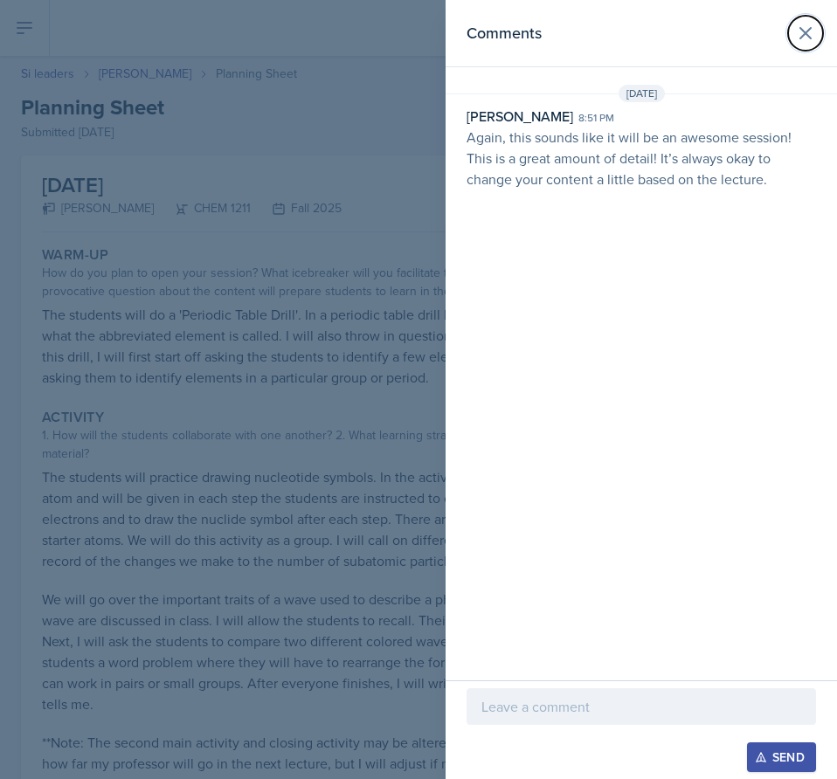
click at [805, 24] on icon at bounding box center [805, 33] width 21 height 21
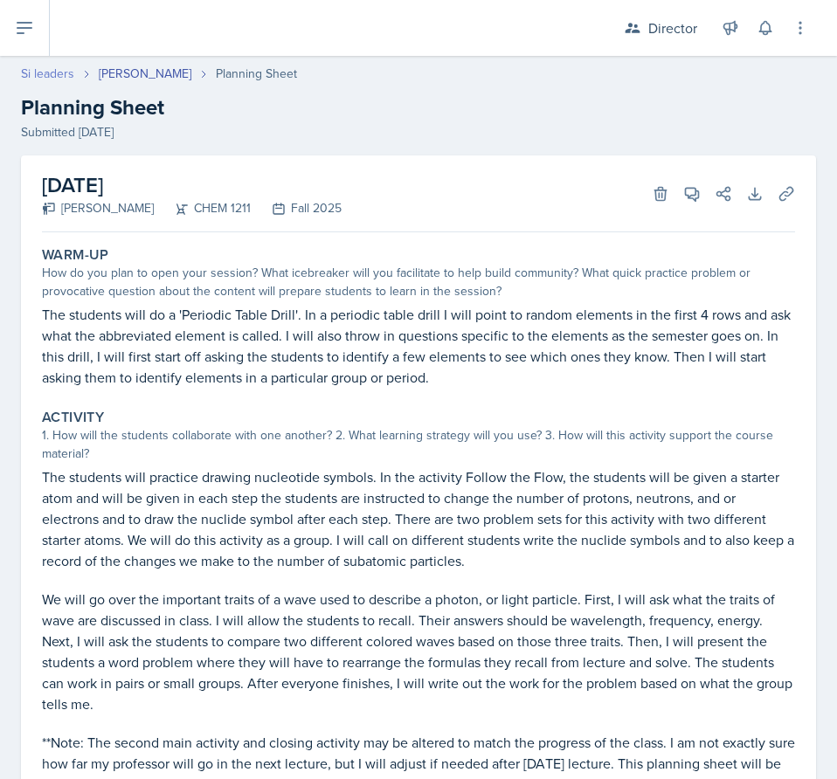
click at [66, 74] on link "Si leaders" at bounding box center [47, 74] width 53 height 18
select select "2bed604d-1099-4043-b1bc-2365e8740244"
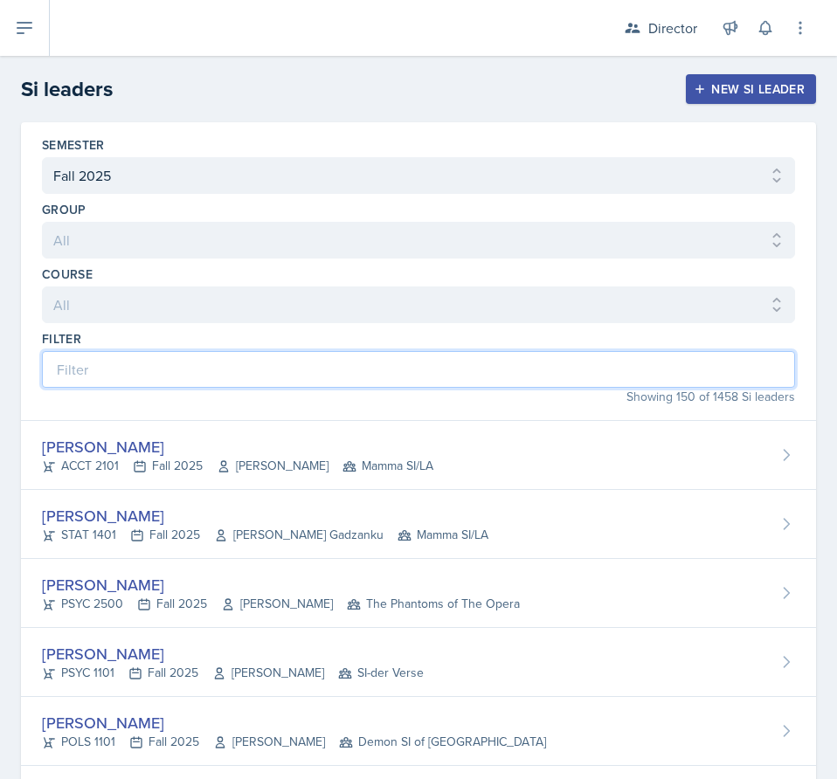
click at [264, 363] on input at bounding box center [418, 369] width 753 height 37
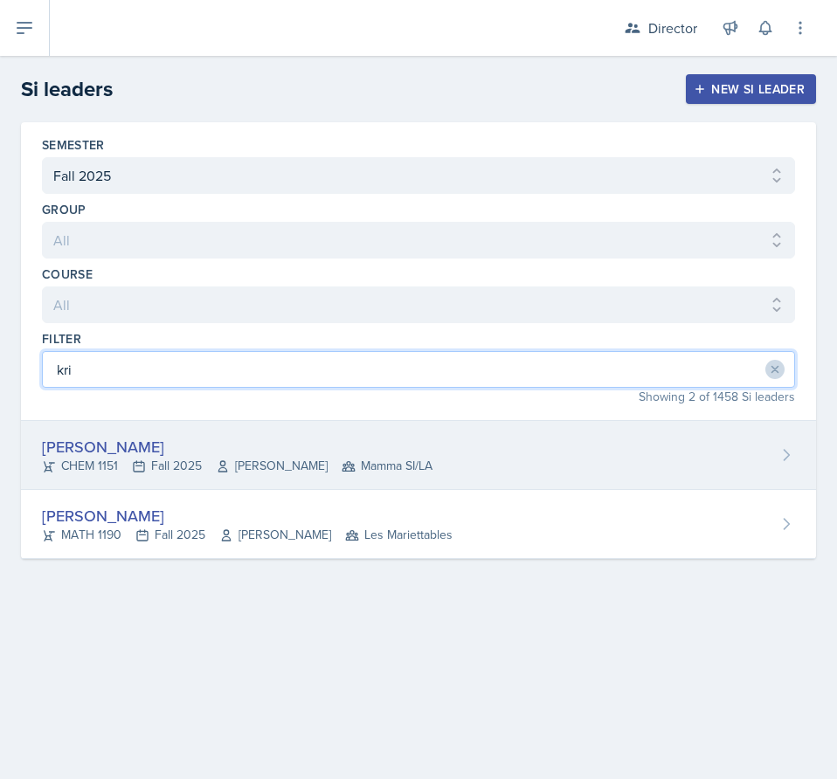
type input "kri"
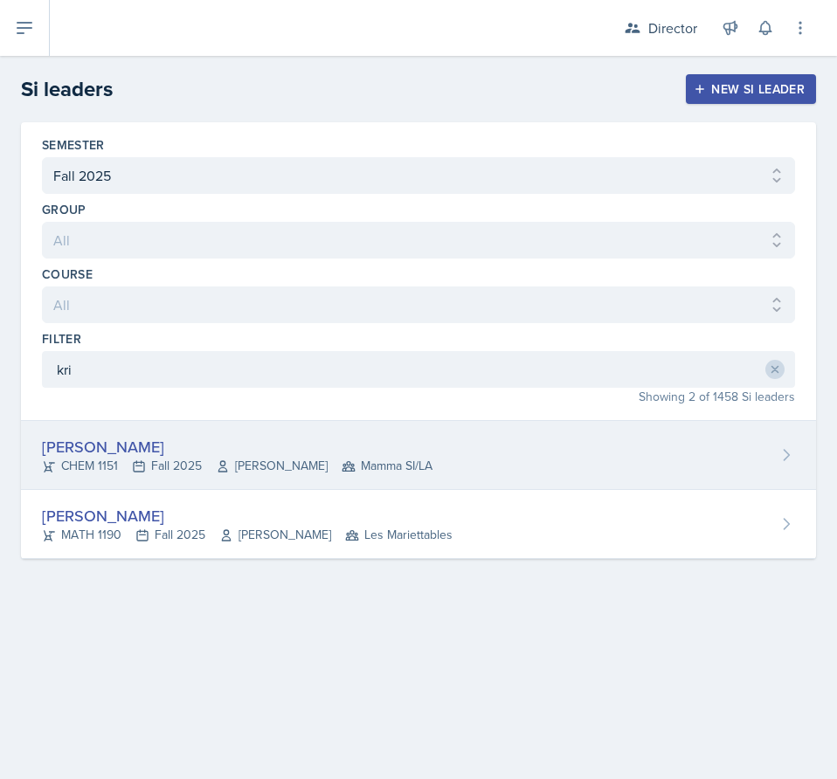
click at [327, 455] on div "[PERSON_NAME]" at bounding box center [237, 447] width 391 height 24
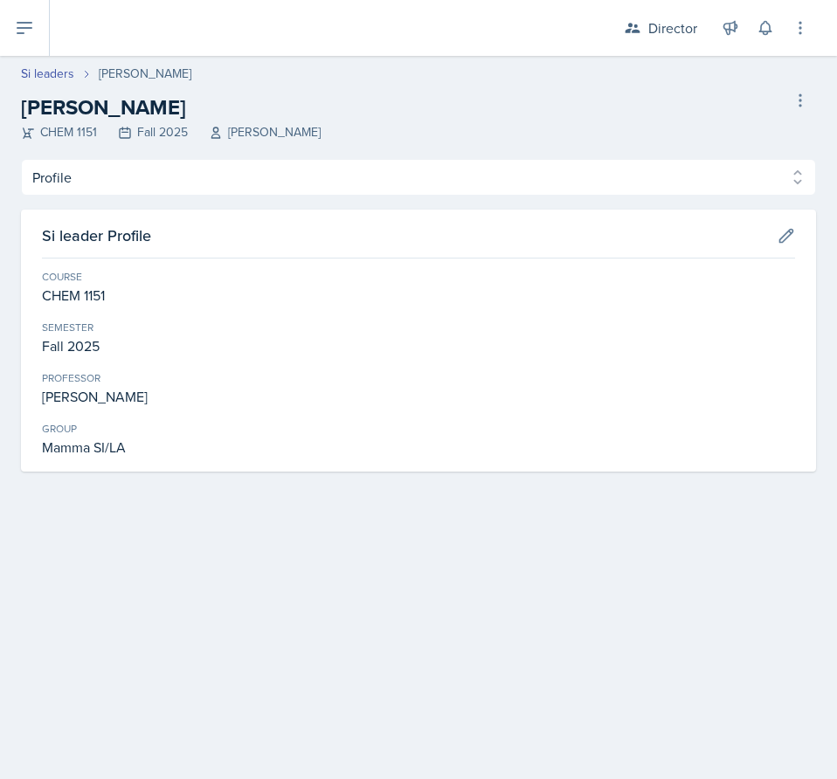
drag, startPoint x: 156, startPoint y: 149, endPoint x: 149, endPoint y: 156, distance: 10.5
click at [149, 156] on header "Si leaders [PERSON_NAME] [PERSON_NAME] CHEM 1151 Fall 2025 [PERSON_NAME] Si lea…" at bounding box center [418, 107] width 837 height 103
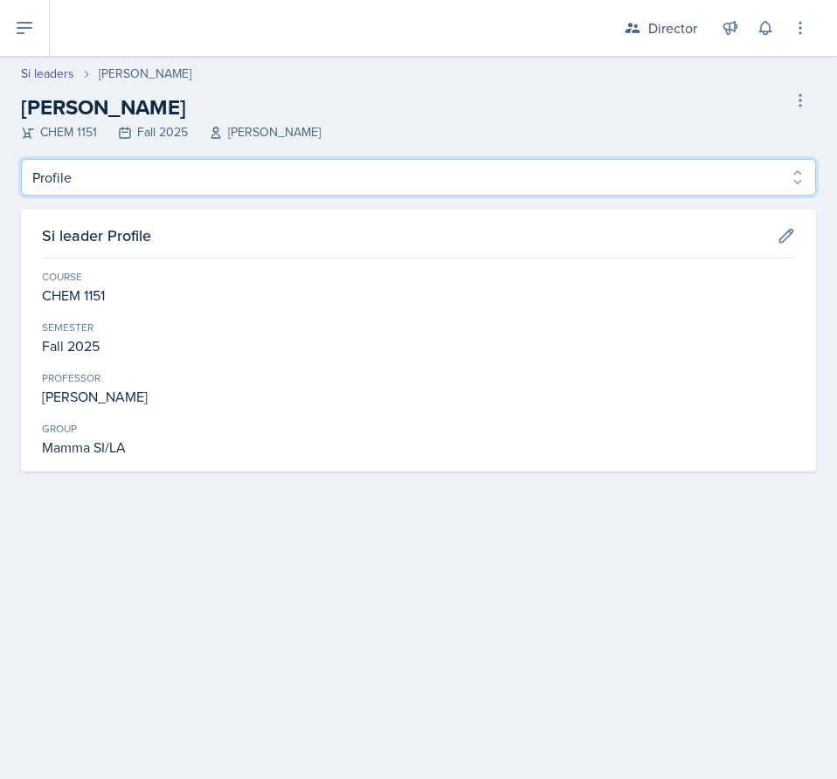
click at [135, 182] on select "Profile Planning Sheets Observation Forms Uploads" at bounding box center [418, 177] width 795 height 37
select select "Planning Sheets"
click at [21, 159] on select "Profile Planning Sheets Observation Forms Uploads" at bounding box center [418, 177] width 795 height 37
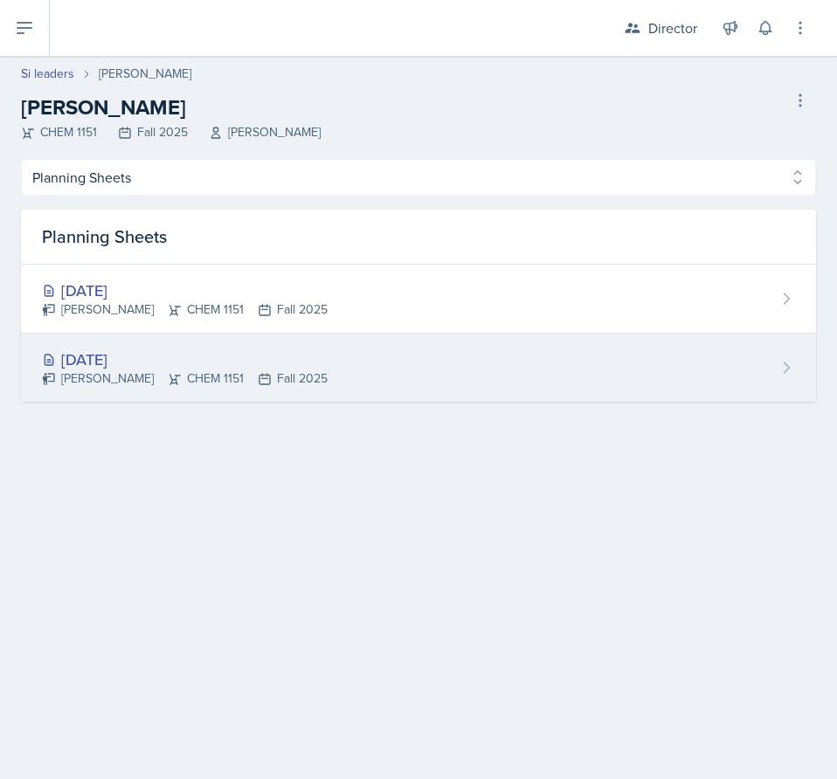
click at [353, 347] on div "[DATE] [PERSON_NAME] CHEM 1151 Fall 2025" at bounding box center [418, 368] width 795 height 68
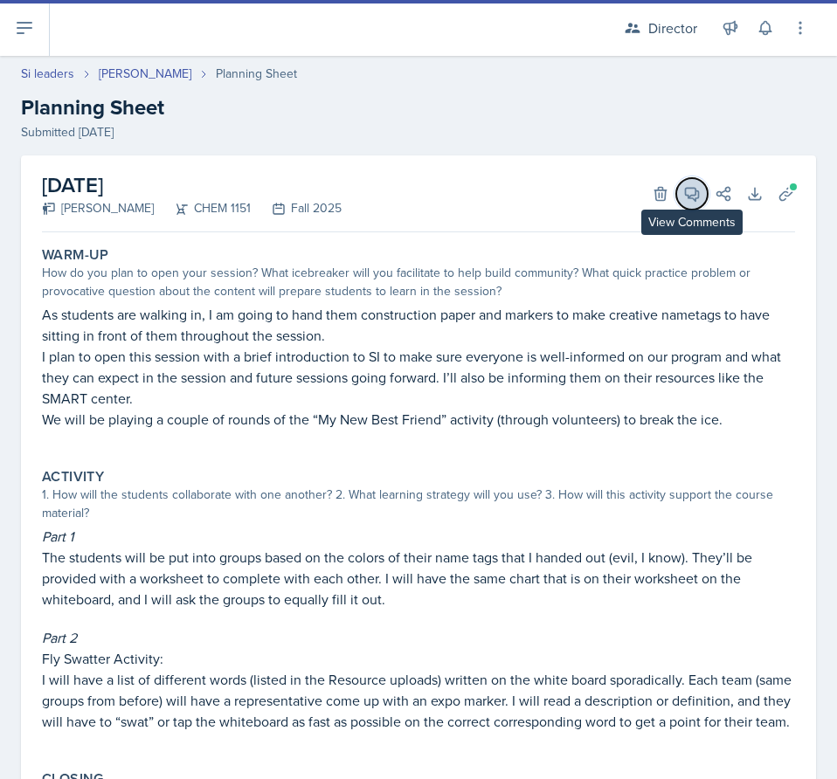
click at [676, 188] on button "View Comments" at bounding box center [691, 193] width 31 height 31
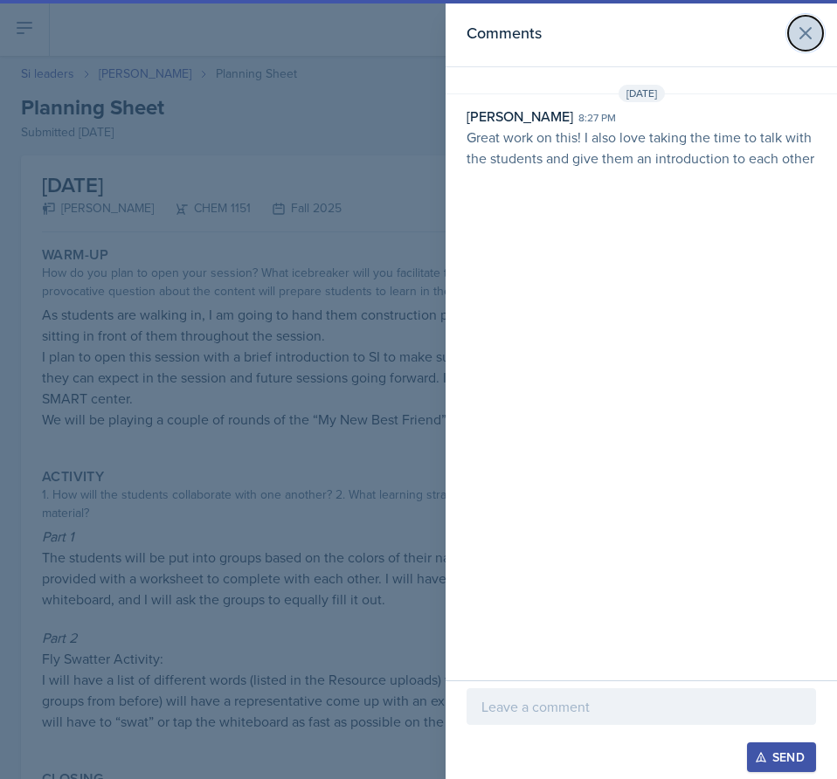
click at [794, 24] on button at bounding box center [805, 33] width 35 height 35
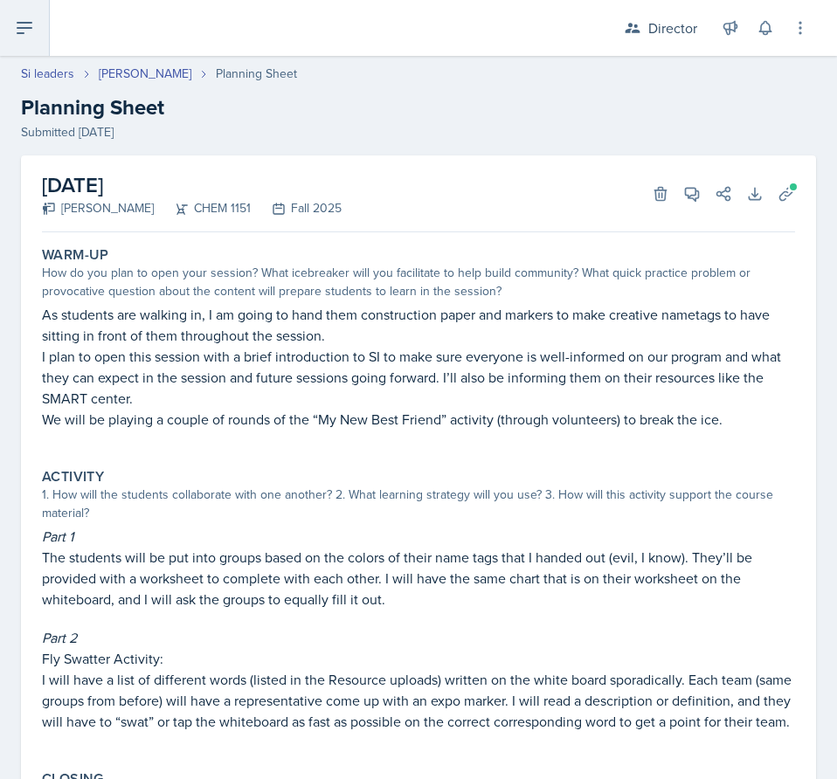
click at [22, 24] on icon at bounding box center [24, 28] width 14 height 10
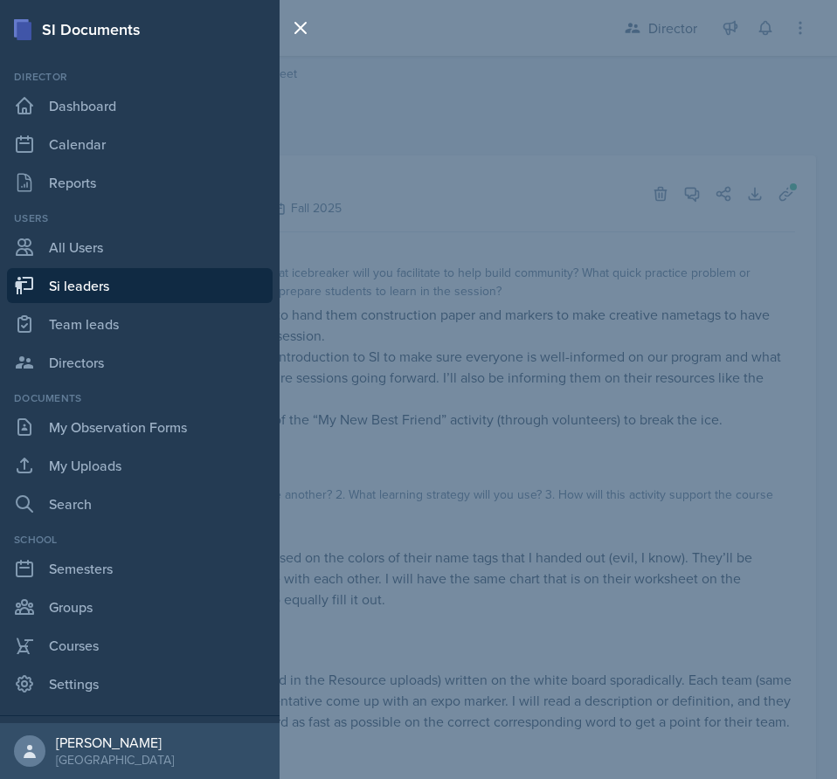
drag, startPoint x: 141, startPoint y: 287, endPoint x: 369, endPoint y: 212, distance: 239.8
click at [141, 287] on link "Si leaders" at bounding box center [140, 285] width 266 height 35
select select "2bed604d-1099-4043-b1bc-2365e8740244"
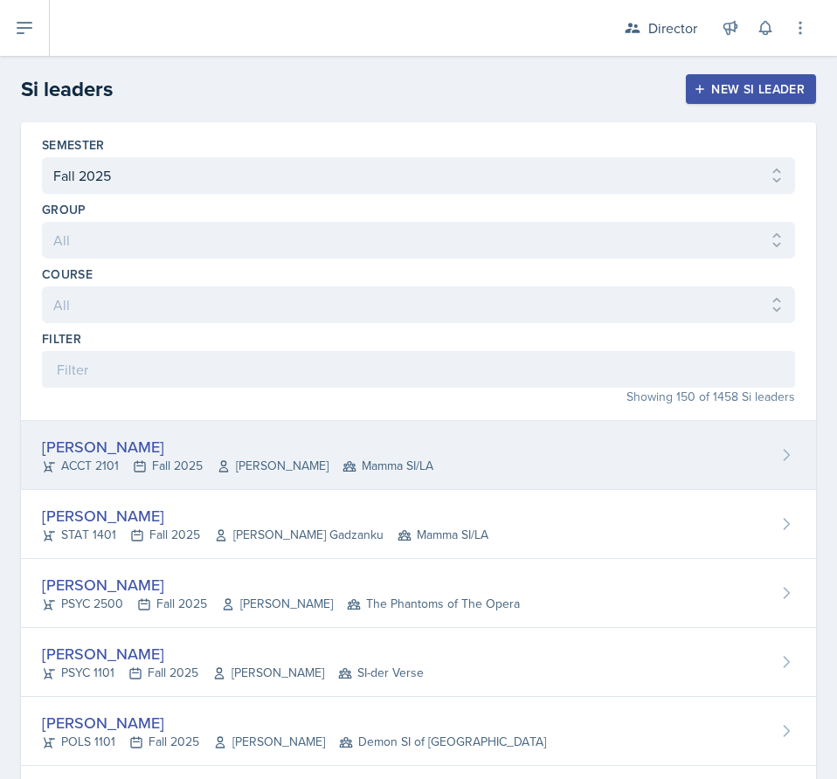
click at [183, 438] on div "[PERSON_NAME]" at bounding box center [237, 447] width 391 height 24
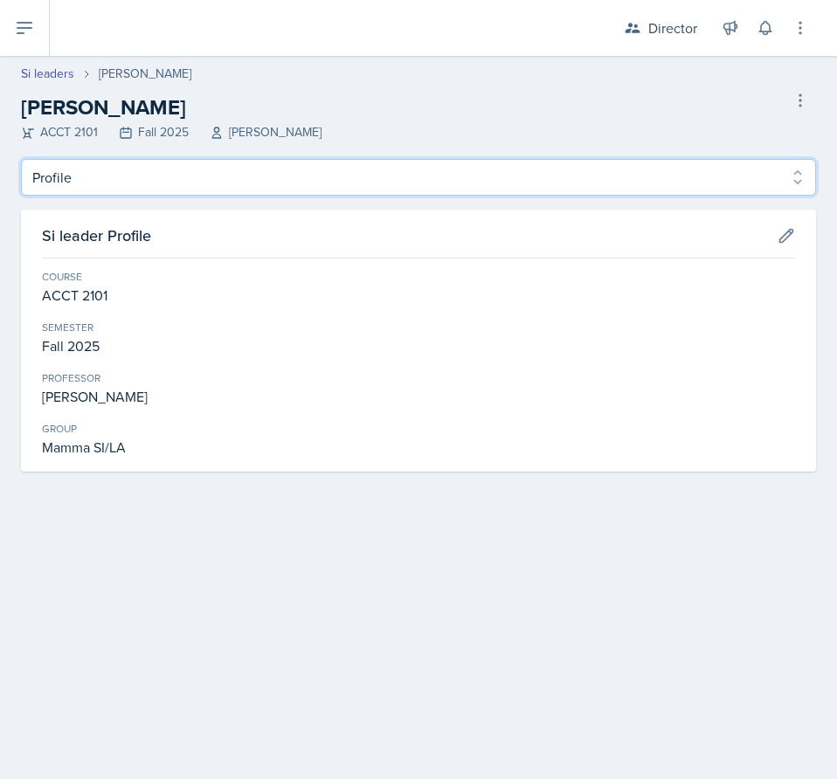
click at [169, 180] on select "Profile Planning Sheets Observation Forms Uploads" at bounding box center [418, 177] width 795 height 37
select select "Planning Sheets"
click at [21, 159] on select "Profile Planning Sheets Observation Forms Uploads" at bounding box center [418, 177] width 795 height 37
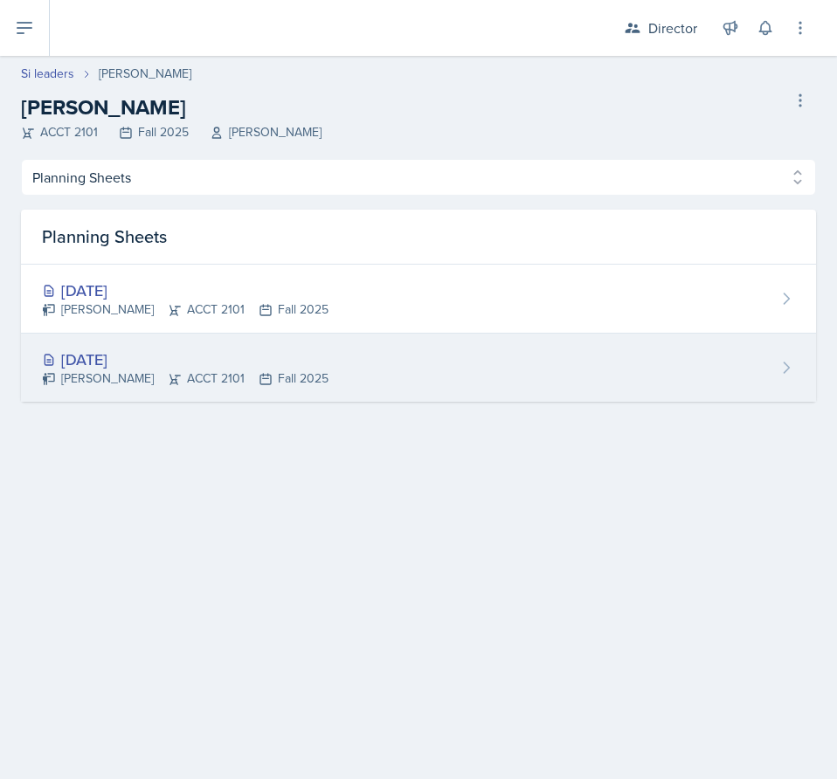
click at [192, 361] on div "[DATE]" at bounding box center [185, 360] width 287 height 24
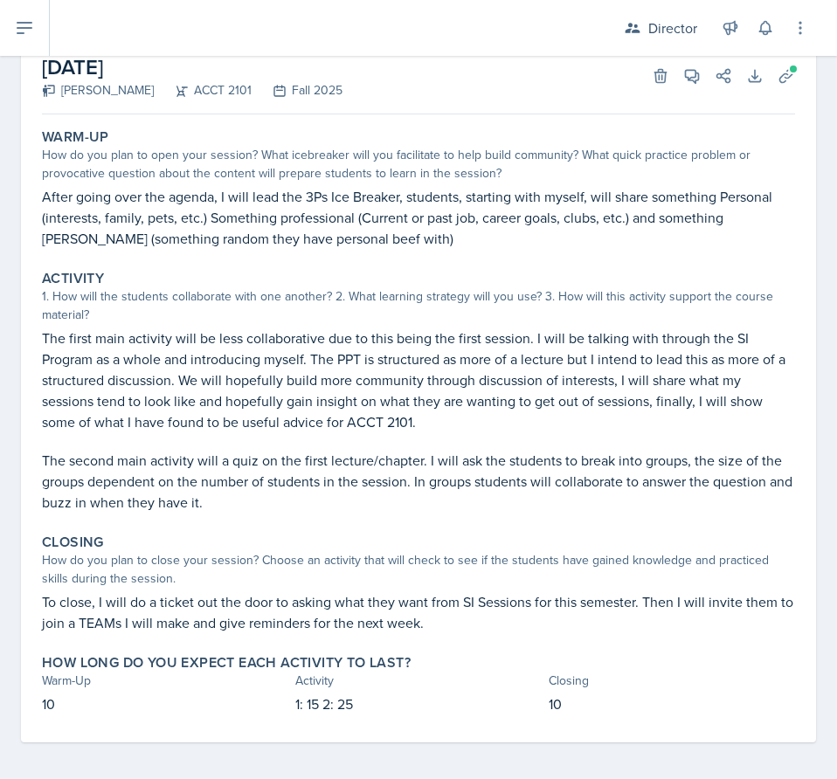
scroll to position [123, 0]
